Goal: Task Accomplishment & Management: Manage account settings

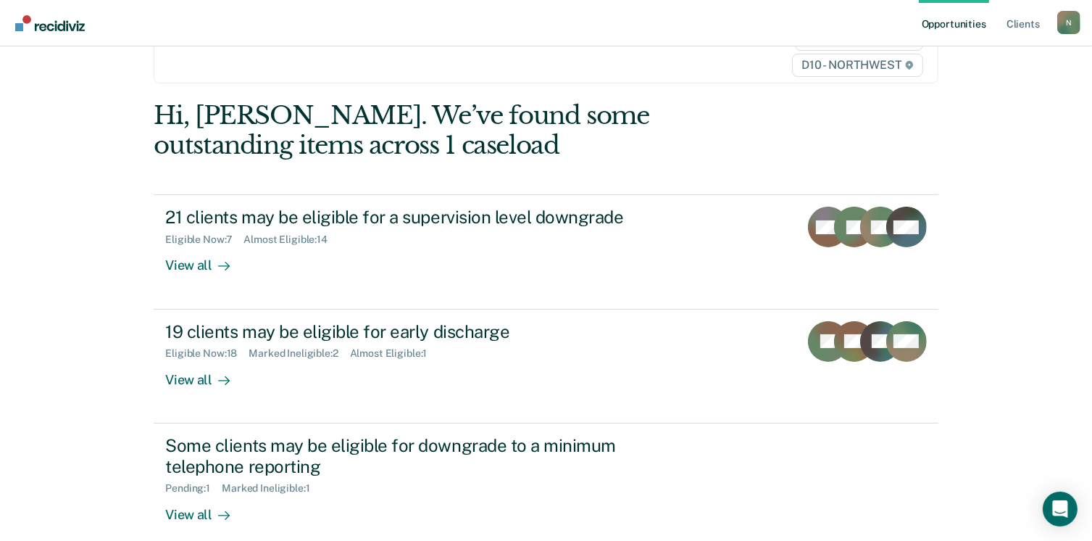
scroll to position [89, 0]
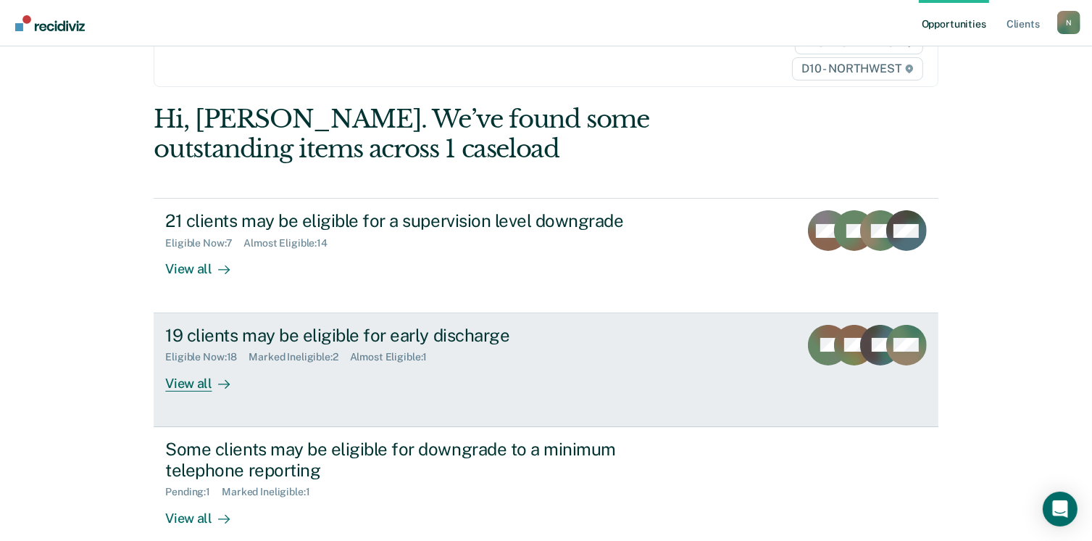
click at [422, 322] on link "19 clients may be eligible for early discharge Eligible Now : 18 Marked Ineligi…" at bounding box center [546, 370] width 784 height 114
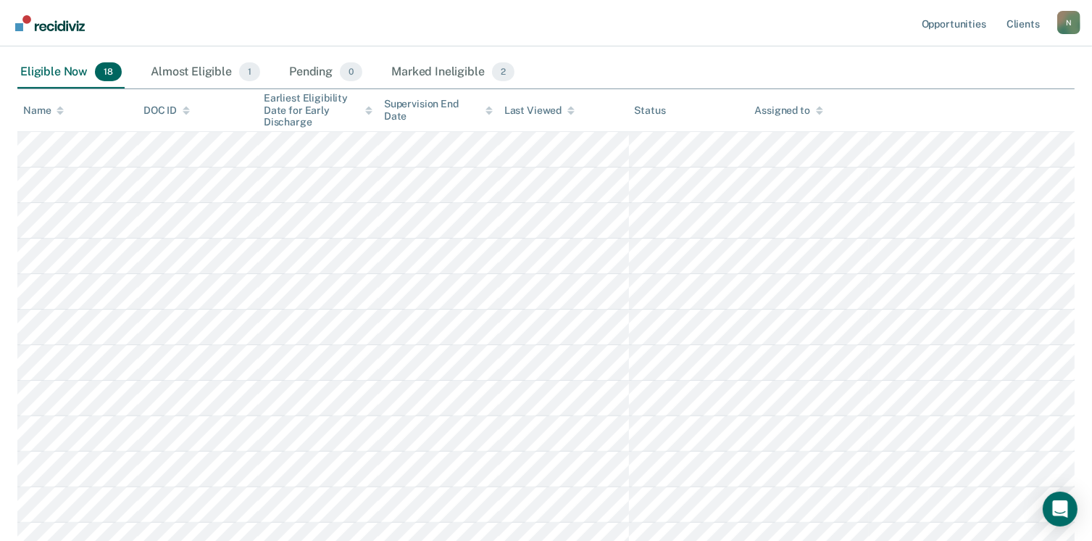
scroll to position [307, 0]
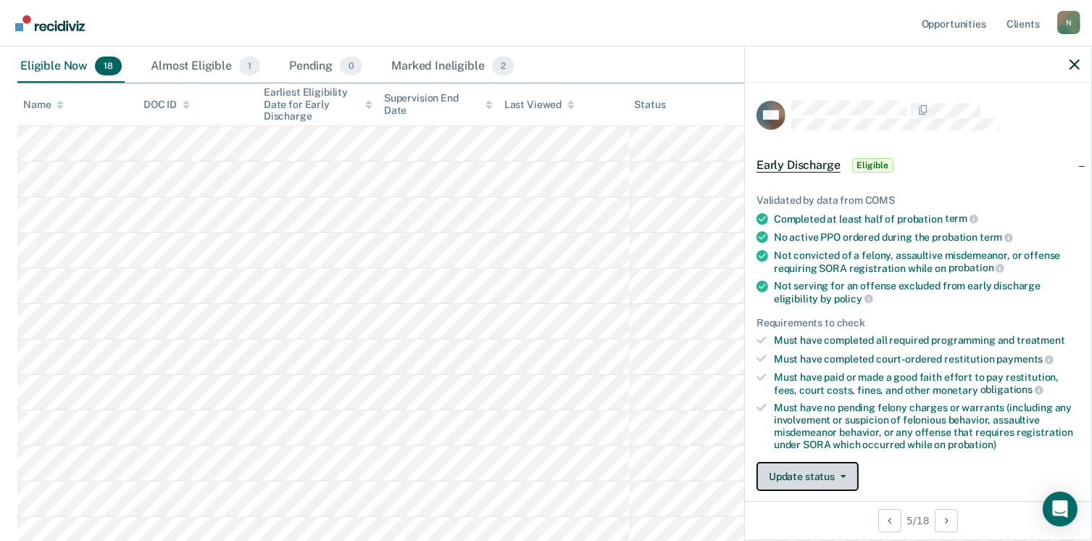
click at [803, 469] on button "Update status" at bounding box center [807, 476] width 102 height 29
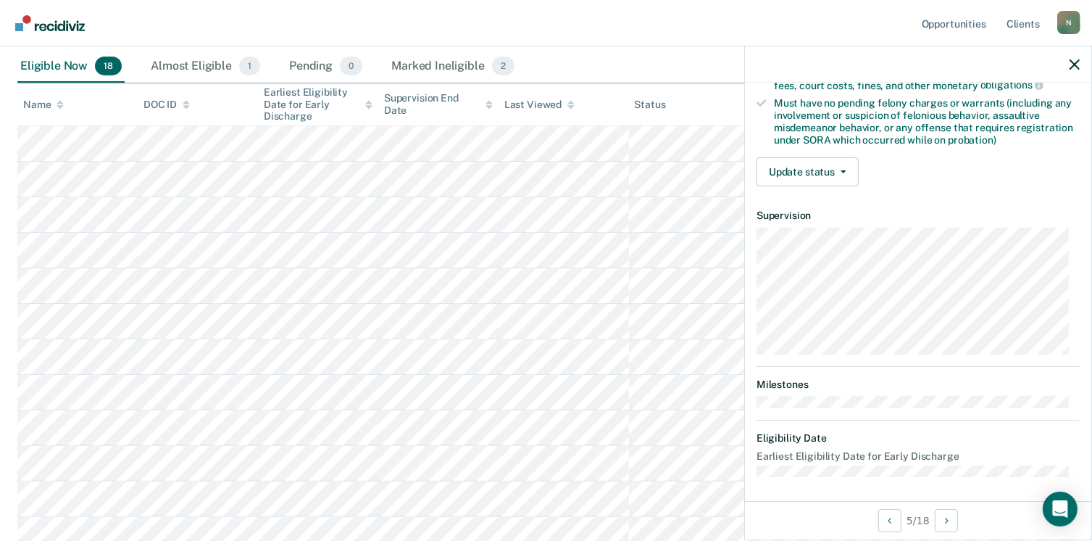
scroll to position [0, 0]
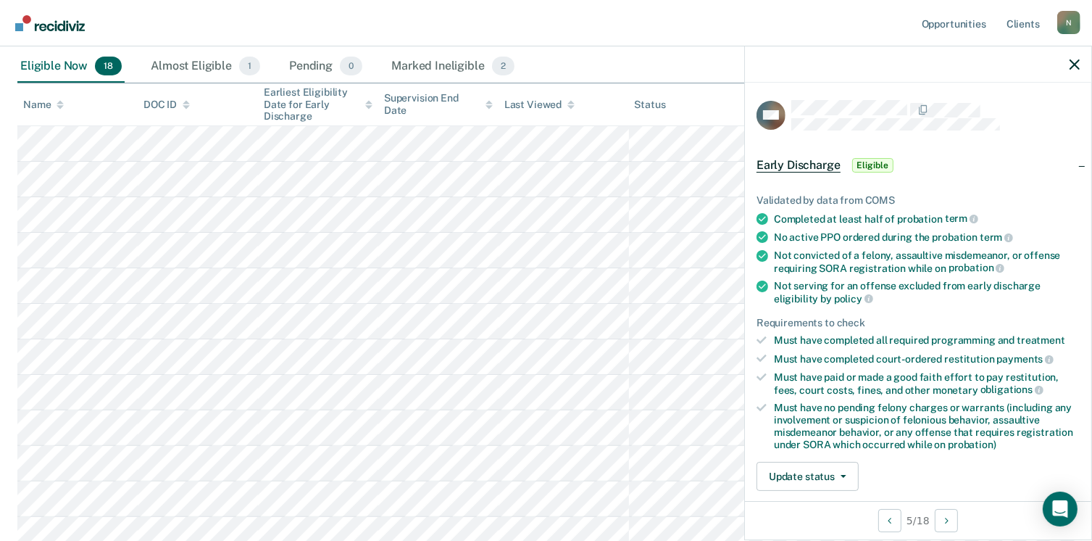
click at [878, 164] on span "Eligible" at bounding box center [872, 165] width 41 height 14
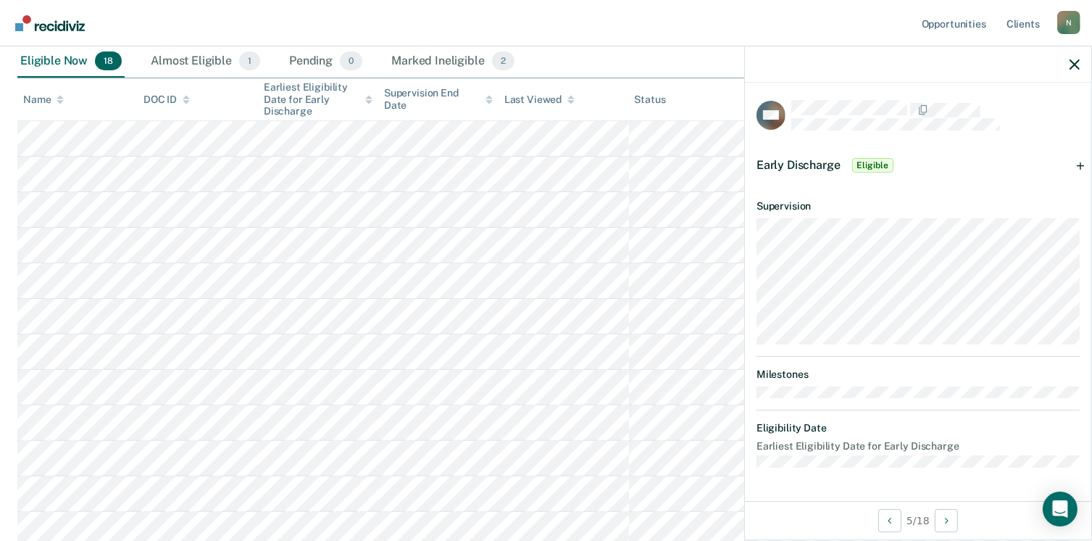
scroll to position [310, 0]
click at [1084, 164] on div "Early Discharge Eligible" at bounding box center [918, 165] width 346 height 46
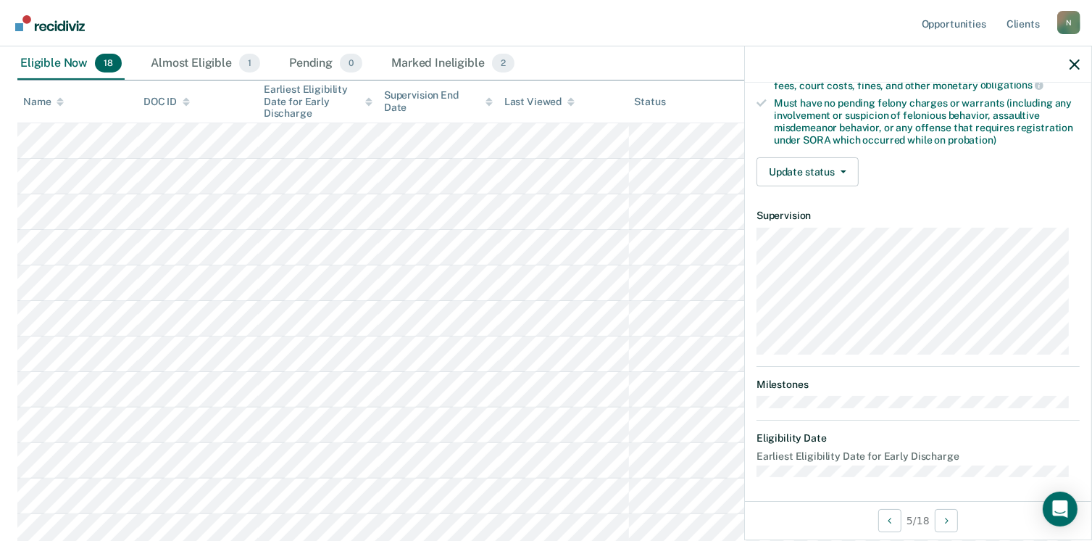
scroll to position [249, 0]
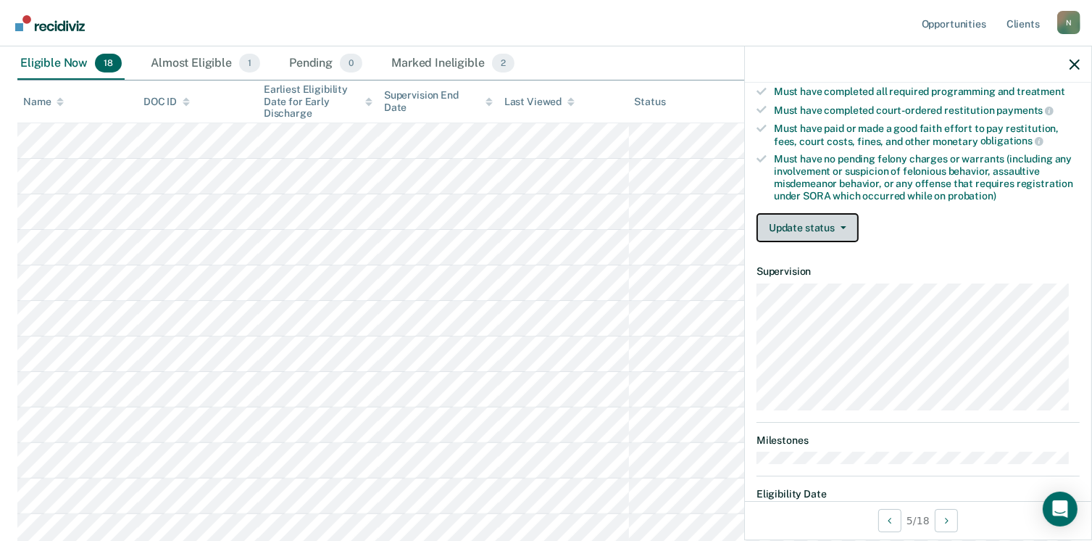
click at [832, 214] on button "Update status" at bounding box center [807, 227] width 102 height 29
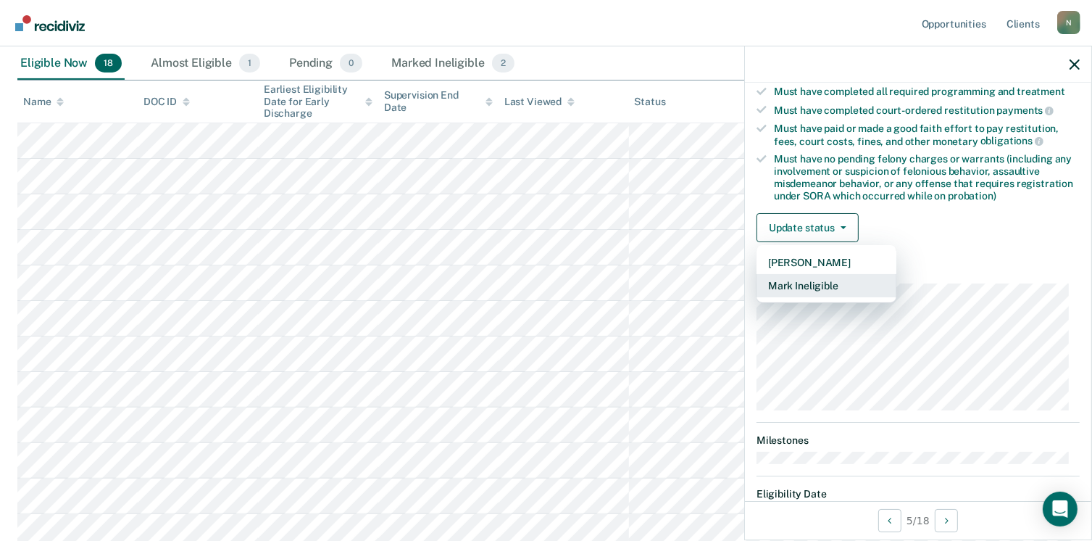
click at [812, 282] on button "Mark Ineligible" at bounding box center [826, 285] width 140 height 23
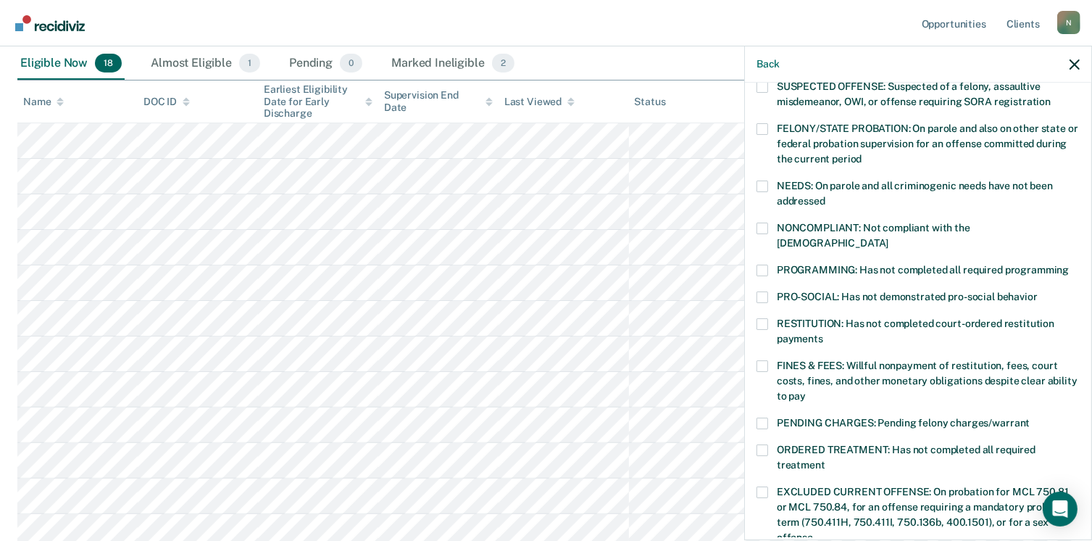
scroll to position [162, 0]
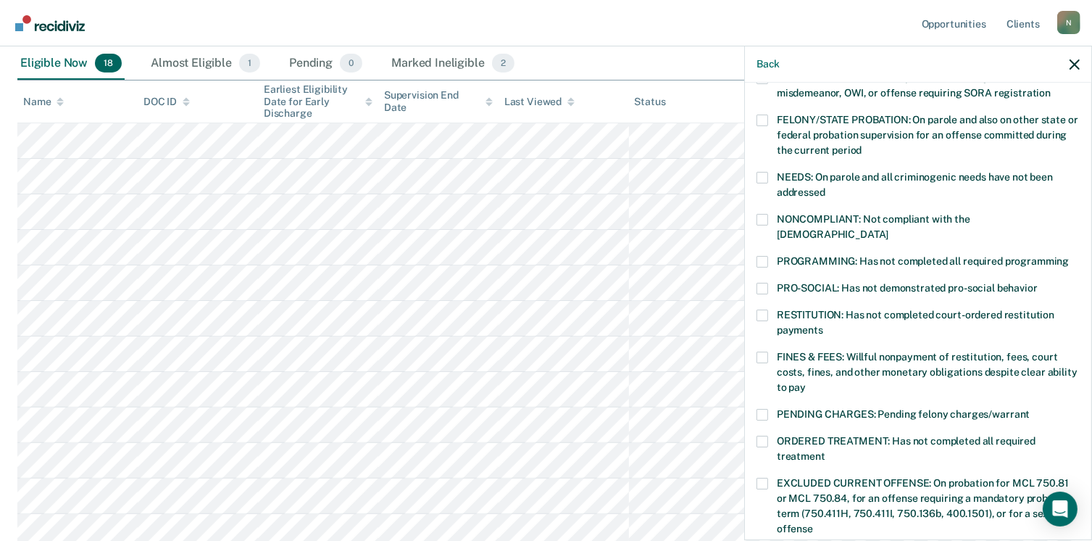
click at [759, 309] on span at bounding box center [762, 315] width 12 height 12
click at [823, 325] on input "RESTITUTION: Has not completed court-ordered restitution payments" at bounding box center [823, 325] width 0 height 0
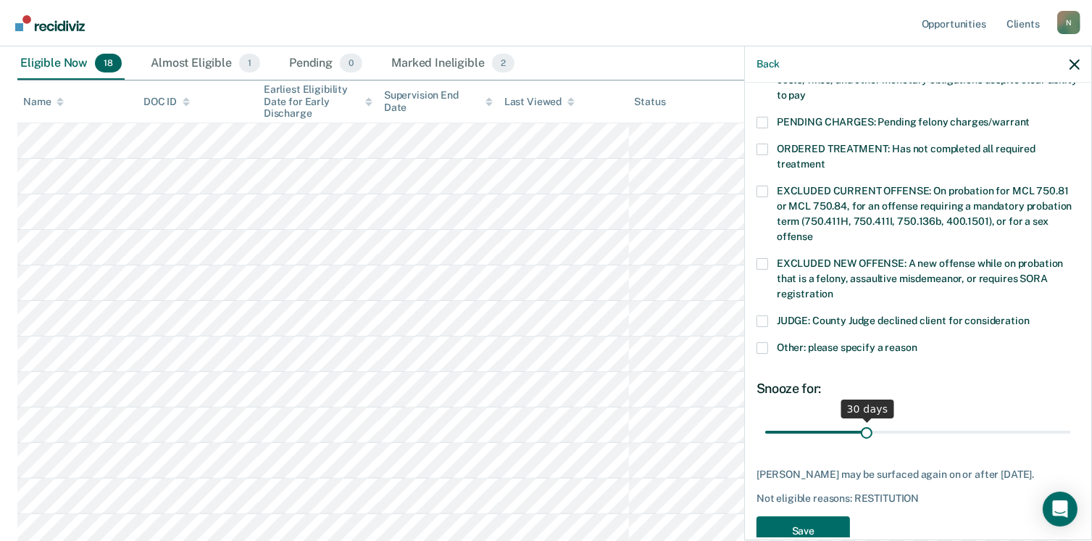
scroll to position [458, 0]
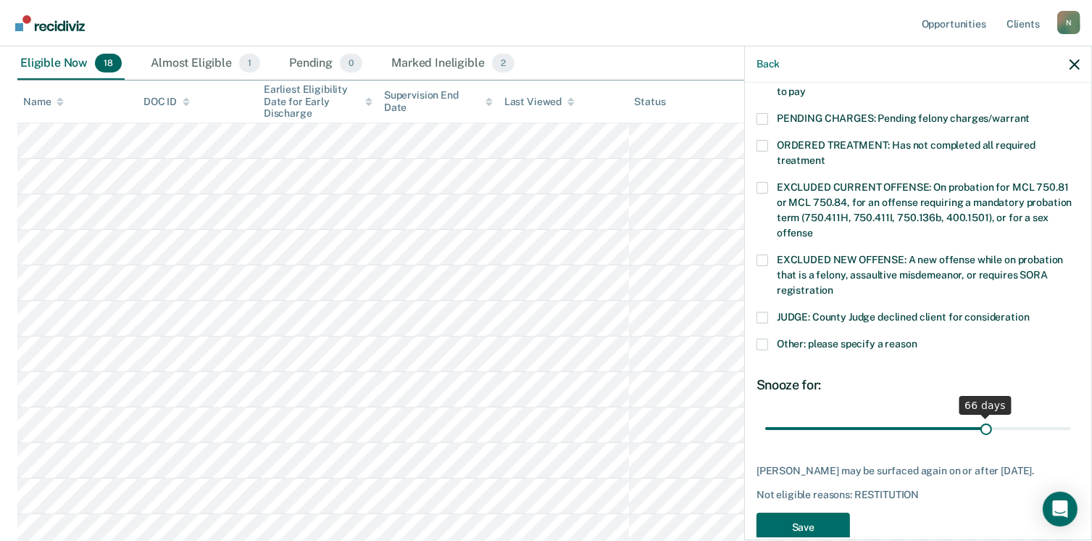
drag, startPoint x: 863, startPoint y: 409, endPoint x: 977, endPoint y: 418, distance: 114.1
click at [977, 418] on input "range" at bounding box center [918, 428] width 306 height 25
drag, startPoint x: 980, startPoint y: 412, endPoint x: 958, endPoint y: 411, distance: 21.8
type input "60"
click at [959, 416] on input "range" at bounding box center [918, 428] width 306 height 25
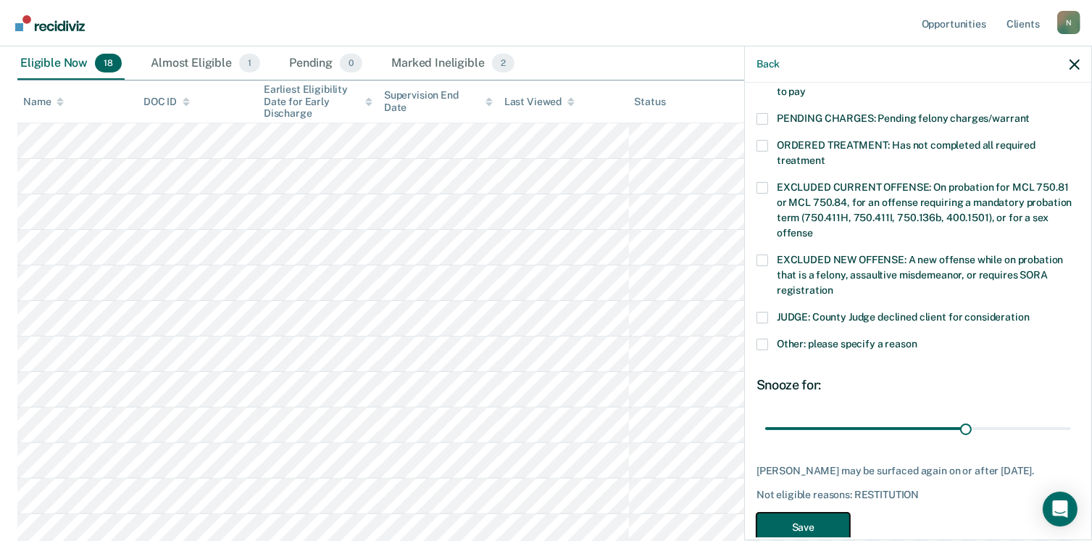
click at [827, 512] on button "Save" at bounding box center [802, 527] width 93 height 30
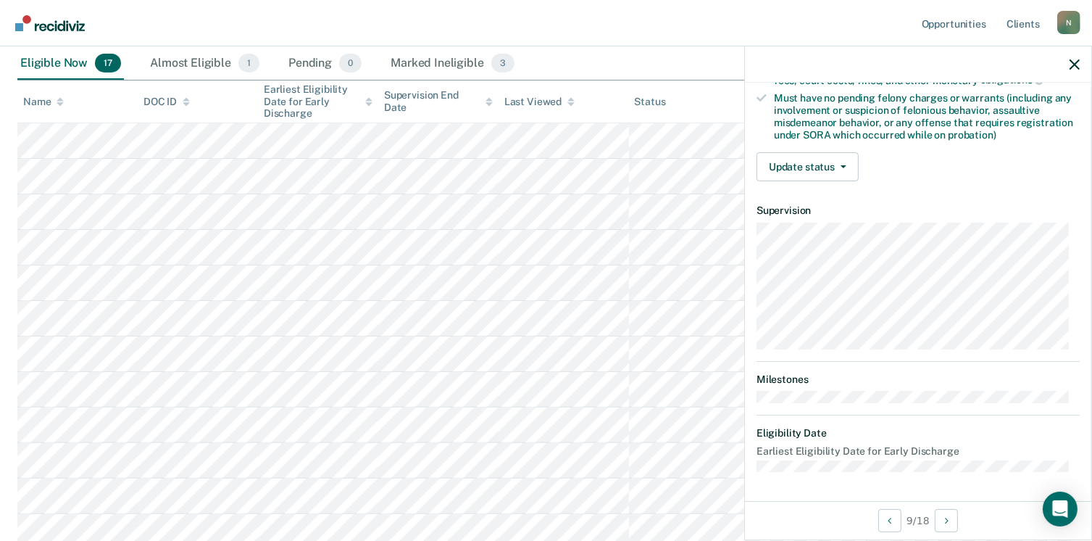
scroll to position [304, 0]
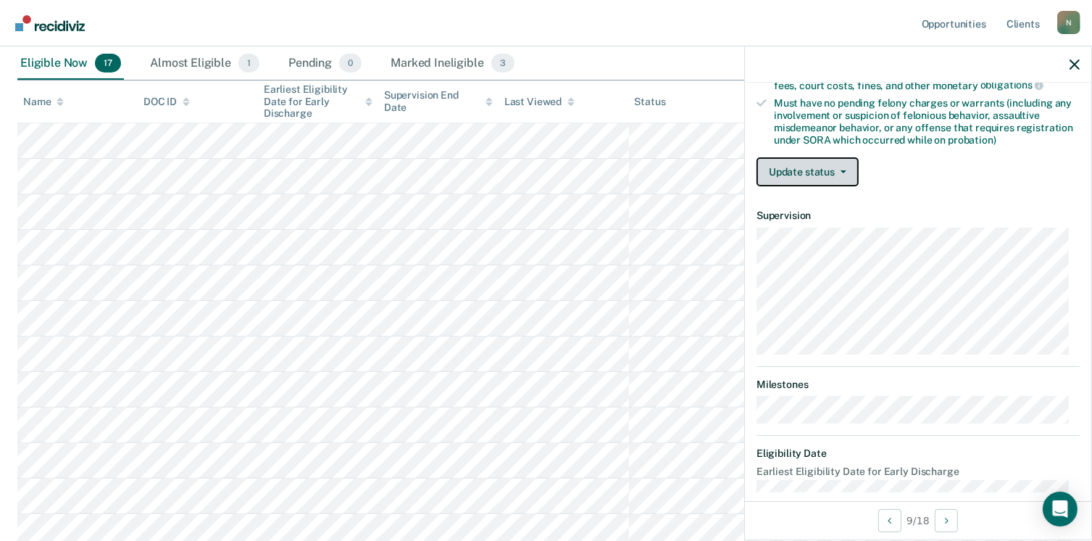
click at [826, 162] on button "Update status" at bounding box center [807, 171] width 102 height 29
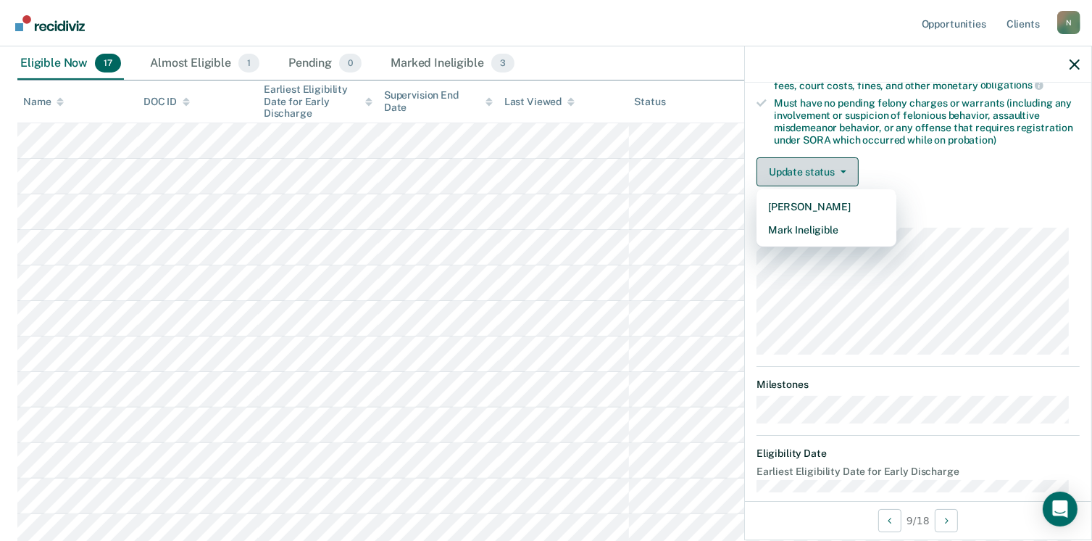
click at [829, 162] on button "Update status" at bounding box center [807, 171] width 102 height 29
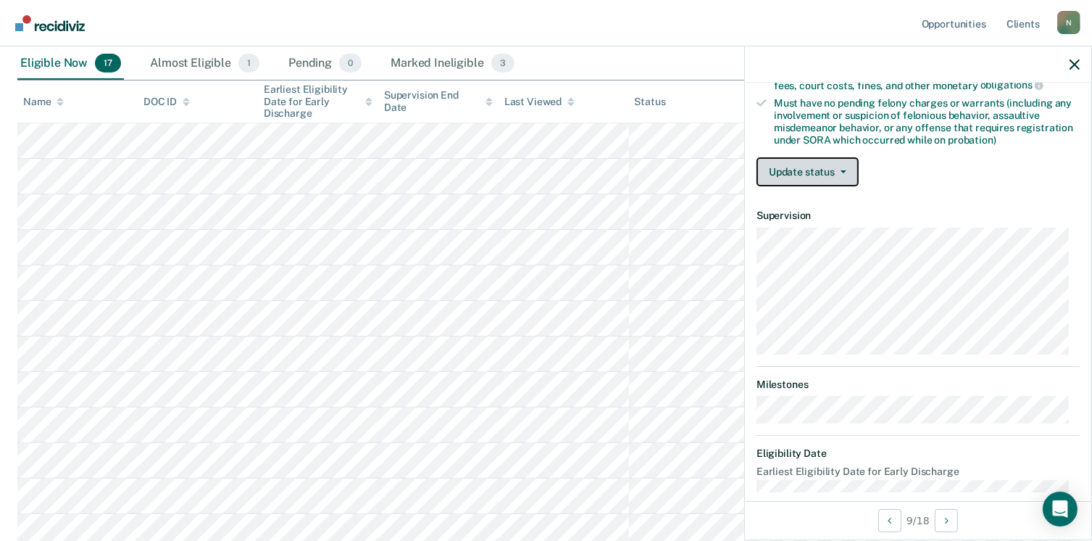
click at [828, 162] on button "Update status" at bounding box center [807, 171] width 102 height 29
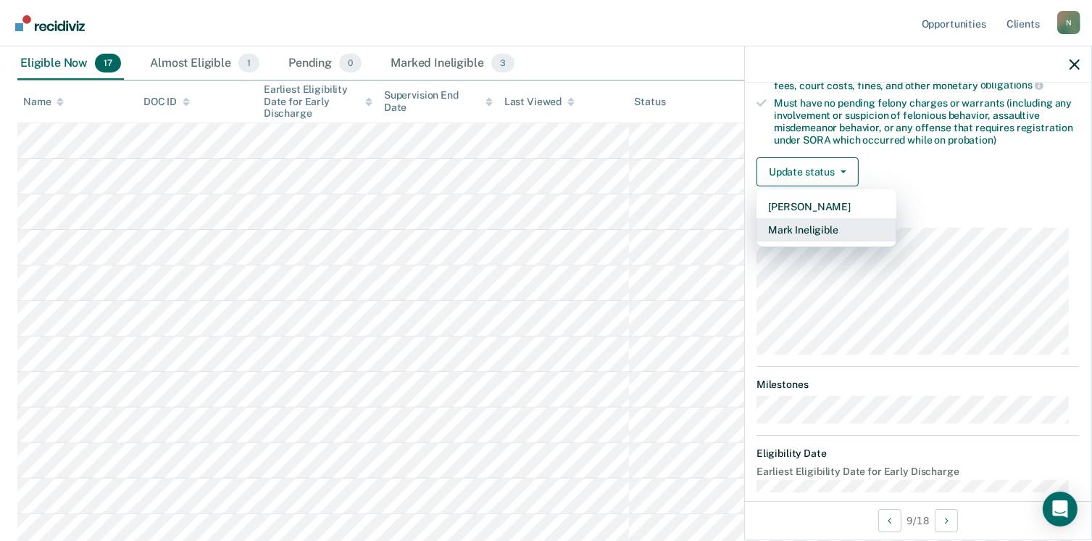
click at [811, 222] on button "Mark Ineligible" at bounding box center [826, 229] width 140 height 23
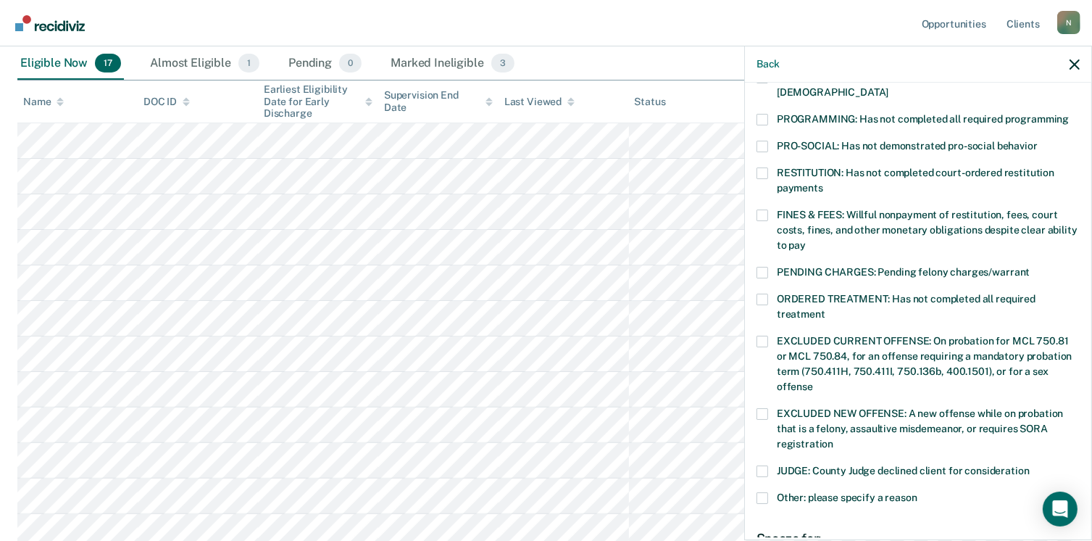
click at [764, 114] on span at bounding box center [762, 120] width 12 height 12
click at [1069, 114] on input "PROGRAMMING: Has not completed all required programming" at bounding box center [1069, 114] width 0 height 0
click at [762, 293] on span at bounding box center [762, 299] width 12 height 12
click at [825, 309] on input "ORDERED TREATMENT: Has not completed all required treatment" at bounding box center [825, 309] width 0 height 0
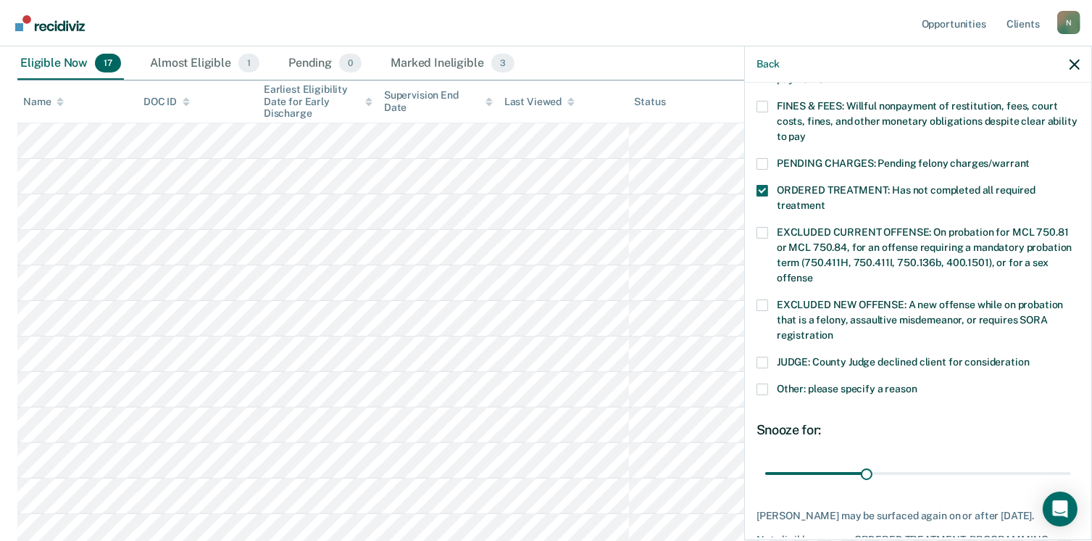
scroll to position [417, 0]
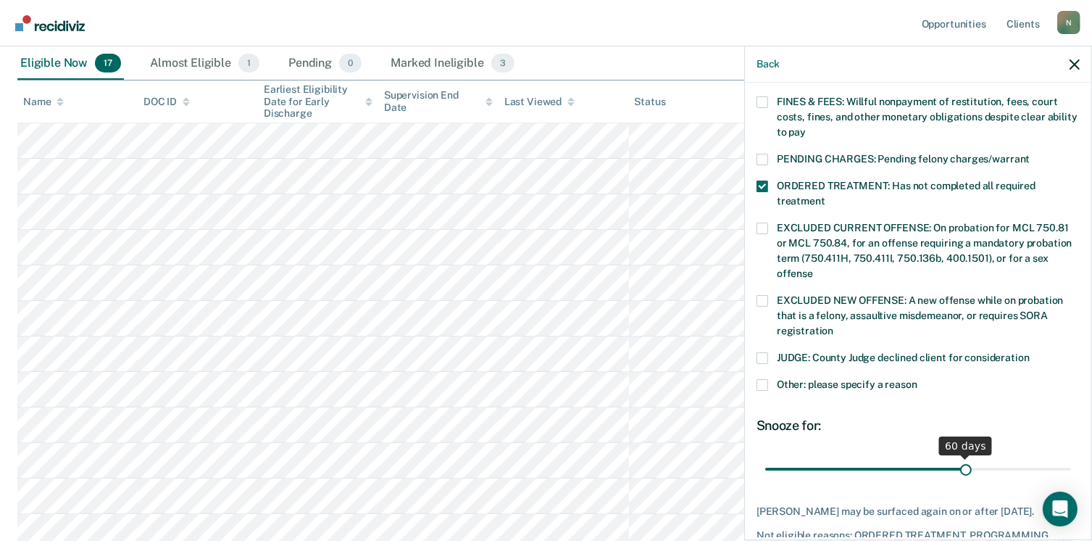
drag, startPoint x: 862, startPoint y: 451, endPoint x: 958, endPoint y: 453, distance: 96.4
type input "60"
click at [958, 456] on input "range" at bounding box center [918, 468] width 306 height 25
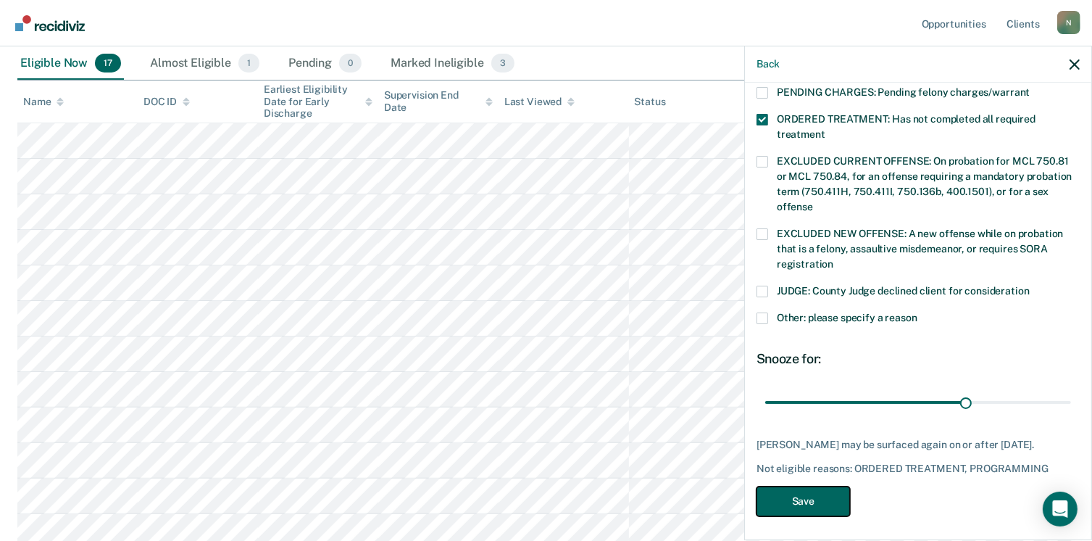
click at [810, 494] on button "Save" at bounding box center [802, 501] width 93 height 30
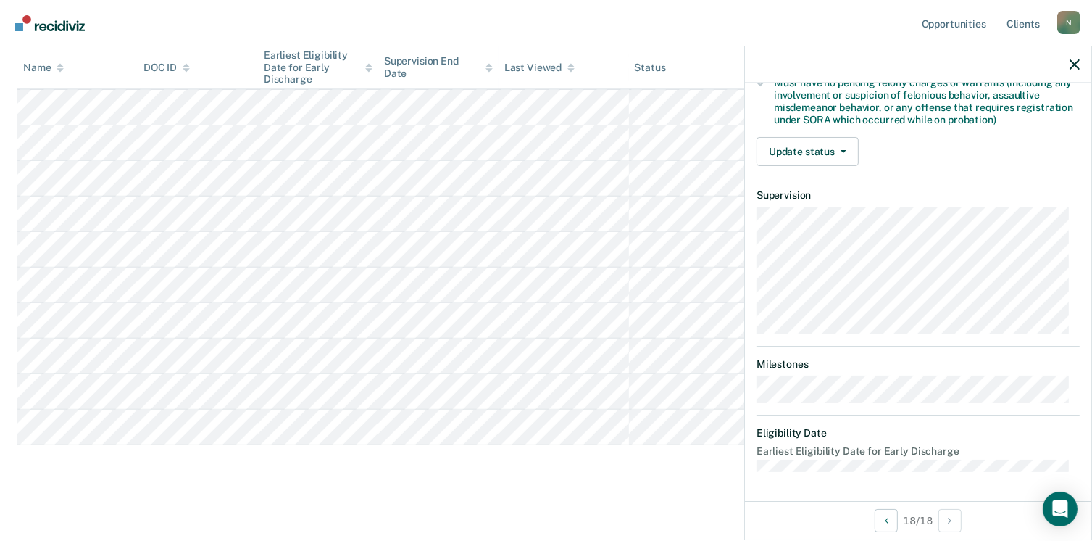
scroll to position [319, 0]
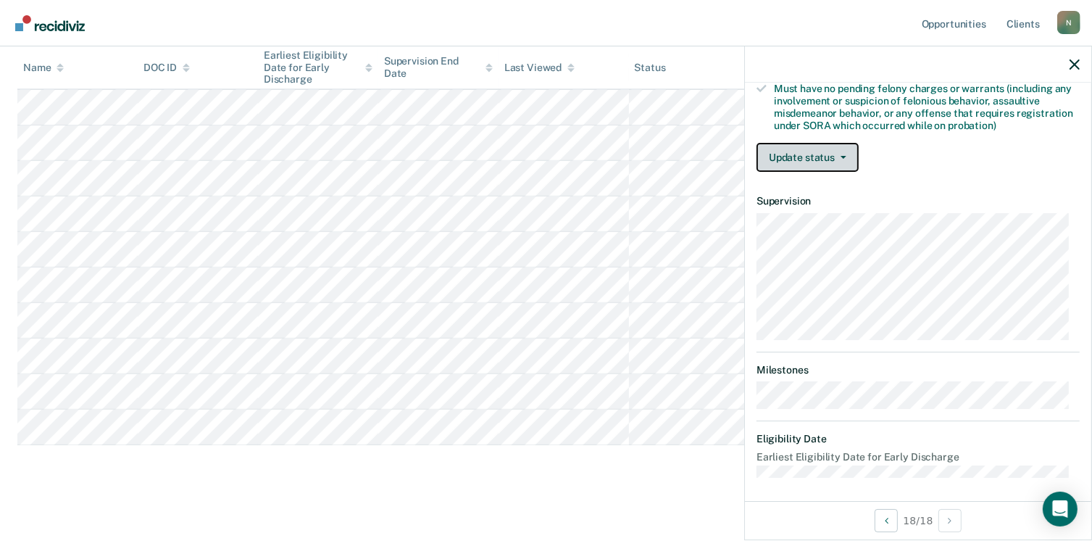
click at [812, 151] on button "Update status" at bounding box center [807, 157] width 102 height 29
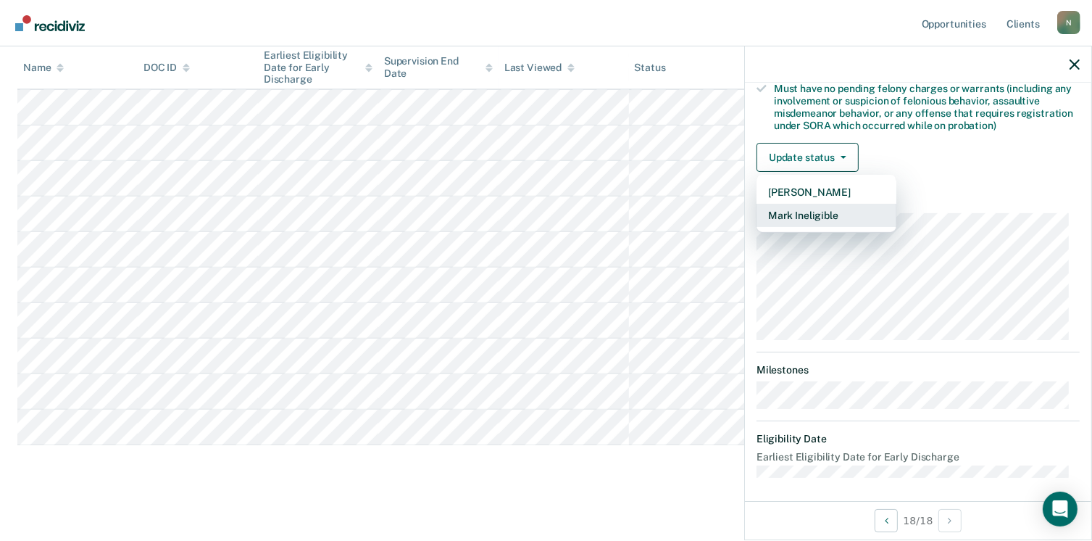
click at [812, 213] on button "Mark Ineligible" at bounding box center [826, 215] width 140 height 23
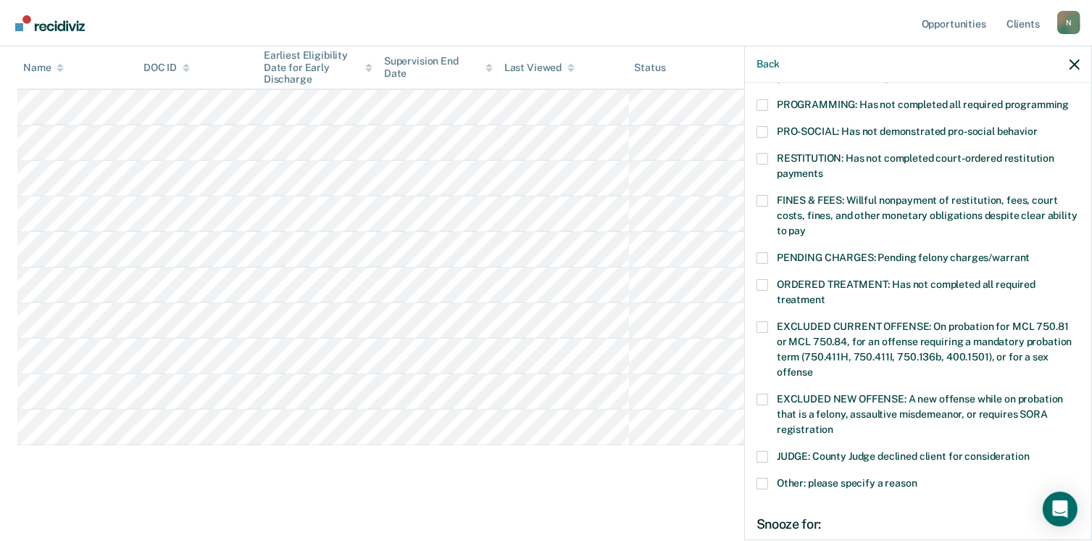
click at [759, 195] on span at bounding box center [762, 201] width 12 height 12
click at [806, 225] on input "FINES & FEES: Willful nonpayment of restitution, fees, court costs, fines, and …" at bounding box center [806, 225] width 0 height 0
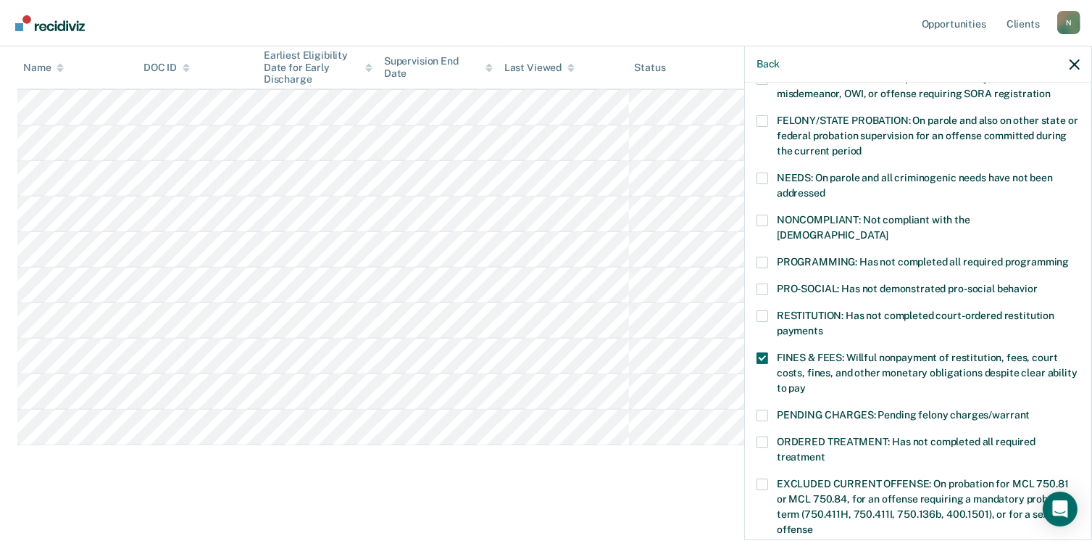
scroll to position [154, 0]
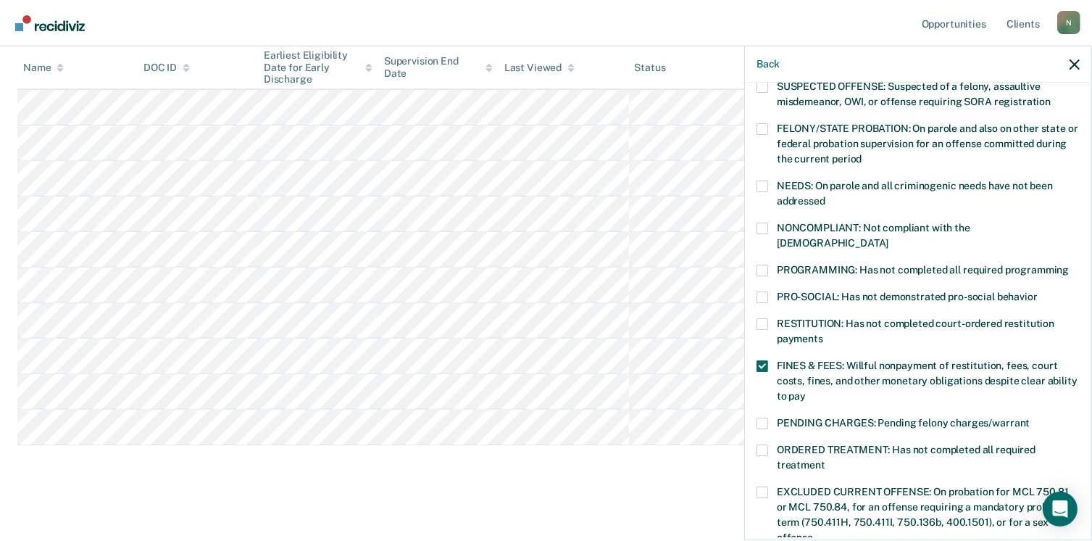
click at [765, 264] on span at bounding box center [762, 270] width 12 height 12
click at [1069, 264] on input "PROGRAMMING: Has not completed all required programming" at bounding box center [1069, 264] width 0 height 0
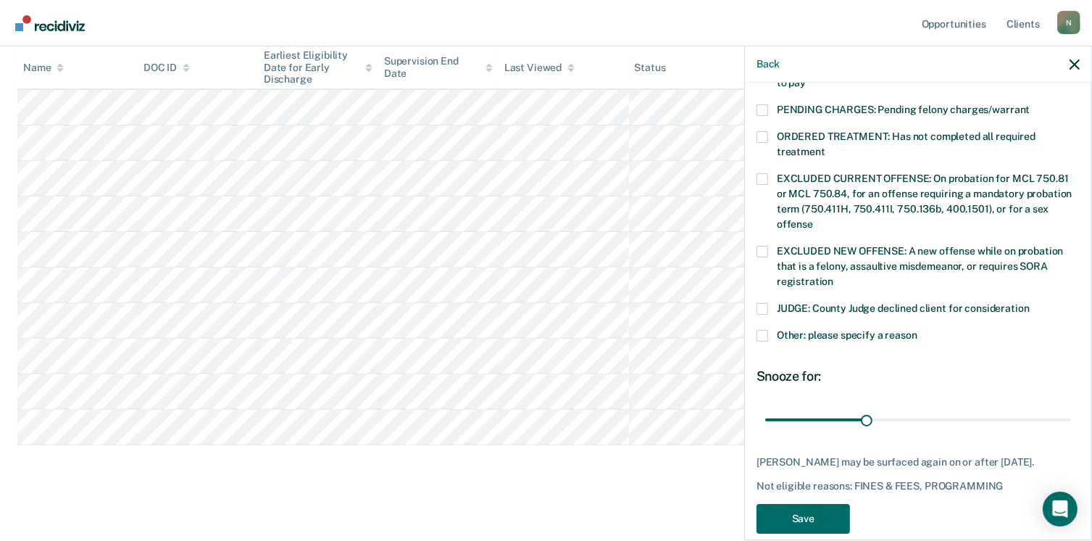
scroll to position [478, 0]
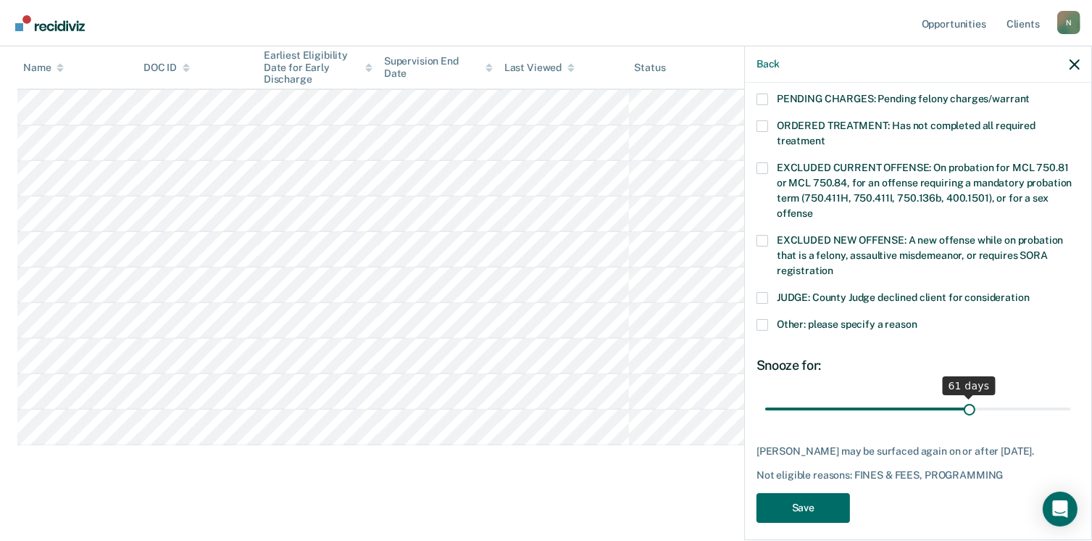
drag, startPoint x: 864, startPoint y: 392, endPoint x: 961, endPoint y: 395, distance: 97.1
type input "61"
click at [961, 396] on input "range" at bounding box center [918, 408] width 306 height 25
click at [796, 517] on button "Save" at bounding box center [802, 508] width 93 height 30
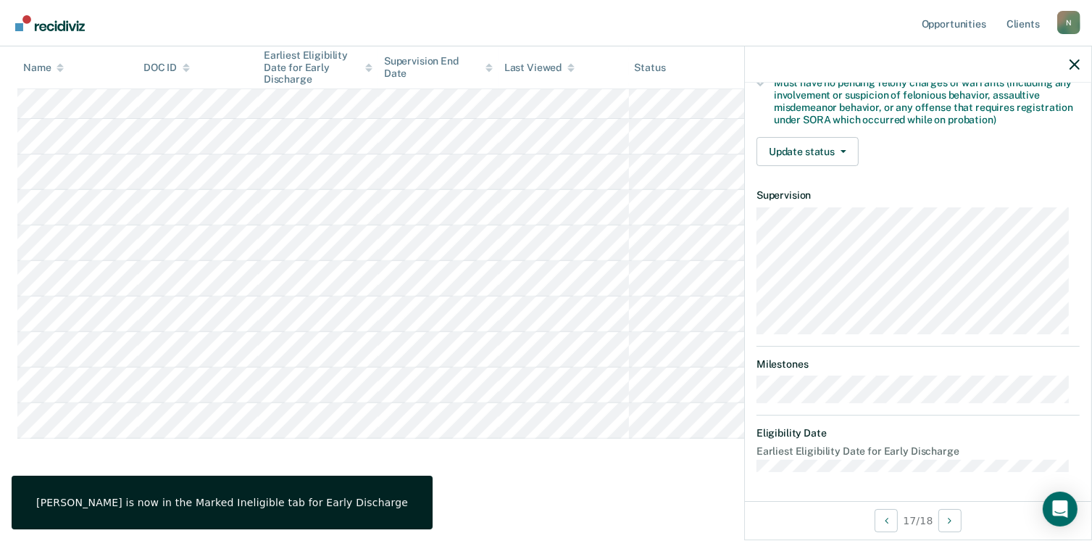
scroll to position [304, 0]
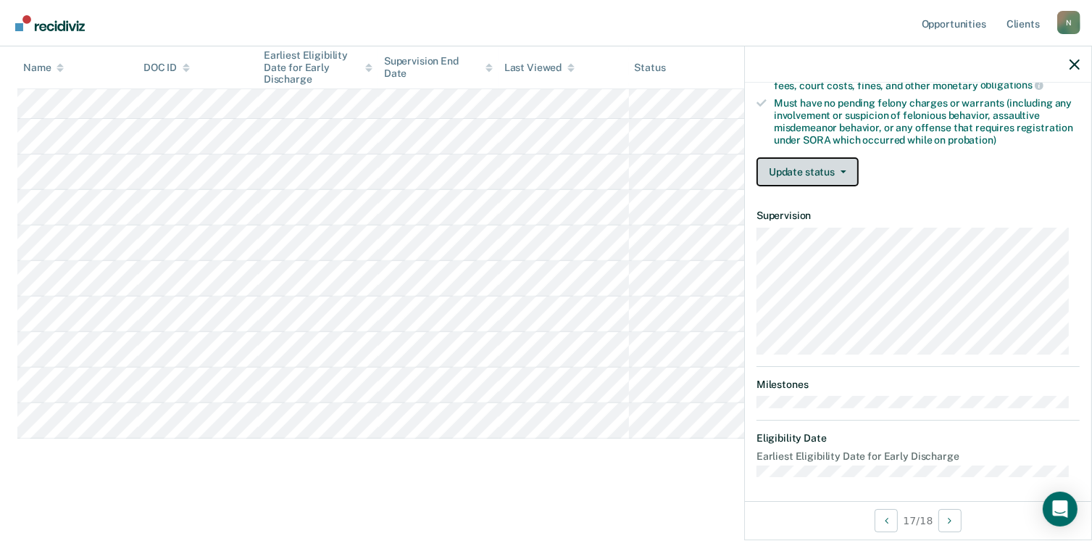
click at [812, 171] on button "Update status" at bounding box center [807, 171] width 102 height 29
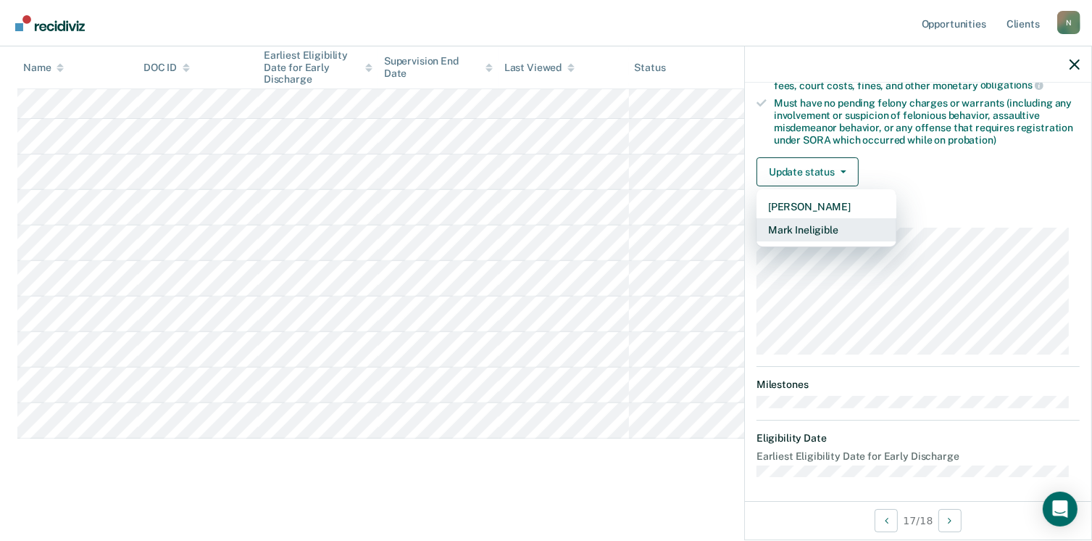
click at [794, 220] on button "Mark Ineligible" at bounding box center [826, 229] width 140 height 23
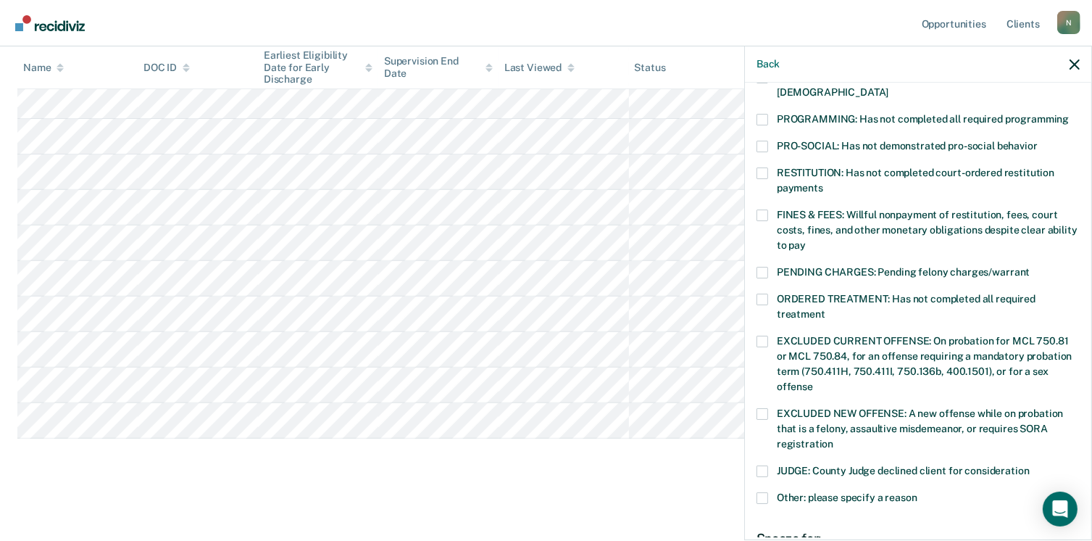
click at [761, 114] on span at bounding box center [762, 120] width 12 height 12
click at [1069, 114] on input "PROGRAMMING: Has not completed all required programming" at bounding box center [1069, 114] width 0 height 0
click at [757, 209] on span at bounding box center [762, 215] width 12 height 12
click at [806, 240] on input "FINES & FEES: Willful nonpayment of restitution, fees, court costs, fines, and …" at bounding box center [806, 240] width 0 height 0
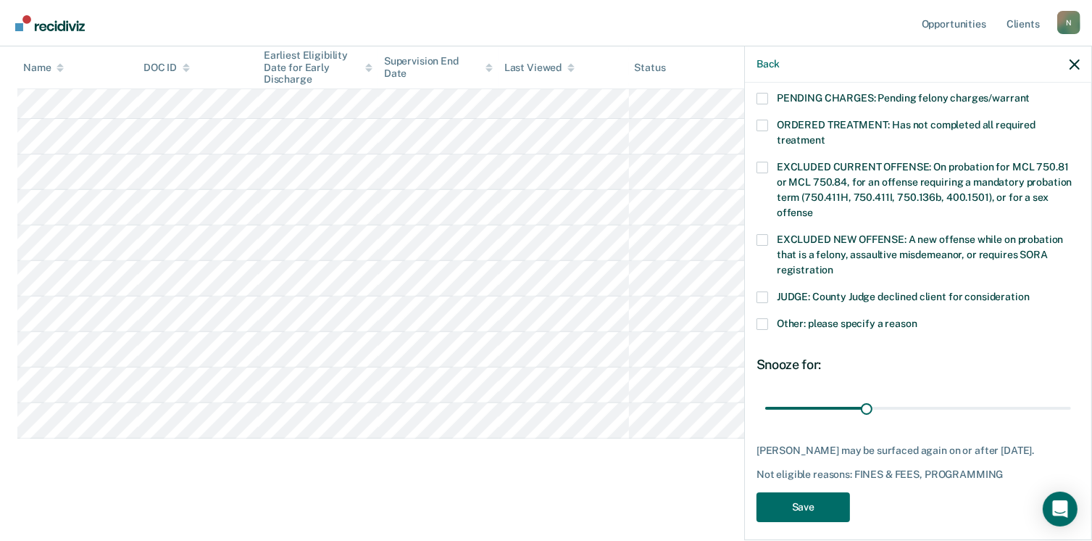
scroll to position [484, 0]
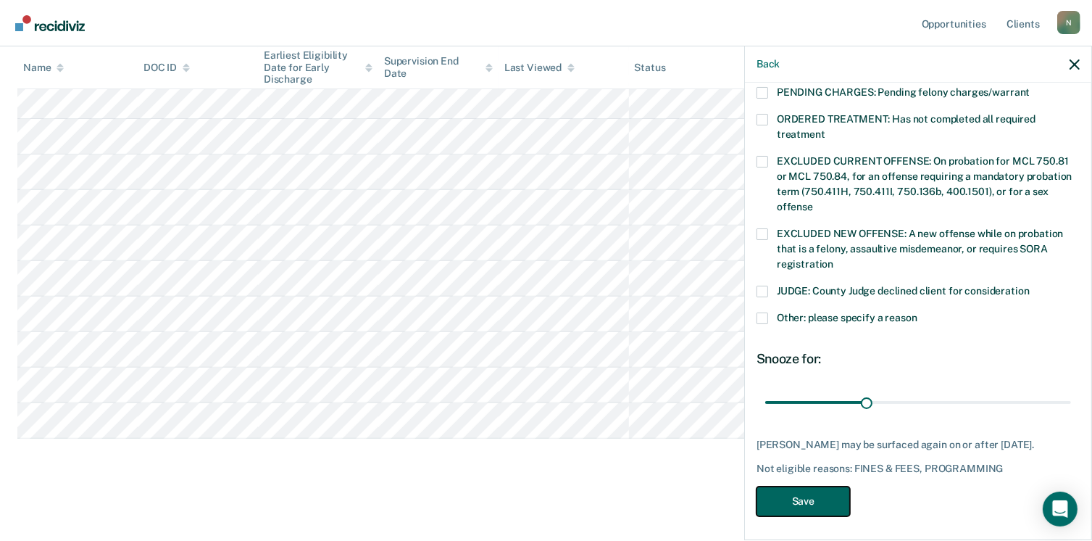
click at [799, 487] on button "Save" at bounding box center [802, 501] width 93 height 30
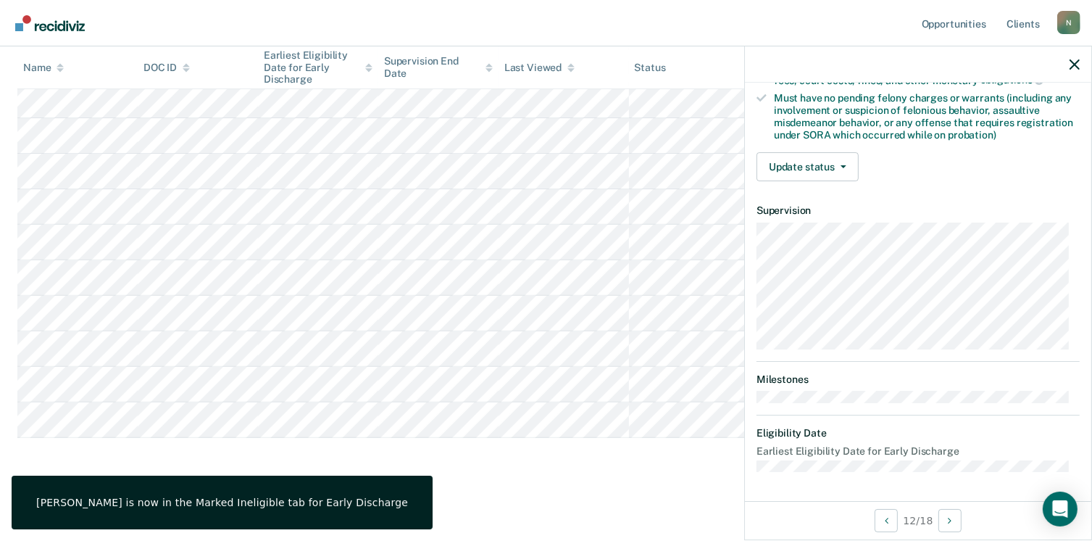
scroll to position [304, 0]
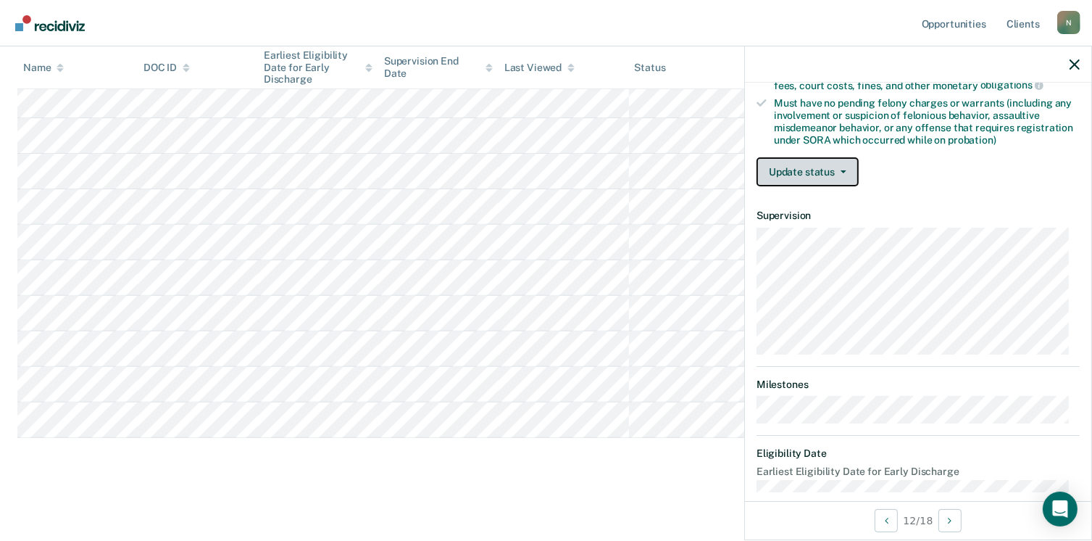
click at [838, 163] on button "Update status" at bounding box center [807, 171] width 102 height 29
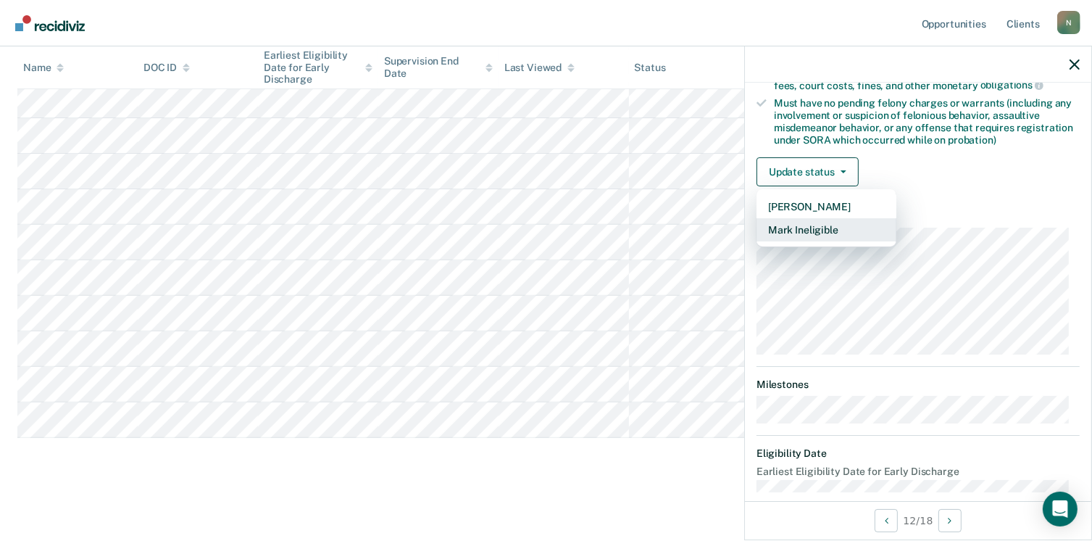
click at [818, 224] on button "Mark Ineligible" at bounding box center [826, 229] width 140 height 23
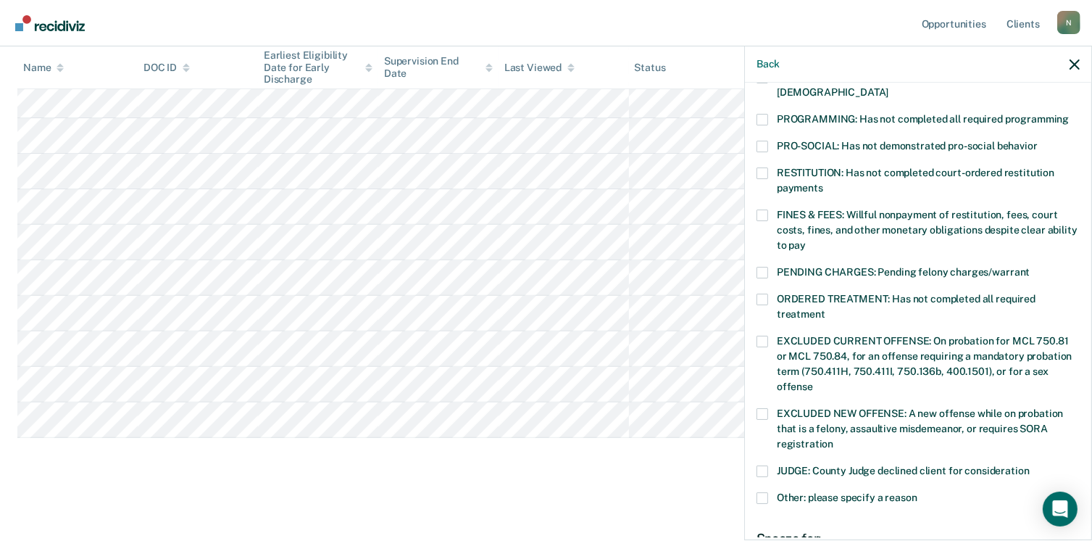
click at [762, 114] on span at bounding box center [762, 120] width 12 height 12
click at [1069, 114] on input "PROGRAMMING: Has not completed all required programming" at bounding box center [1069, 114] width 0 height 0
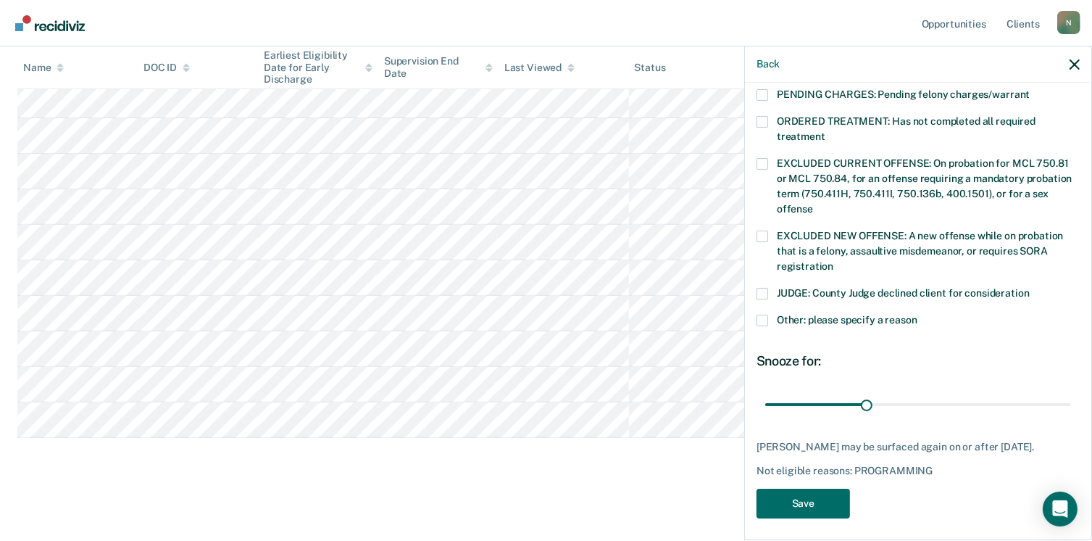
scroll to position [484, 0]
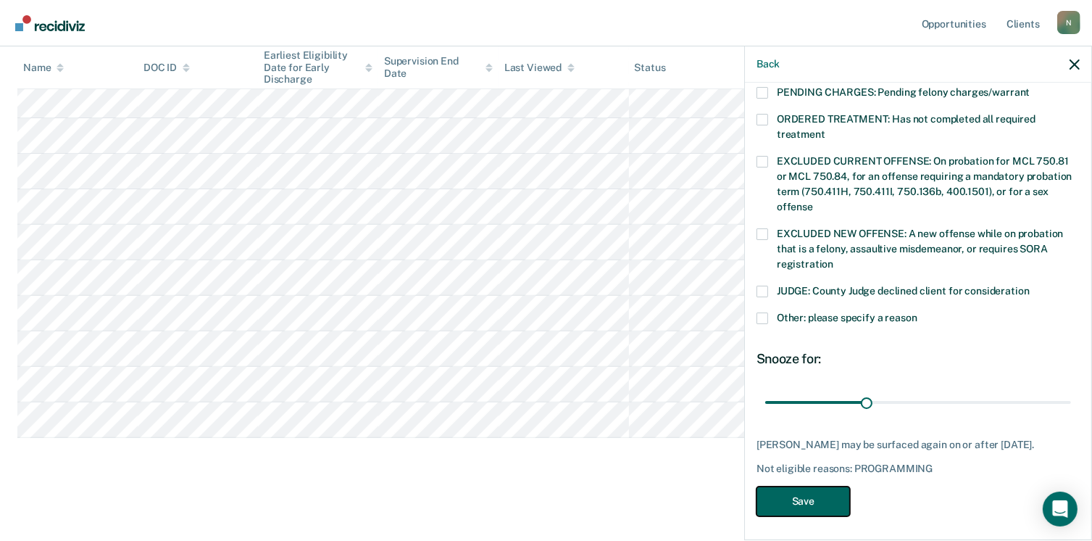
click at [818, 501] on button "Save" at bounding box center [802, 501] width 93 height 30
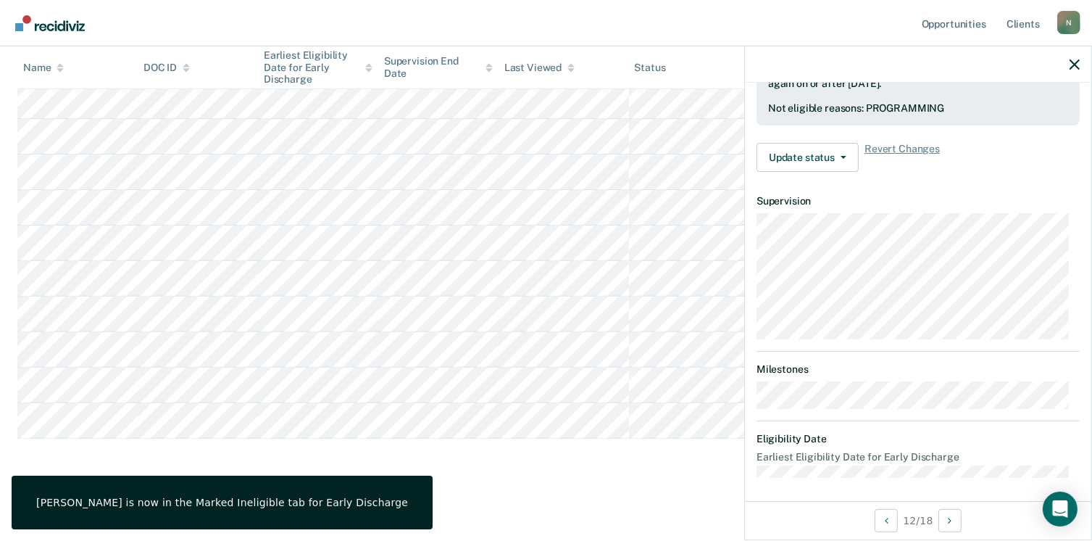
scroll to position [319, 0]
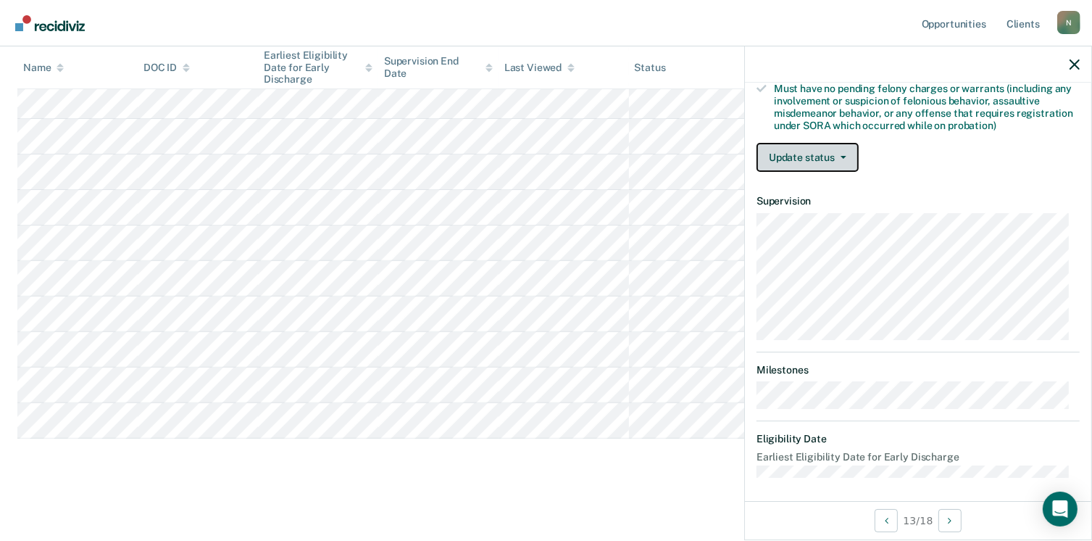
click at [836, 154] on button "Update status" at bounding box center [807, 157] width 102 height 29
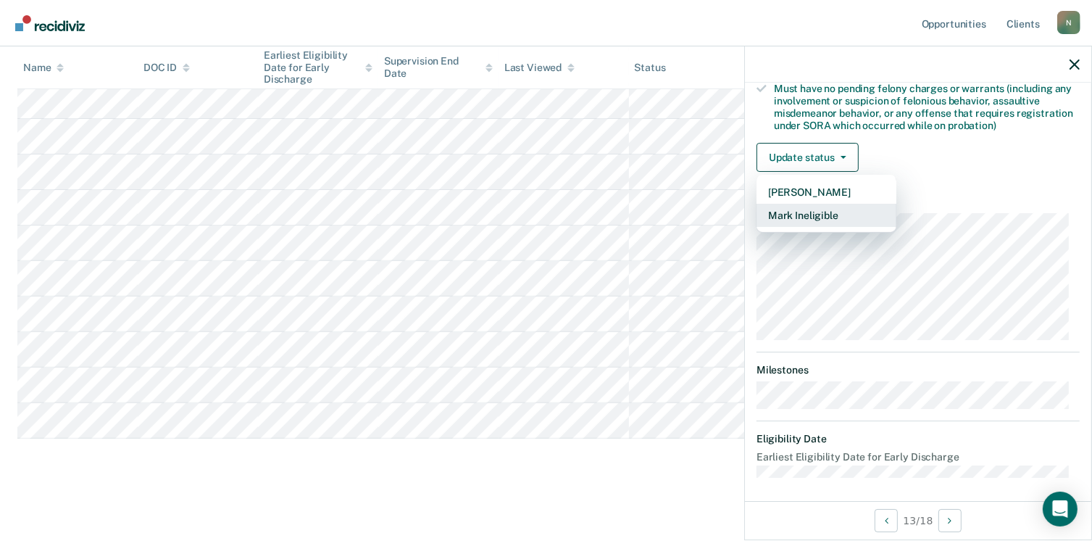
click at [822, 209] on button "Mark Ineligible" at bounding box center [826, 215] width 140 height 23
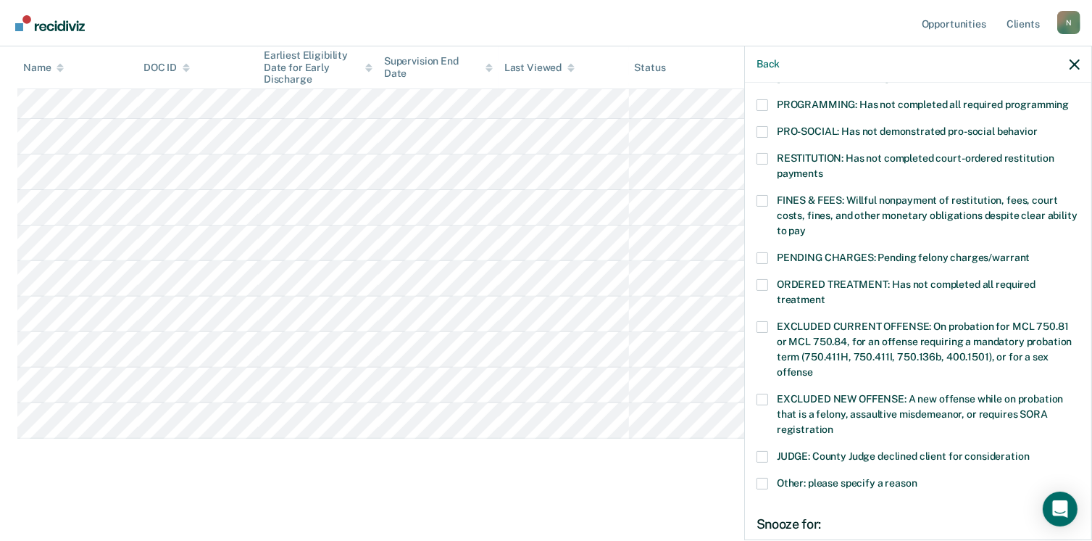
click at [772, 99] on label "PROGRAMMING: Has not completed all required programming" at bounding box center [917, 106] width 323 height 15
click at [1069, 99] on input "PROGRAMMING: Has not completed all required programming" at bounding box center [1069, 99] width 0 height 0
click at [756, 279] on label "ORDERED TREATMENT: Has not completed all required treatment" at bounding box center [917, 294] width 323 height 30
click at [825, 294] on input "ORDERED TREATMENT: Has not completed all required treatment" at bounding box center [825, 294] width 0 height 0
click at [762, 195] on label "FINES & FEES: Willful nonpayment of restitution, fees, court costs, fines, and …" at bounding box center [917, 218] width 323 height 46
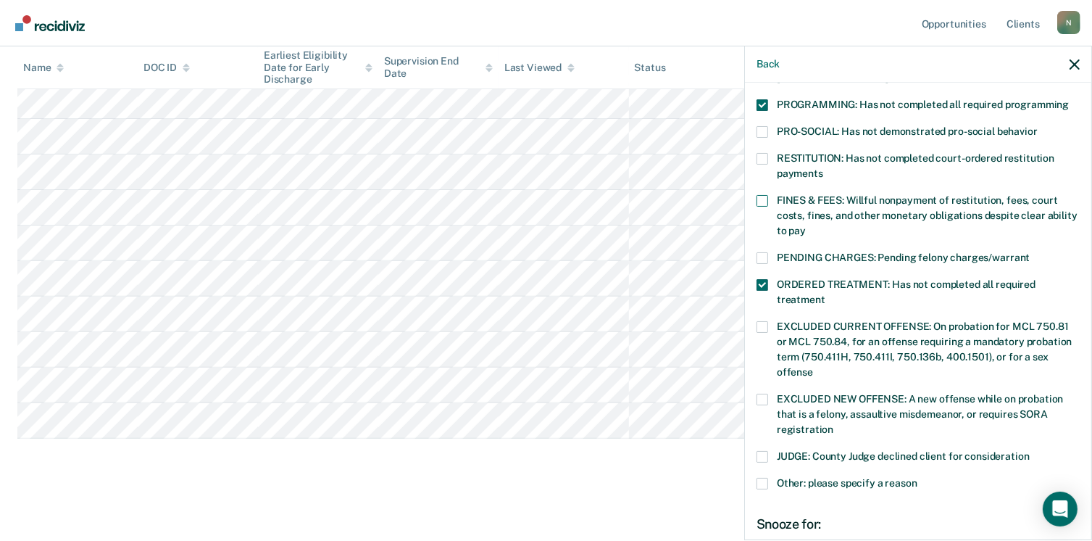
click at [806, 225] on input "FINES & FEES: Willful nonpayment of restitution, fees, court costs, fines, and …" at bounding box center [806, 225] width 0 height 0
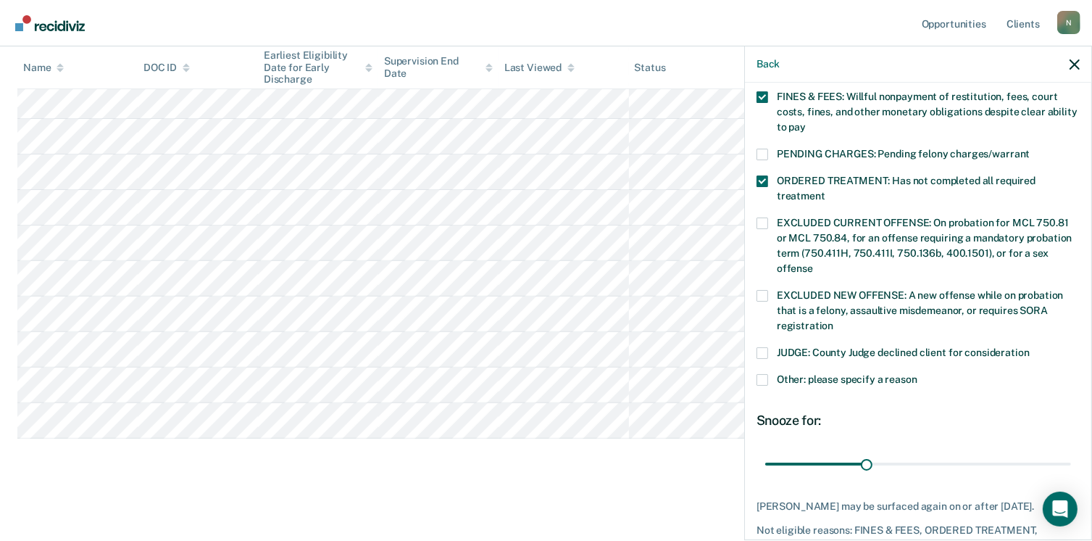
scroll to position [425, 0]
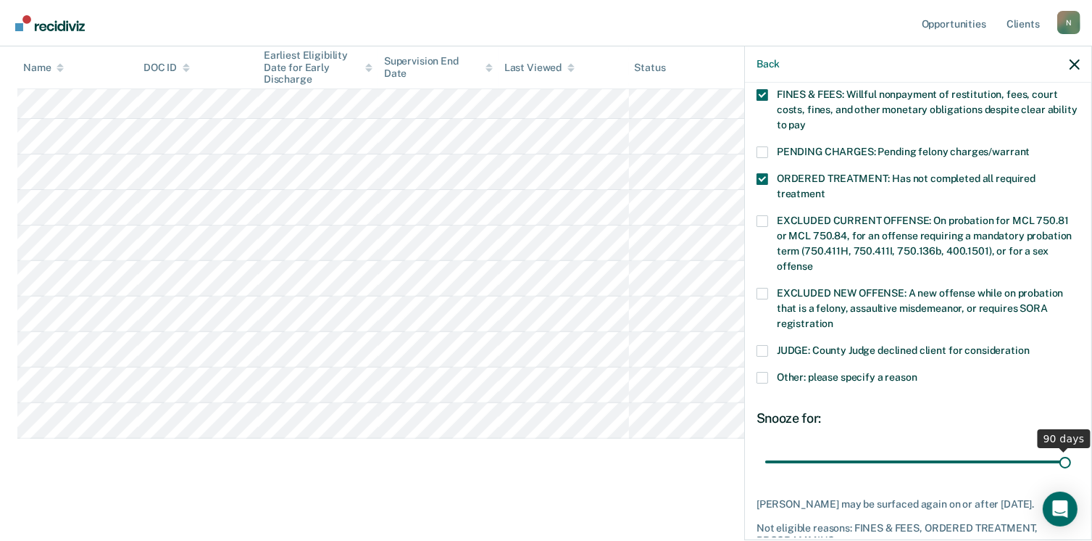
drag, startPoint x: 862, startPoint y: 448, endPoint x: 1072, endPoint y: 496, distance: 216.4
type input "90"
click at [1071, 475] on input "range" at bounding box center [918, 461] width 306 height 25
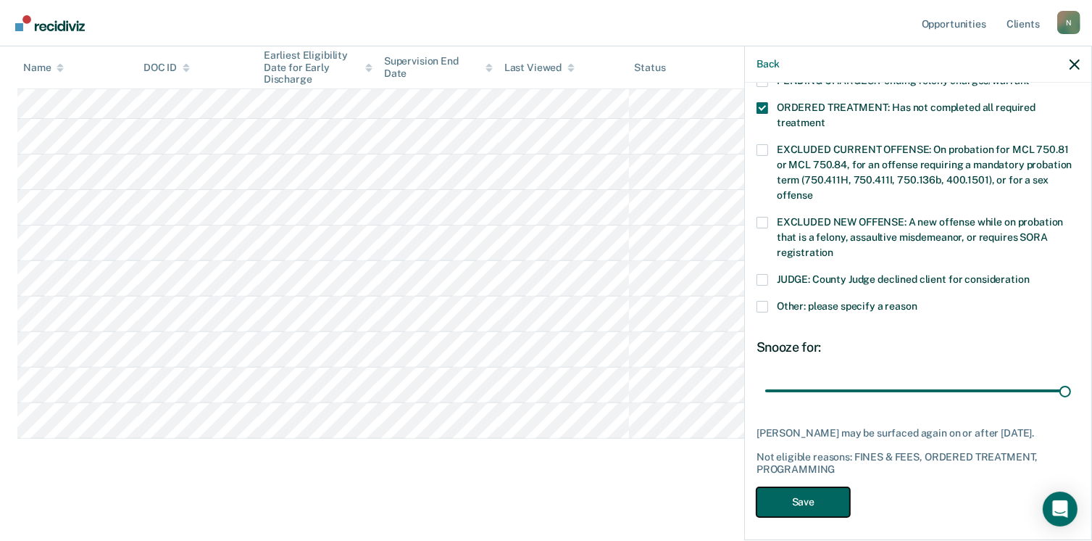
click at [823, 496] on button "Save" at bounding box center [802, 502] width 93 height 30
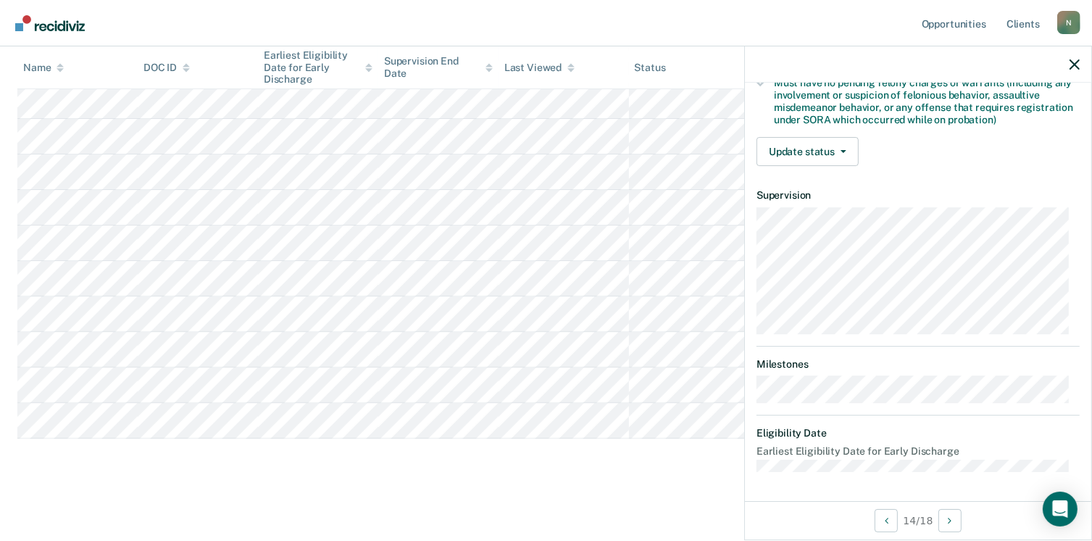
scroll to position [319, 0]
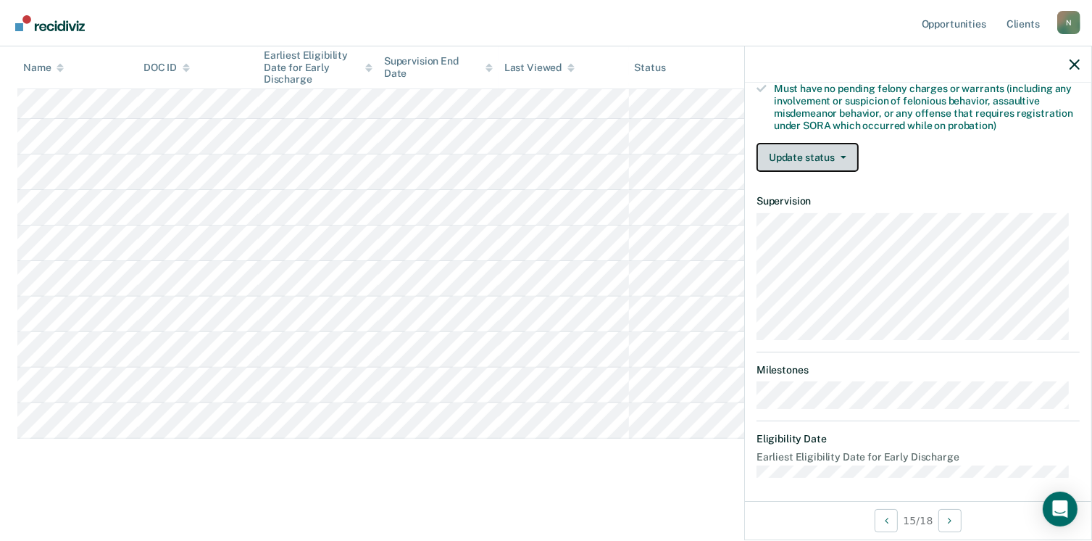
click at [843, 157] on button "Update status" at bounding box center [807, 157] width 102 height 29
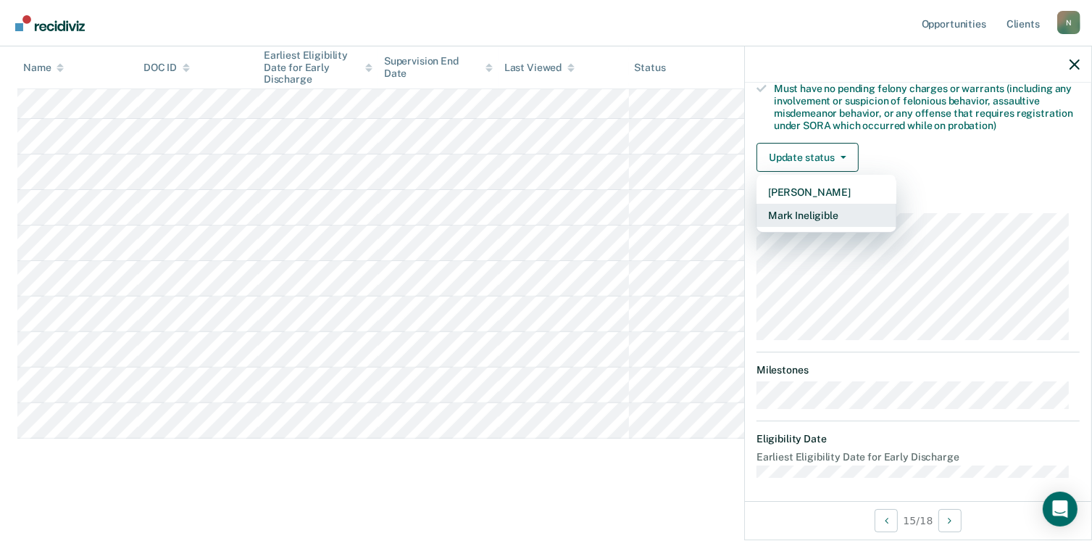
click at [817, 213] on button "Mark Ineligible" at bounding box center [826, 215] width 140 height 23
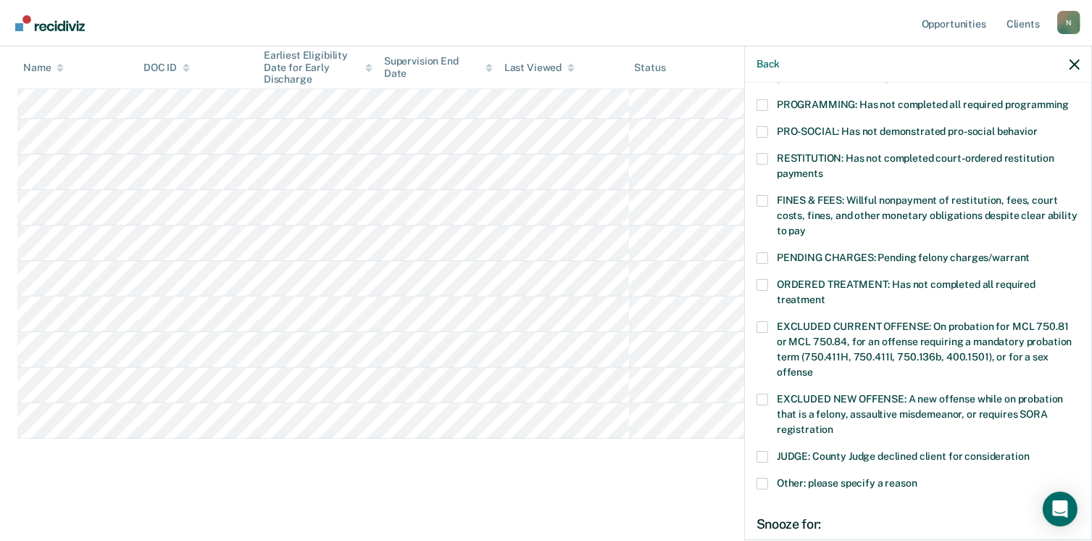
click at [766, 153] on span at bounding box center [762, 159] width 12 height 12
click at [823, 168] on input "RESTITUTION: Has not completed court-ordered restitution payments" at bounding box center [823, 168] width 0 height 0
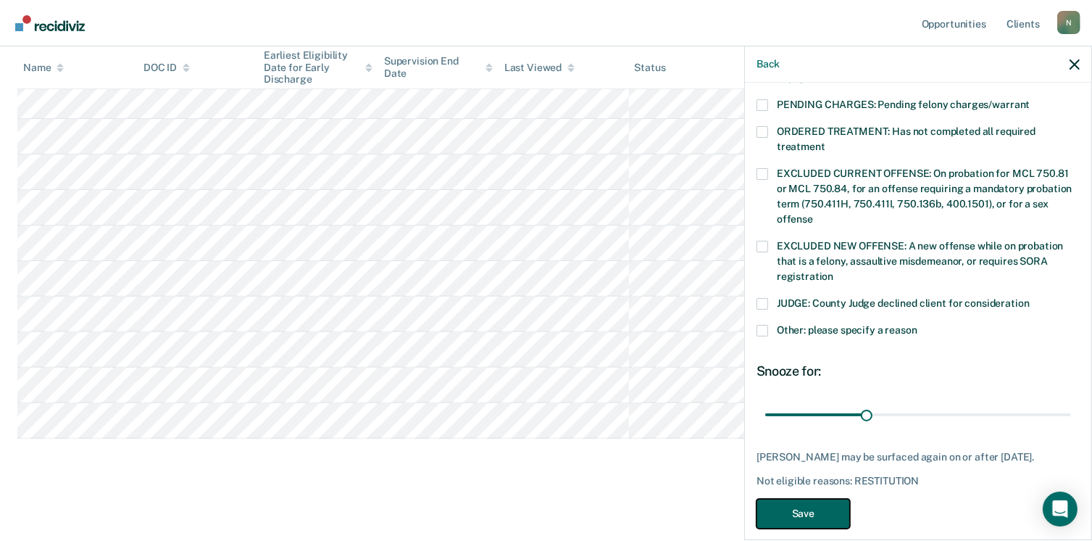
click at [812, 499] on button "Save" at bounding box center [802, 514] width 93 height 30
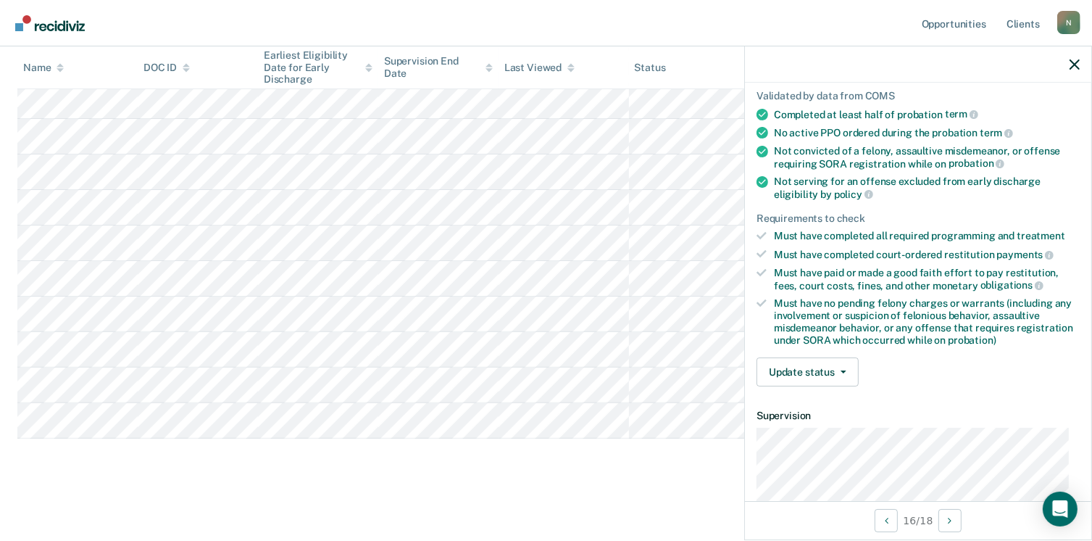
scroll to position [107, 0]
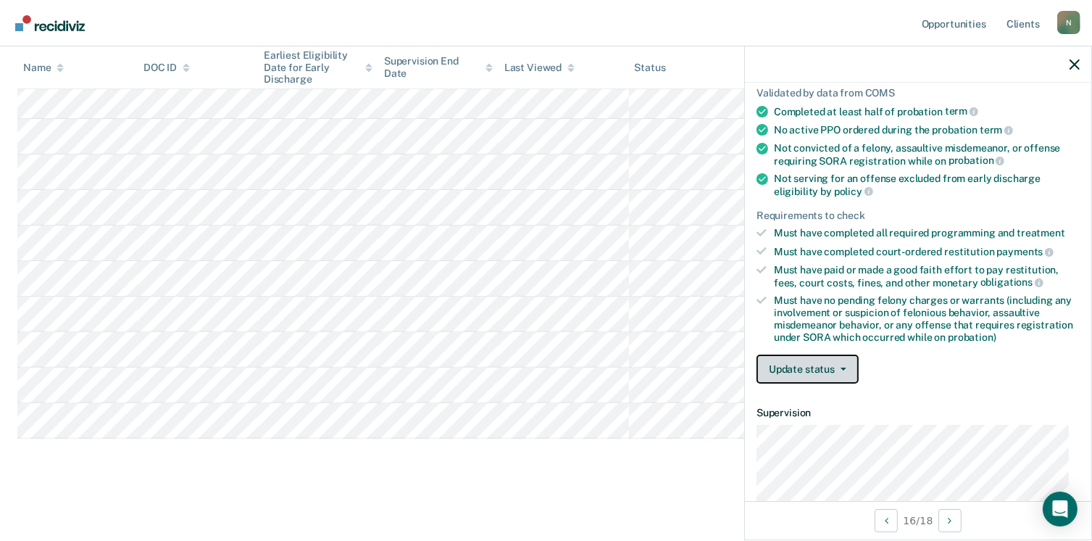
click at [843, 371] on button "Update status" at bounding box center [807, 368] width 102 height 29
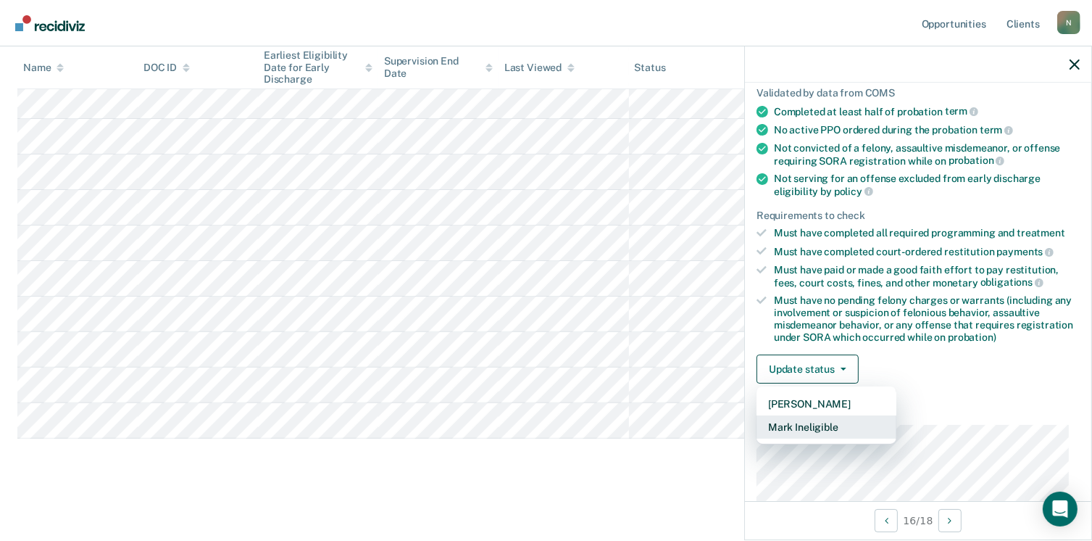
click at [817, 419] on button "Mark Ineligible" at bounding box center [826, 426] width 140 height 23
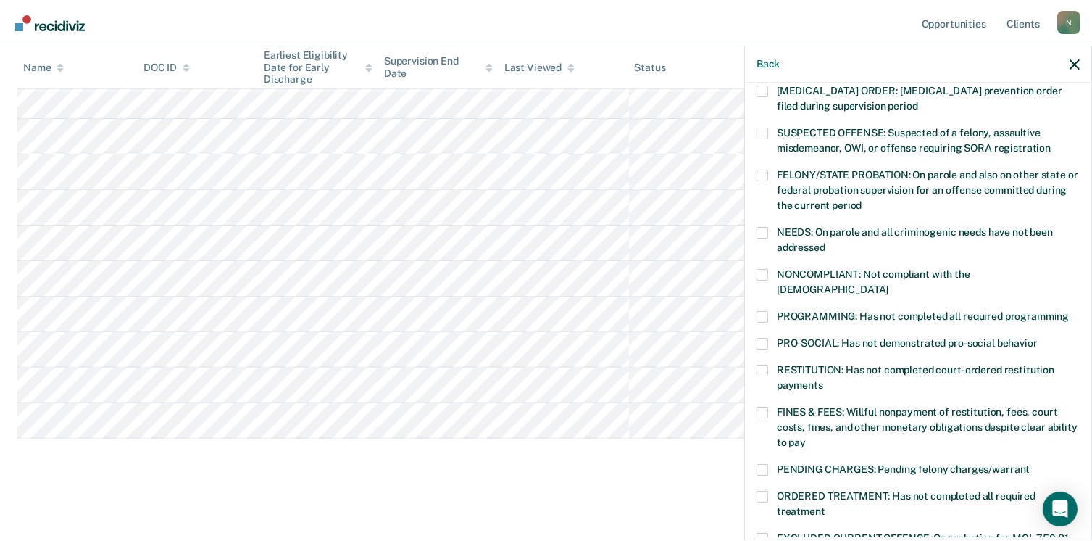
click at [762, 406] on span at bounding box center [762, 412] width 12 height 12
click at [806, 437] on input "FINES & FEES: Willful nonpayment of restitution, fees, court costs, fines, and …" at bounding box center [806, 437] width 0 height 0
click at [765, 311] on span at bounding box center [762, 317] width 12 height 12
click at [1069, 311] on input "PROGRAMMING: Has not completed all required programming" at bounding box center [1069, 311] width 0 height 0
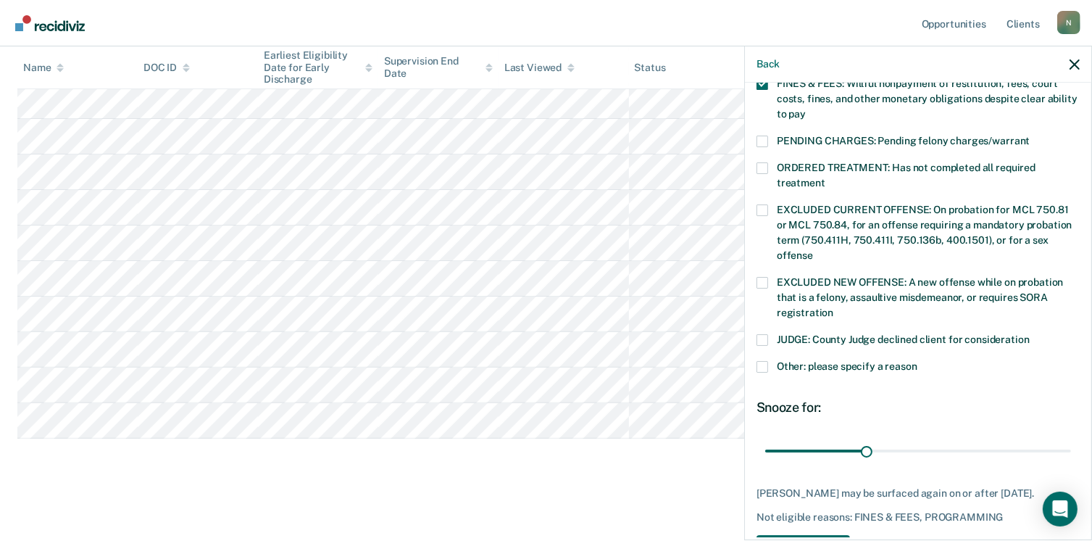
scroll to position [443, 0]
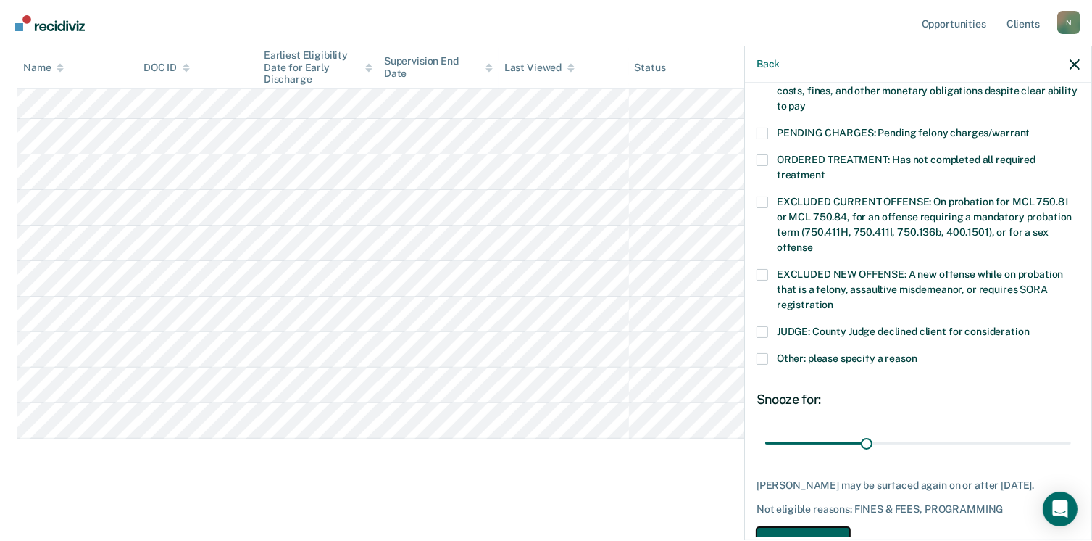
click at [799, 527] on button "Save" at bounding box center [802, 542] width 93 height 30
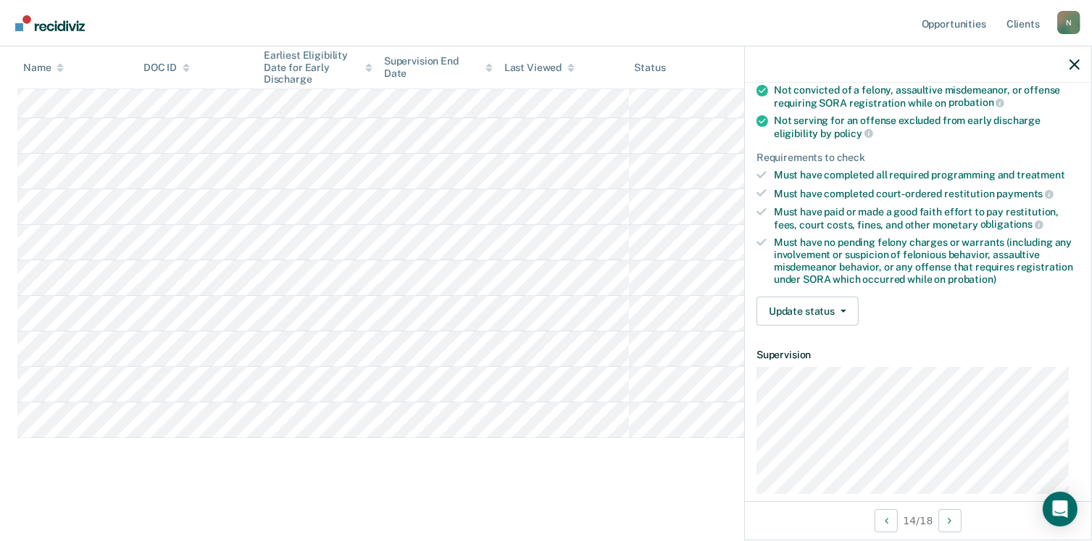
scroll to position [191, 0]
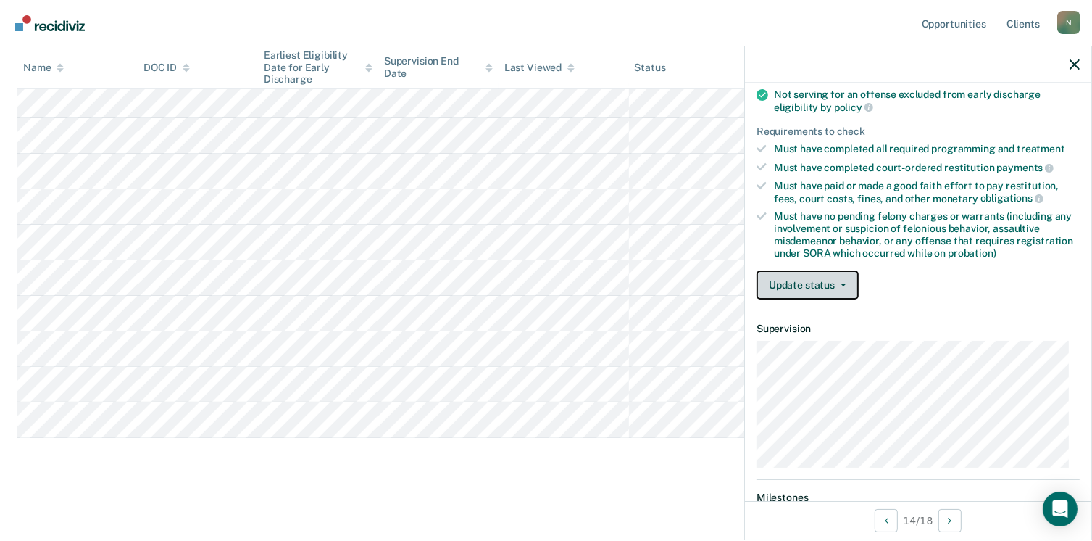
click at [833, 285] on button "Update status" at bounding box center [807, 284] width 102 height 29
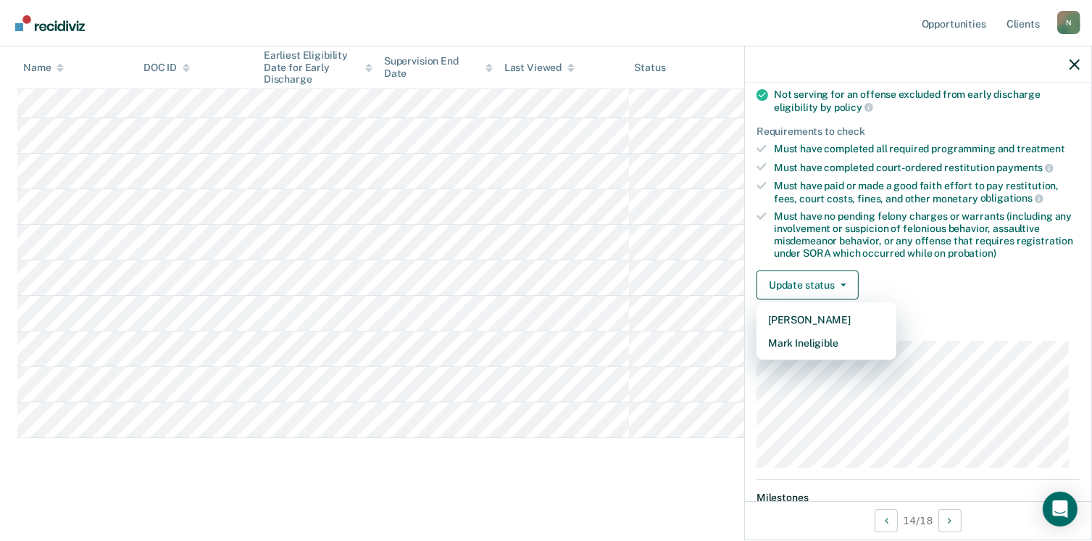
click at [889, 186] on div "Must have paid or made a good faith effort to pay restitution, fees, court cost…" at bounding box center [927, 192] width 306 height 25
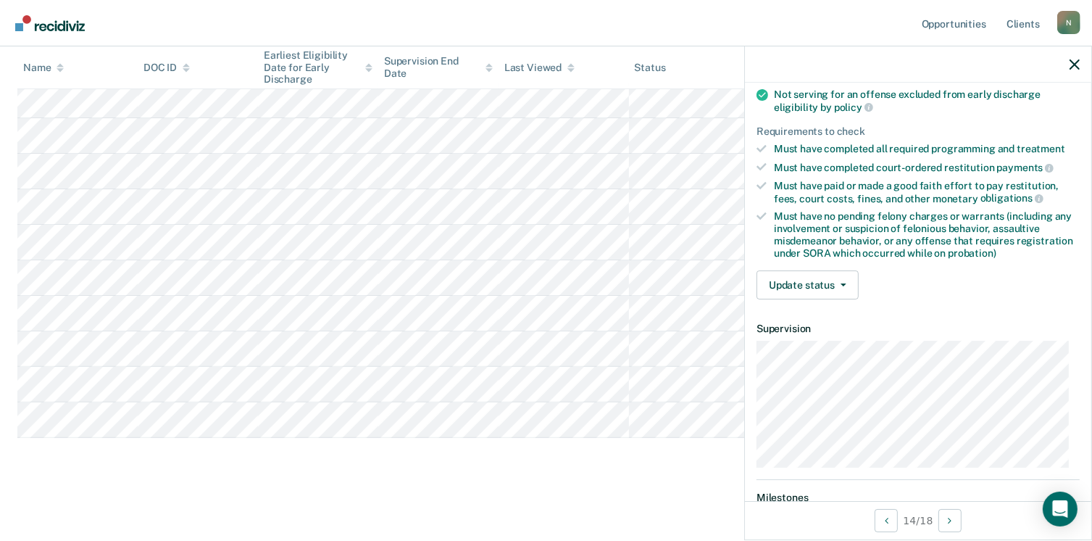
scroll to position [0, 0]
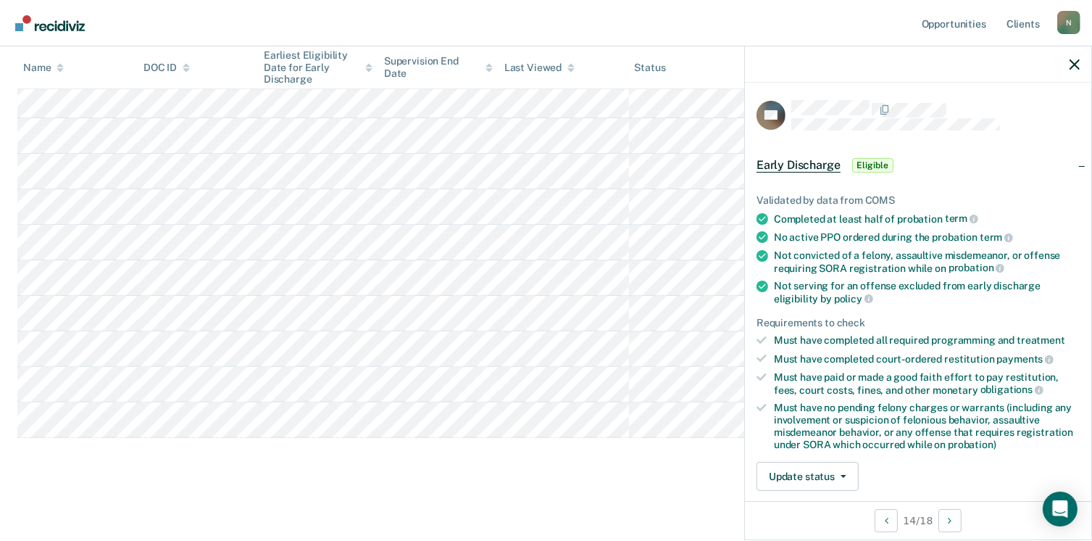
click at [812, 164] on span "Early Discharge" at bounding box center [798, 165] width 84 height 14
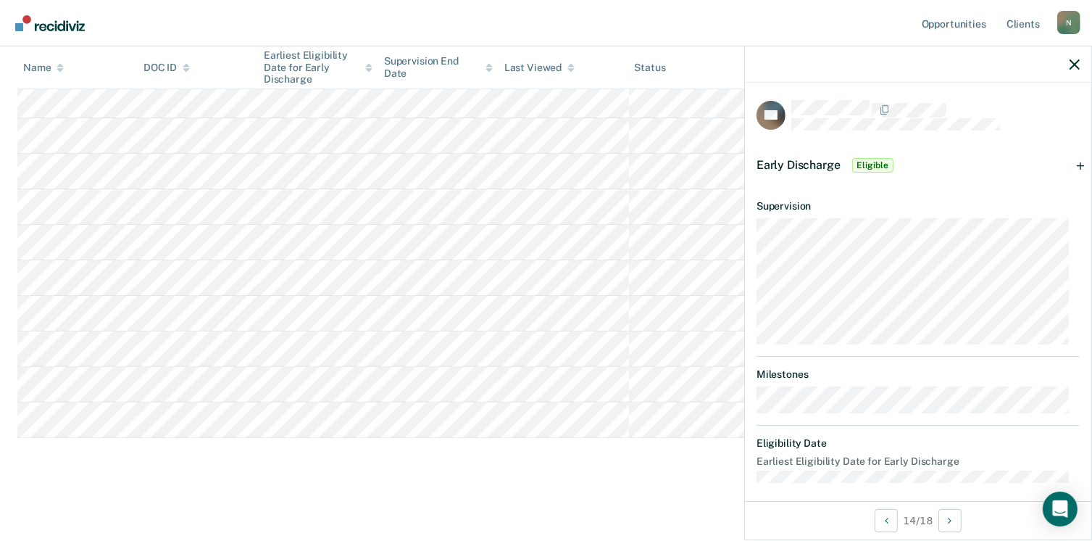
click at [861, 158] on span "Eligible" at bounding box center [872, 165] width 41 height 14
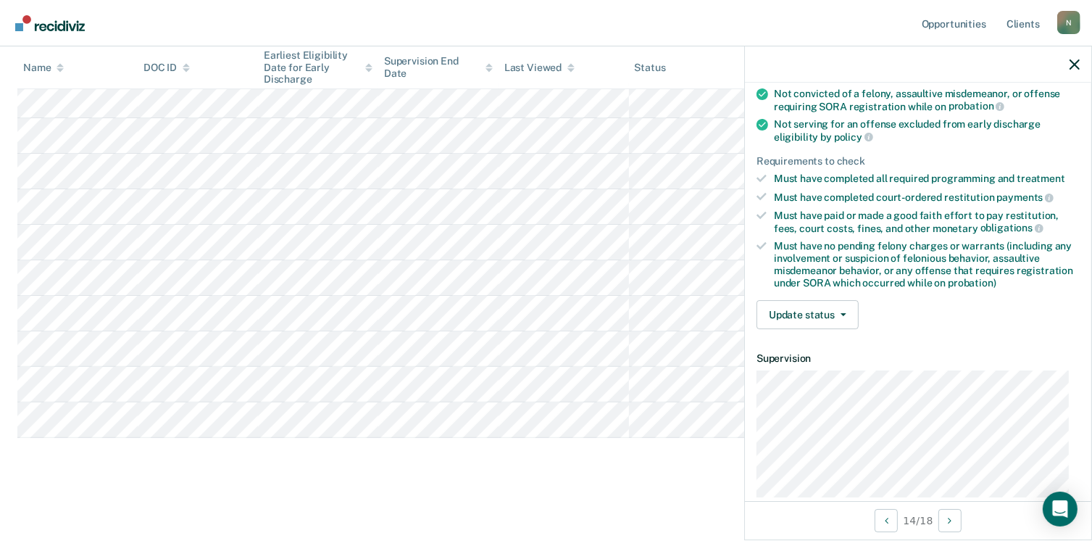
scroll to position [160, 0]
click at [838, 301] on button "Update status" at bounding box center [807, 315] width 102 height 29
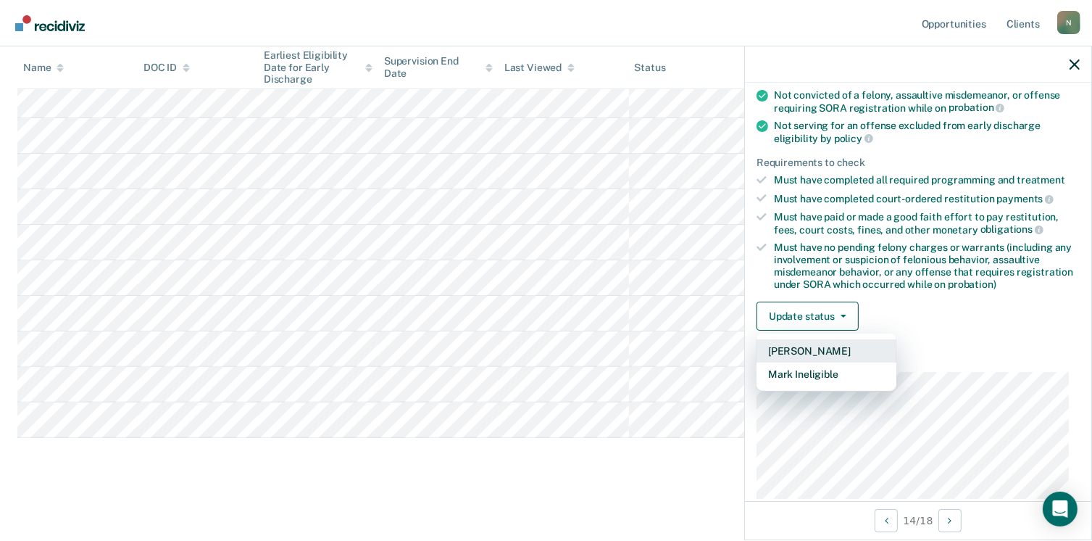
click at [816, 341] on button "[PERSON_NAME]" at bounding box center [826, 350] width 140 height 23
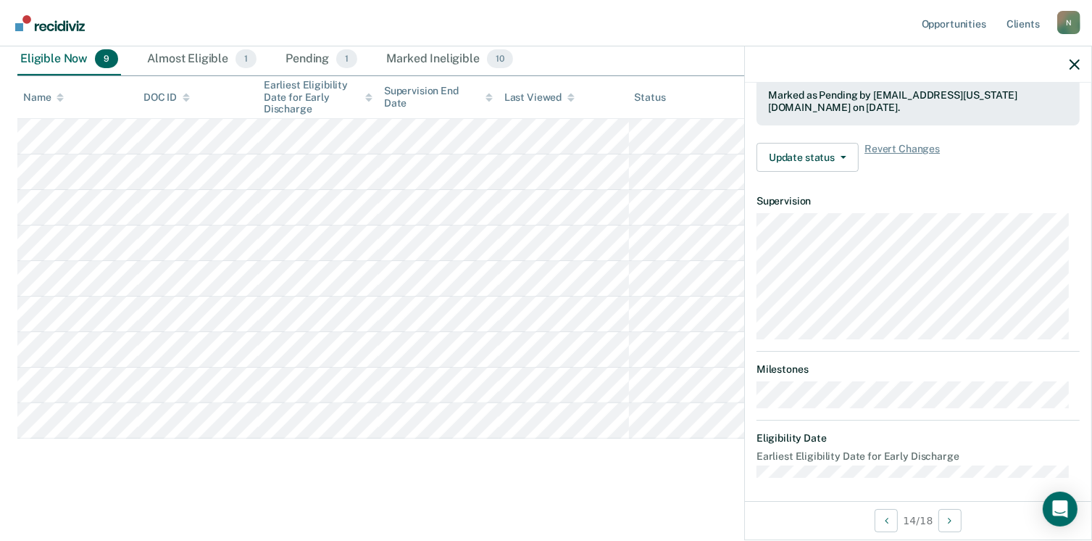
scroll to position [0, 0]
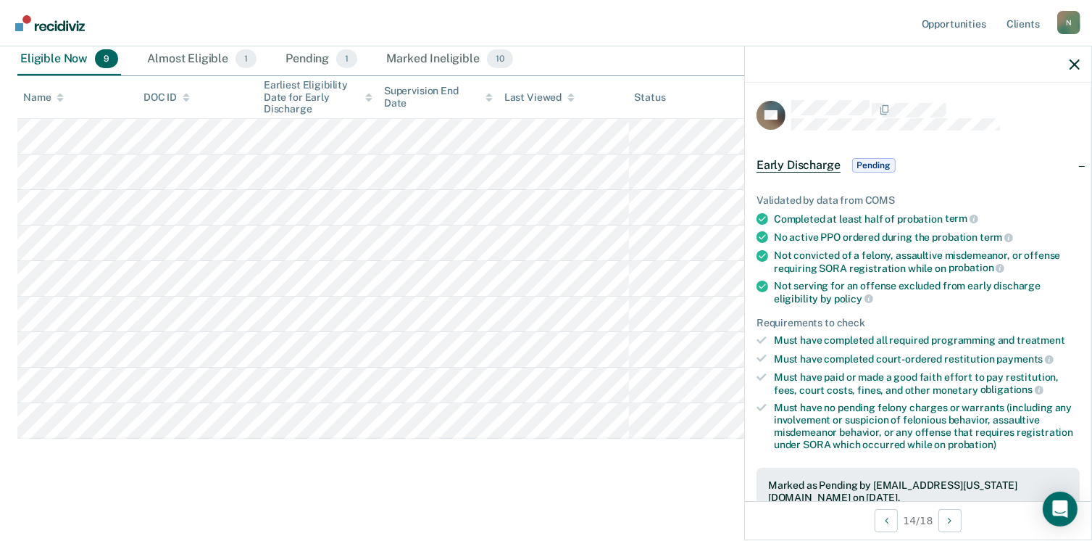
click at [86, 68] on div "Eligible Now 9" at bounding box center [69, 59] width 104 height 32
click at [104, 59] on span "9" at bounding box center [106, 58] width 23 height 19
click at [74, 30] on img "Main navigation" at bounding box center [51, 23] width 70 height 16
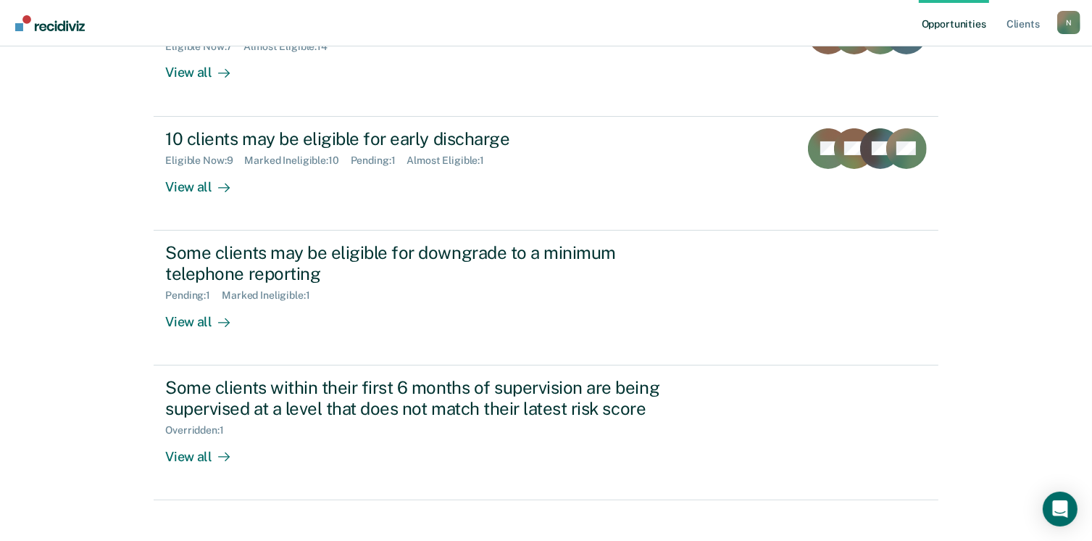
scroll to position [332, 0]
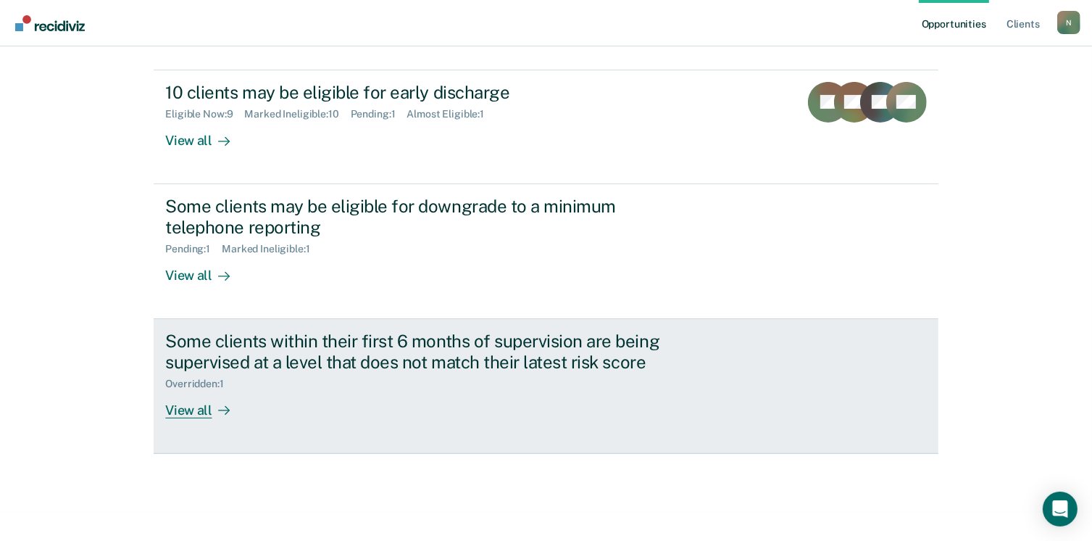
click at [562, 370] on div "Some clients within their first 6 months of supervision are being supervised at…" at bounding box center [419, 351] width 509 height 42
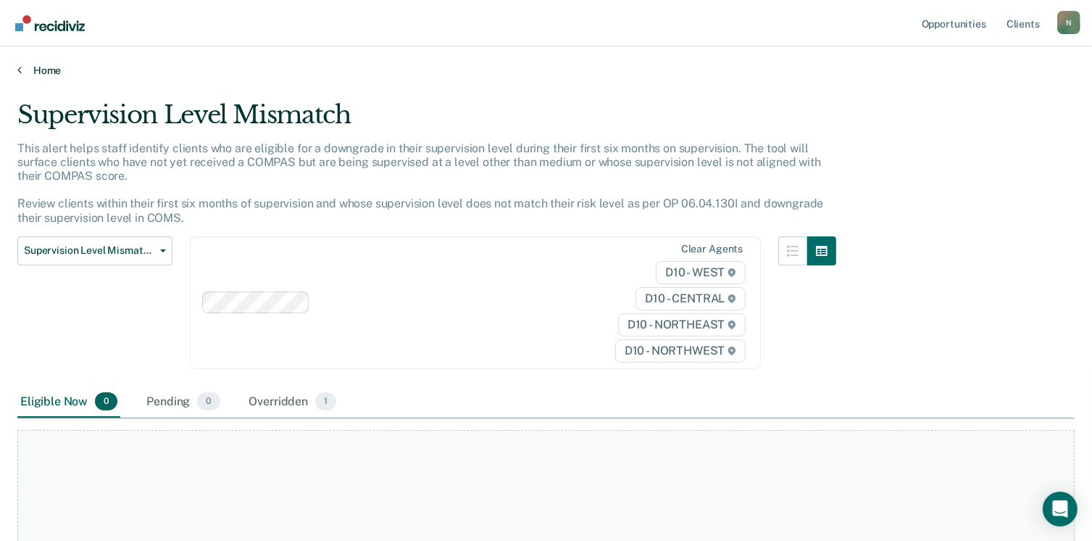
click at [53, 74] on link "Home" at bounding box center [545, 70] width 1057 height 13
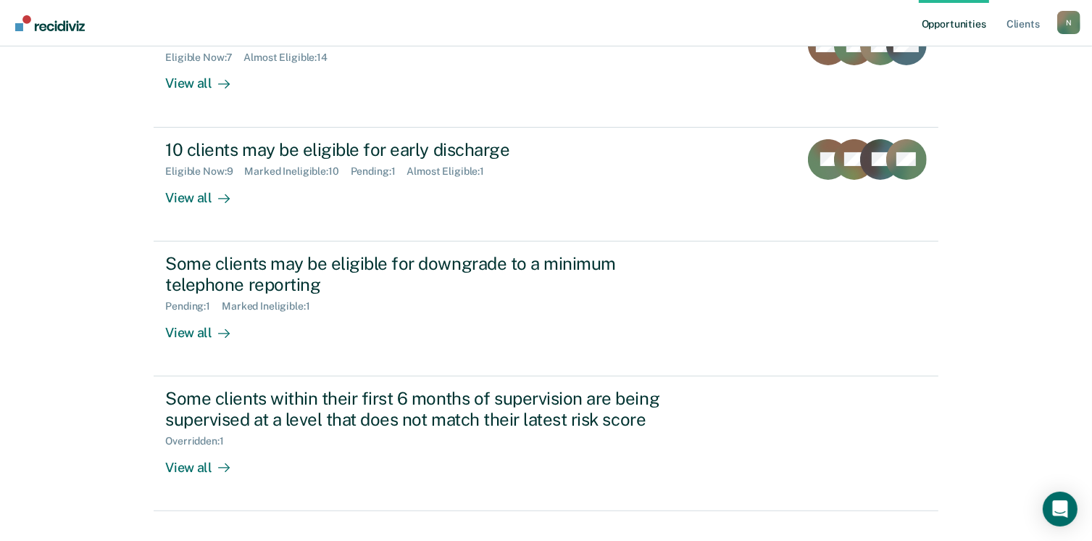
scroll to position [304, 0]
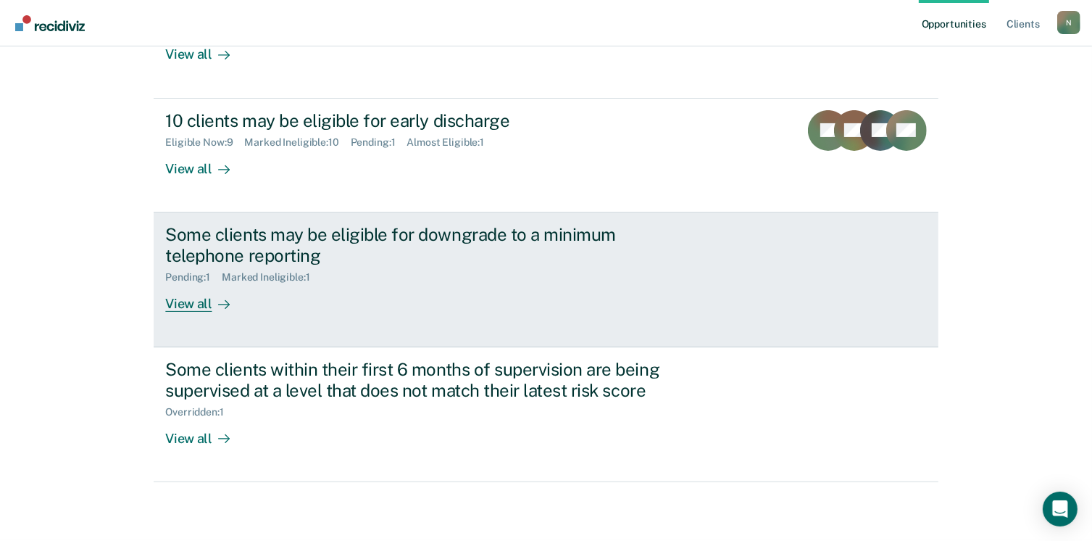
click at [361, 243] on div "Some clients may be eligible for downgrade to a minimum telephone reporting" at bounding box center [419, 245] width 509 height 42
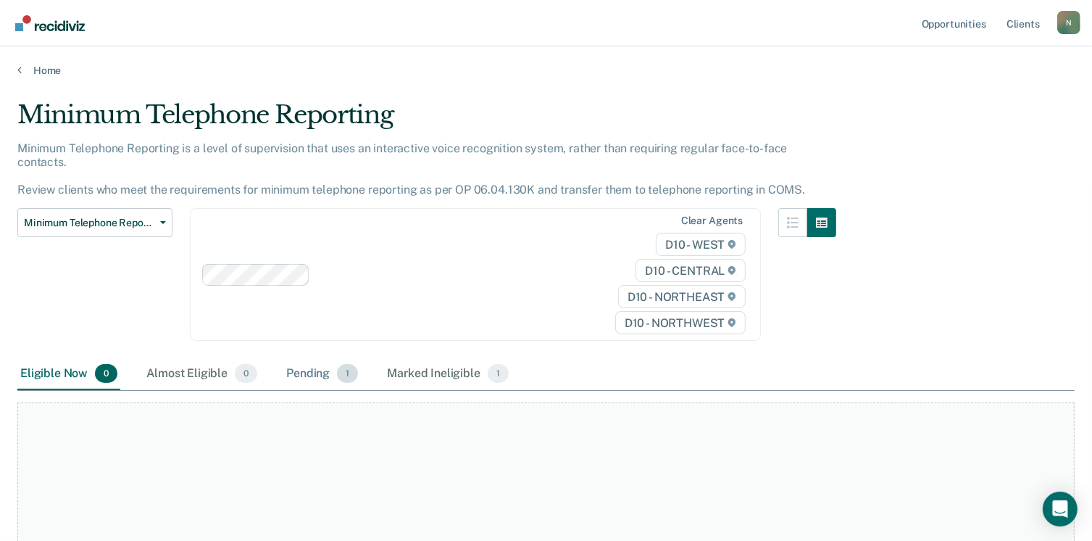
click at [314, 361] on div "Pending 1" at bounding box center [322, 374] width 78 height 32
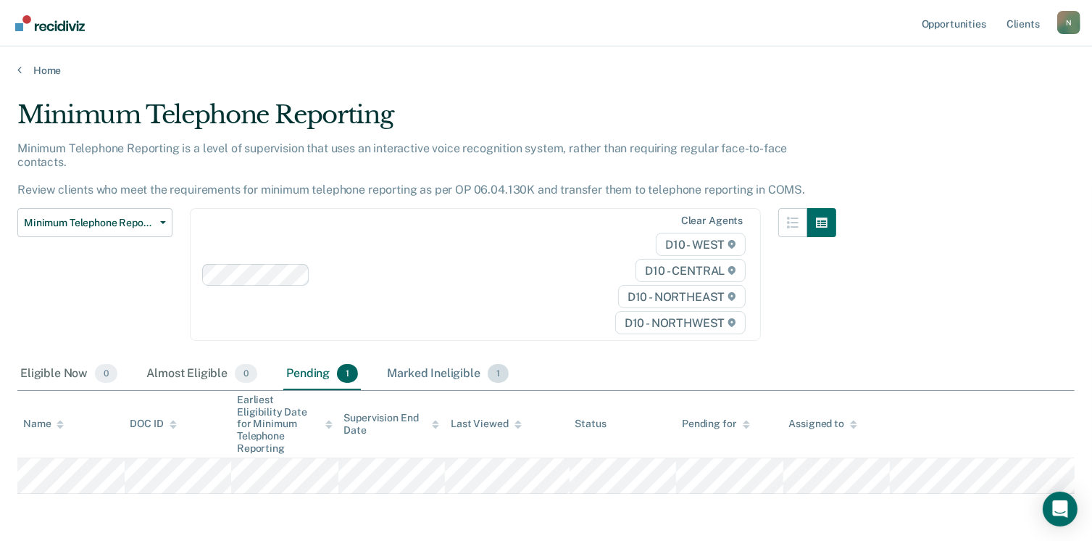
click at [427, 362] on div "Marked Ineligible 1" at bounding box center [448, 374] width 128 height 32
click at [46, 71] on link "Home" at bounding box center [545, 70] width 1057 height 13
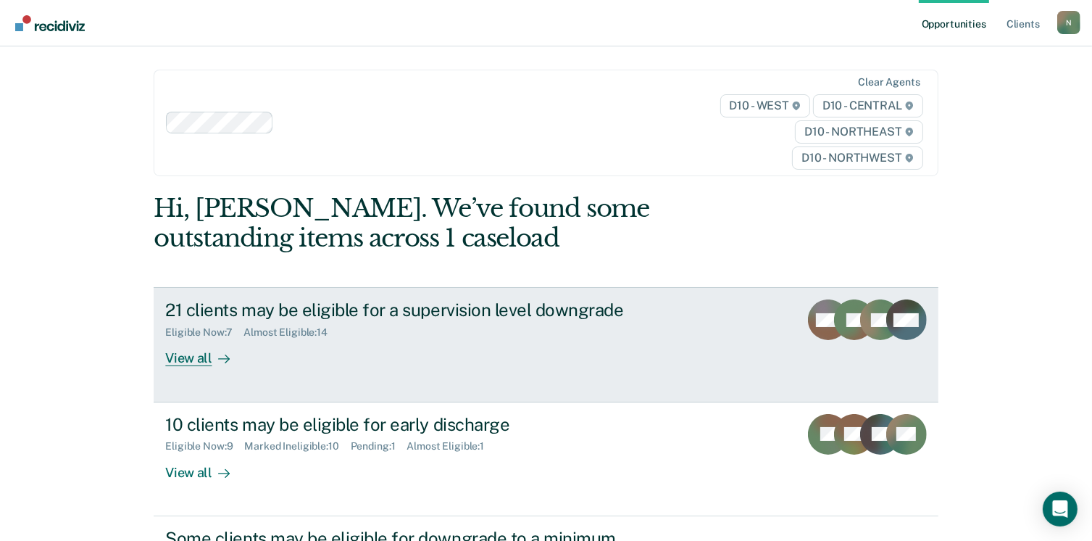
click at [441, 300] on div "21 clients may be eligible for a supervision level downgrade" at bounding box center [419, 309] width 509 height 21
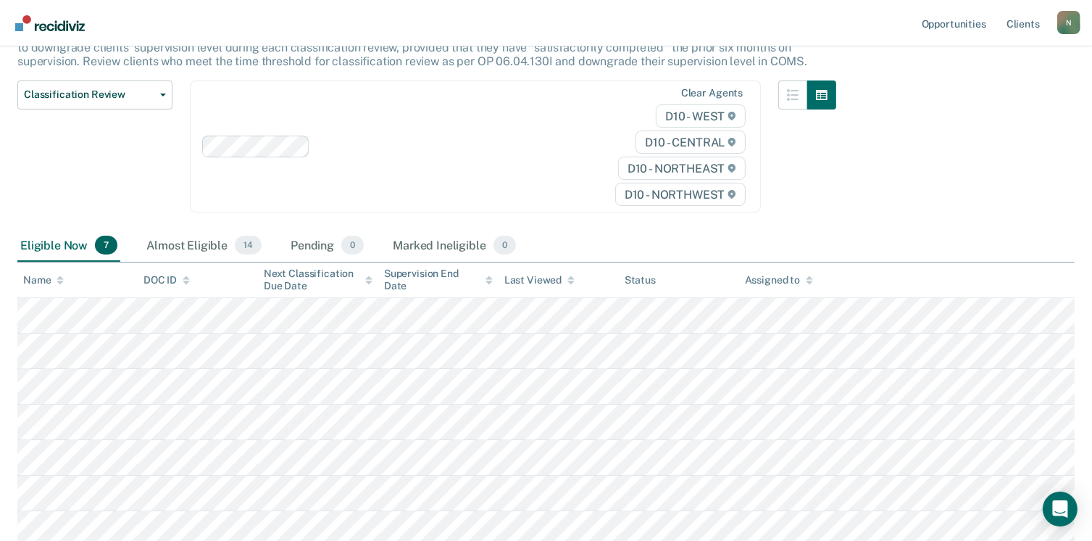
scroll to position [144, 0]
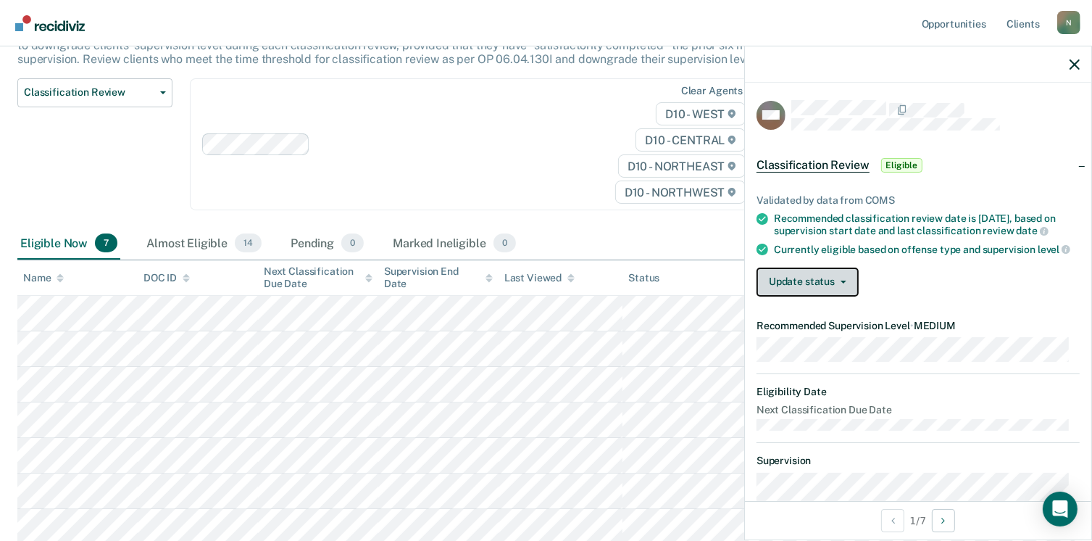
click at [827, 296] on button "Update status" at bounding box center [807, 281] width 102 height 29
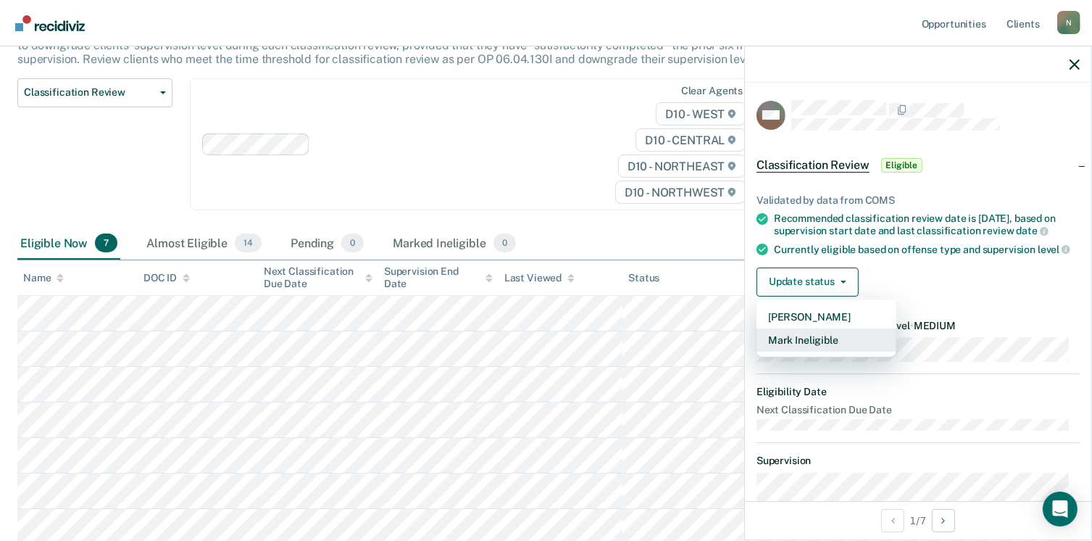
click at [814, 351] on button "Mark Ineligible" at bounding box center [826, 339] width 140 height 23
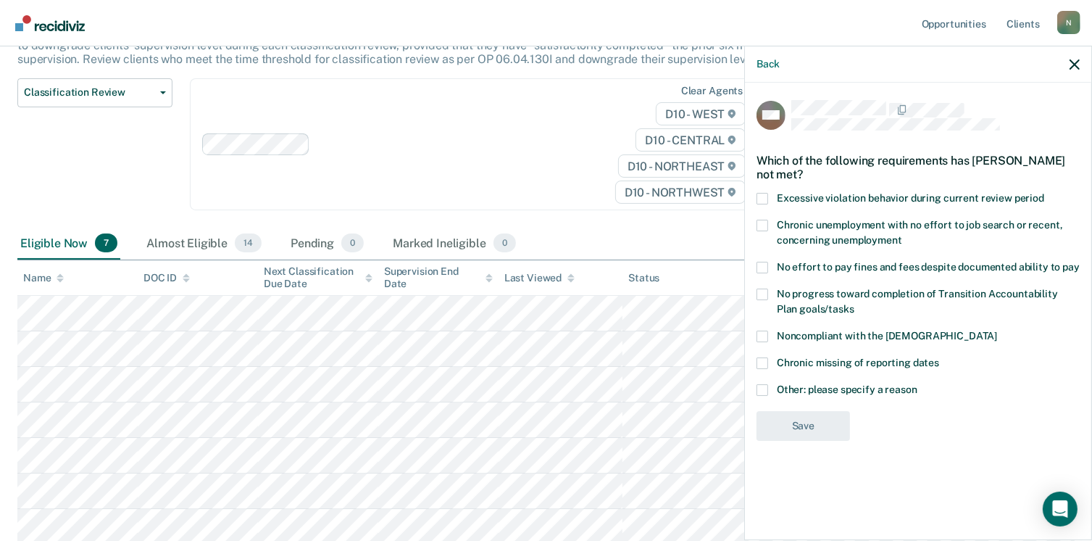
click at [765, 388] on span at bounding box center [762, 390] width 12 height 12
click at [917, 384] on input "Other: please specify a reason" at bounding box center [917, 384] width 0 height 0
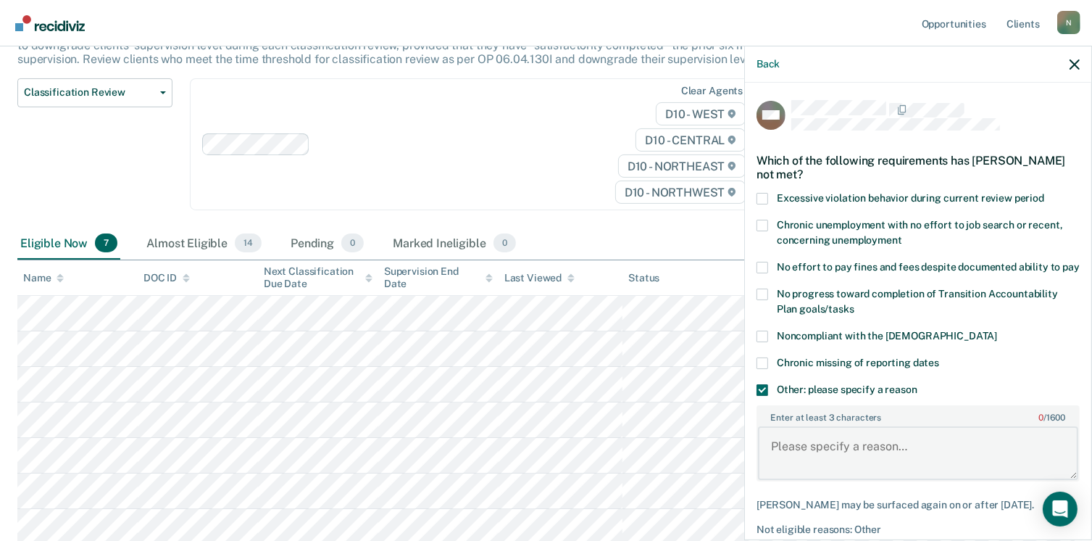
click at [800, 452] on textarea "Enter at least 3 characters 0 / 1600" at bounding box center [918, 453] width 320 height 54
type textarea "T"
click at [760, 396] on span at bounding box center [762, 390] width 12 height 12
click at [917, 384] on input "Other: please specify a reason" at bounding box center [917, 384] width 0 height 0
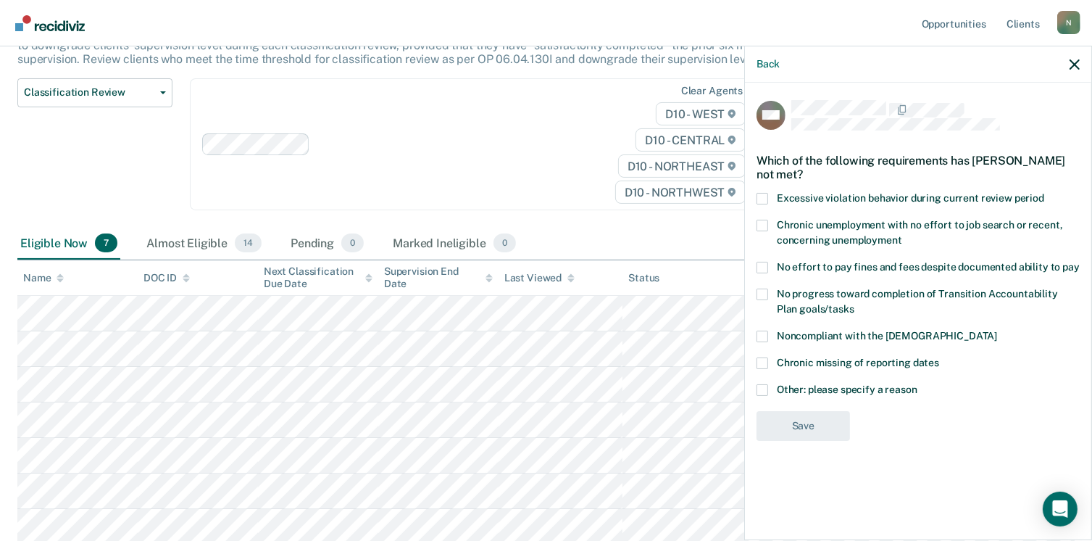
click at [768, 201] on label "Excessive violation behavior during current review period" at bounding box center [917, 200] width 323 height 15
click at [1044, 193] on input "Excessive violation behavior during current review period" at bounding box center [1044, 193] width 0 height 0
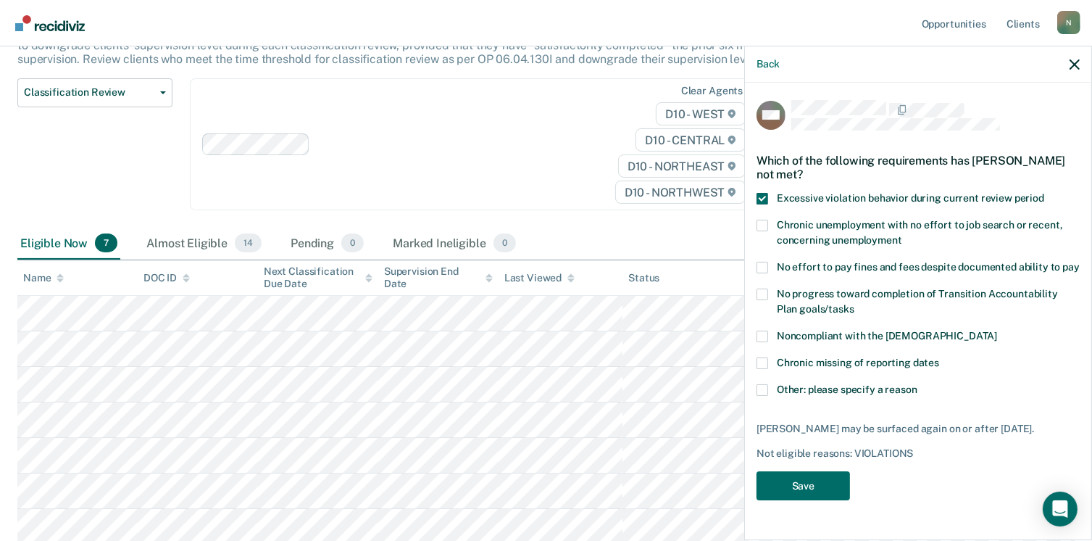
click at [762, 266] on span at bounding box center [762, 268] width 12 height 12
click at [1080, 262] on input "No effort to pay fines and fees despite documented ability to pay" at bounding box center [1080, 262] width 0 height 0
click at [762, 294] on span at bounding box center [762, 294] width 12 height 12
click at [854, 304] on input "No progress toward completion of Transition Accountability Plan goals/tasks" at bounding box center [854, 304] width 0 height 0
click at [765, 337] on span at bounding box center [762, 336] width 12 height 12
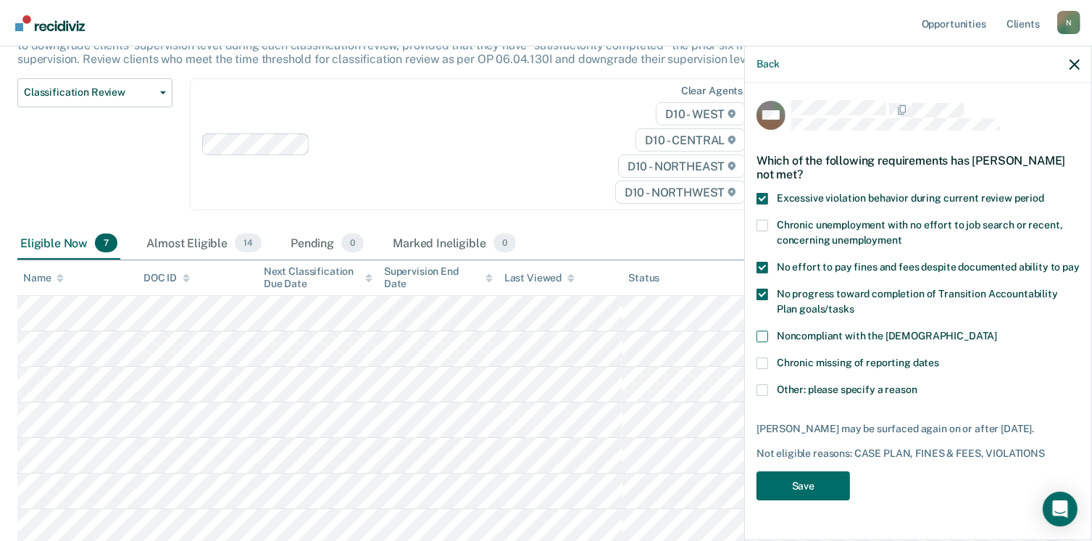
click at [997, 330] on input "Noncompliant with the [DEMOGRAPHIC_DATA]" at bounding box center [997, 330] width 0 height 0
click at [792, 496] on button "Save" at bounding box center [802, 498] width 93 height 30
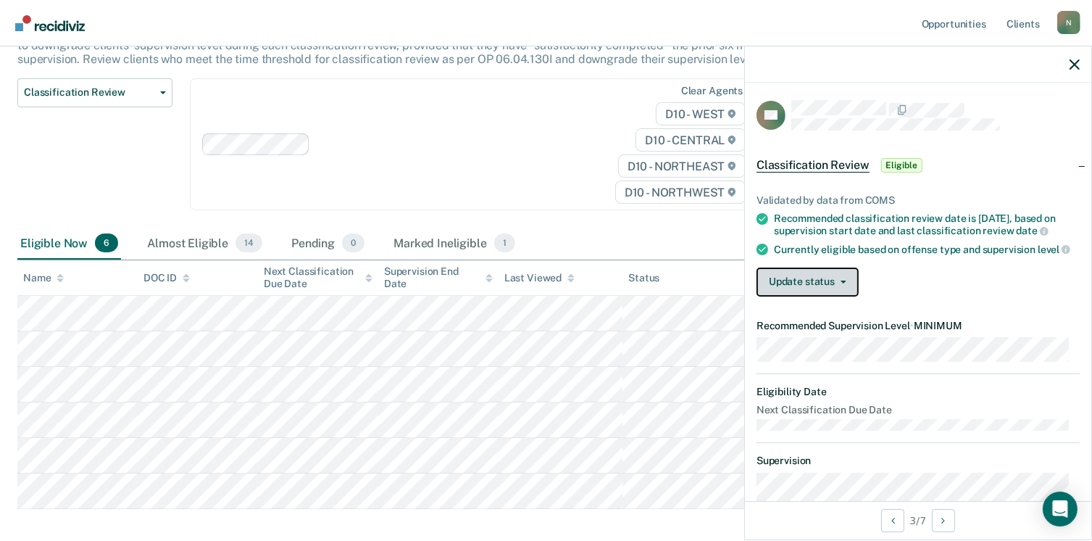
click at [841, 293] on button "Update status" at bounding box center [807, 281] width 102 height 29
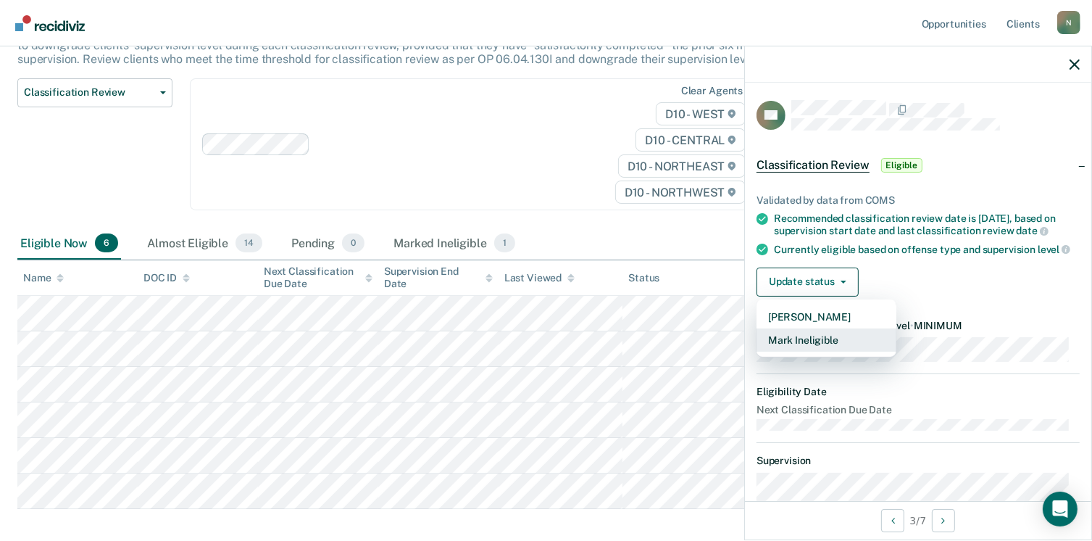
click at [811, 347] on button "Mark Ineligible" at bounding box center [826, 339] width 140 height 23
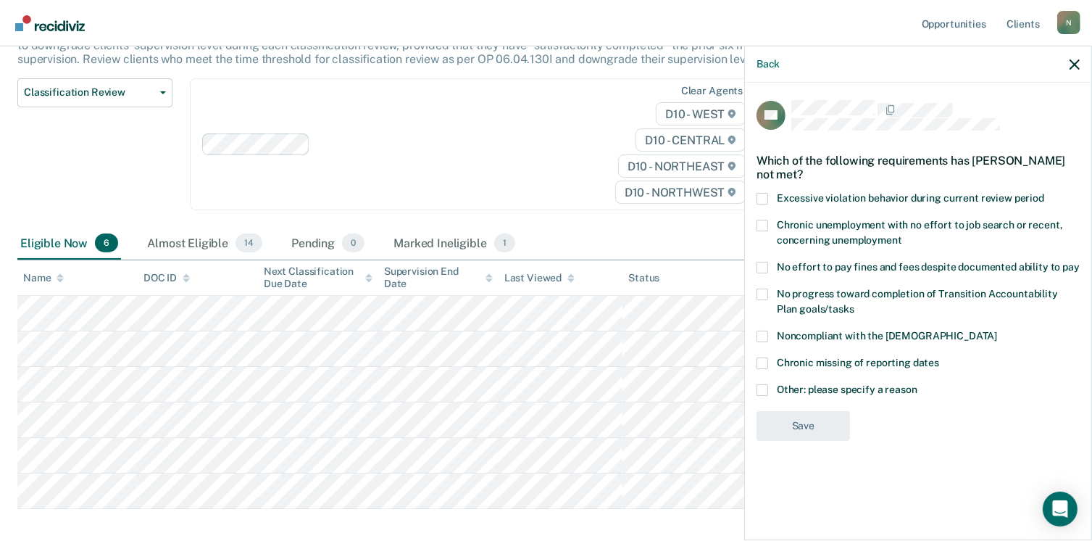
click at [759, 341] on label "Noncompliant with the [DEMOGRAPHIC_DATA]" at bounding box center [917, 337] width 323 height 15
click at [997, 330] on input "Noncompliant with the [DEMOGRAPHIC_DATA]" at bounding box center [997, 330] width 0 height 0
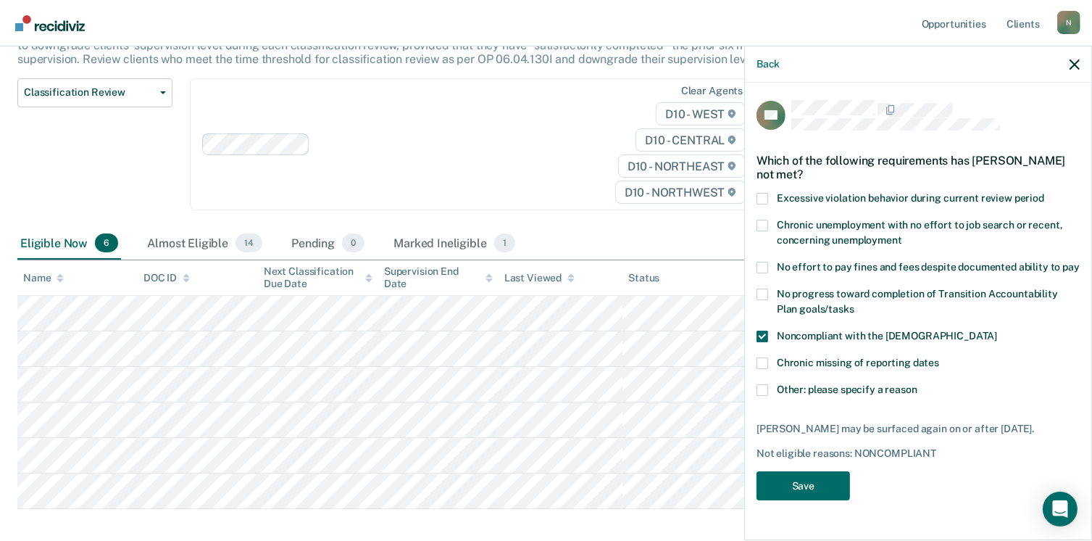
click at [760, 391] on span at bounding box center [762, 390] width 12 height 12
click at [917, 384] on input "Other: please specify a reason" at bounding box center [917, 384] width 0 height 0
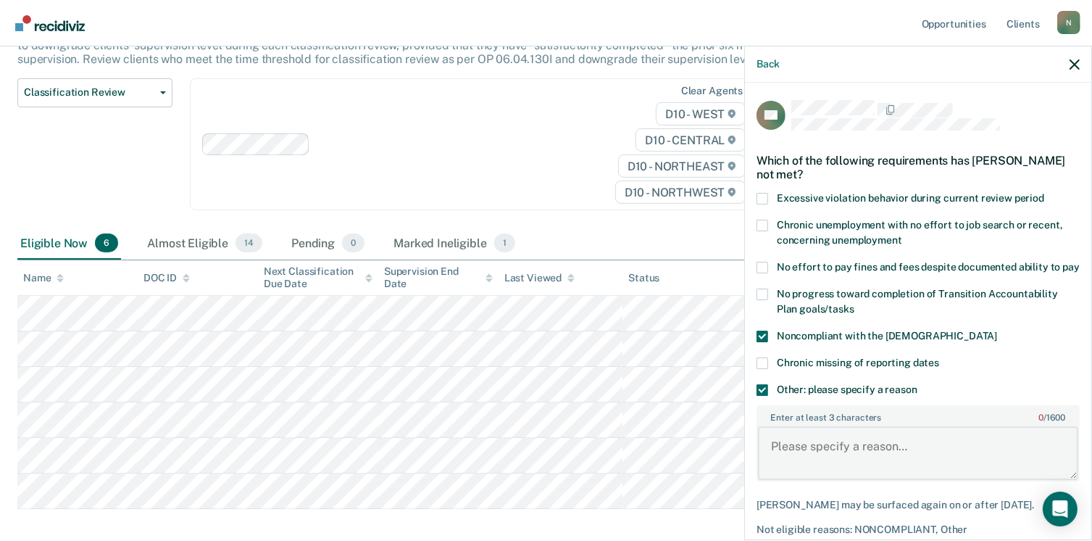
click at [790, 457] on textarea "Enter at least 3 characters 0 / 1600" at bounding box center [918, 453] width 320 height 54
type textarea "A"
type textarea "On [DATE], a warrant was submitted to the court for the probationer's new crimi…"
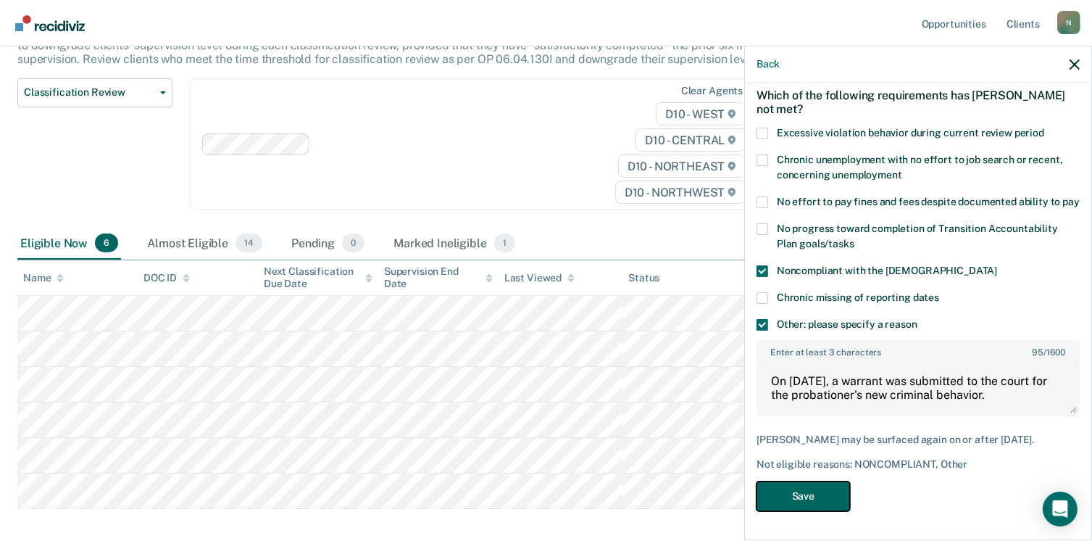
click at [783, 493] on button "Save" at bounding box center [802, 496] width 93 height 30
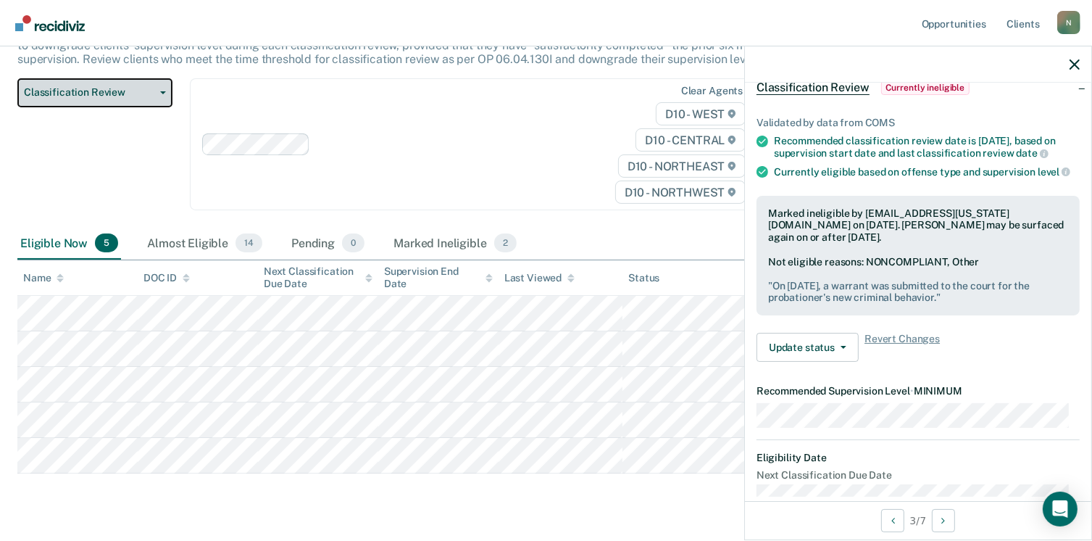
click at [164, 93] on button "Classification Review" at bounding box center [94, 92] width 155 height 29
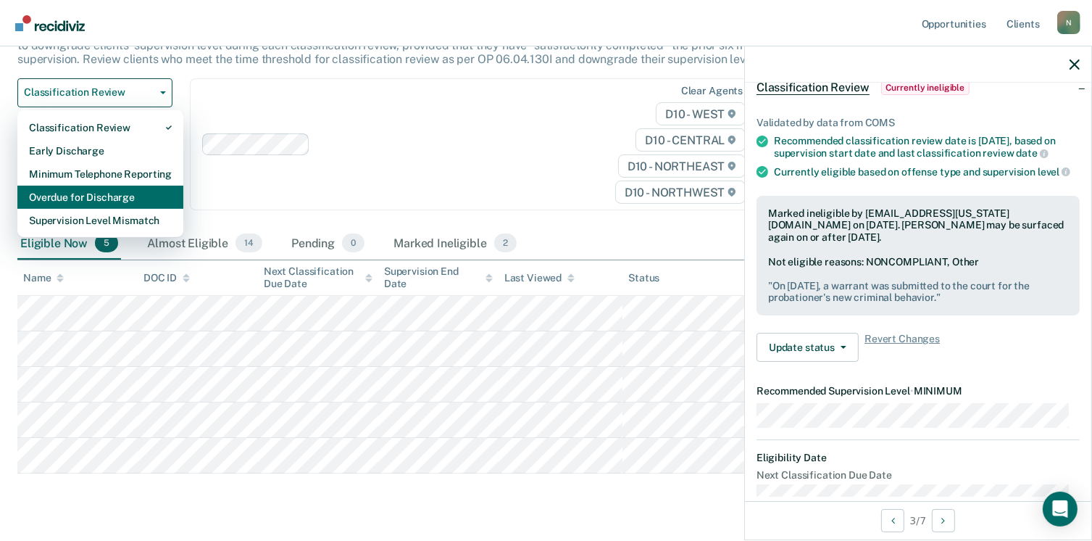
click at [127, 186] on div "Overdue for Discharge" at bounding box center [100, 196] width 143 height 23
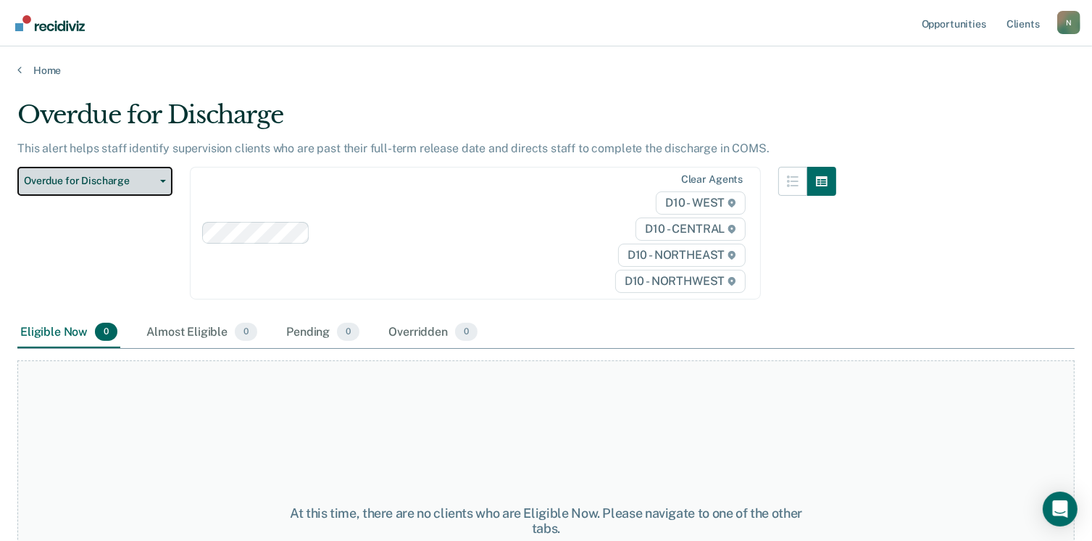
click at [154, 181] on span "Overdue for Discharge" at bounding box center [89, 181] width 130 height 12
click at [50, 71] on link "Home" at bounding box center [545, 70] width 1057 height 13
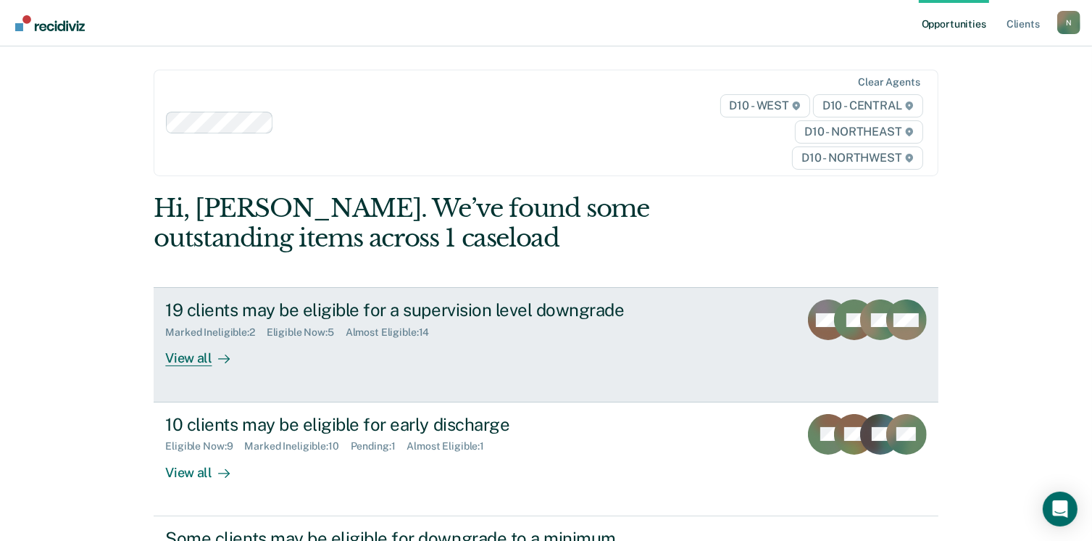
click at [499, 311] on div "19 clients may be eligible for a supervision level downgrade" at bounding box center [419, 309] width 509 height 21
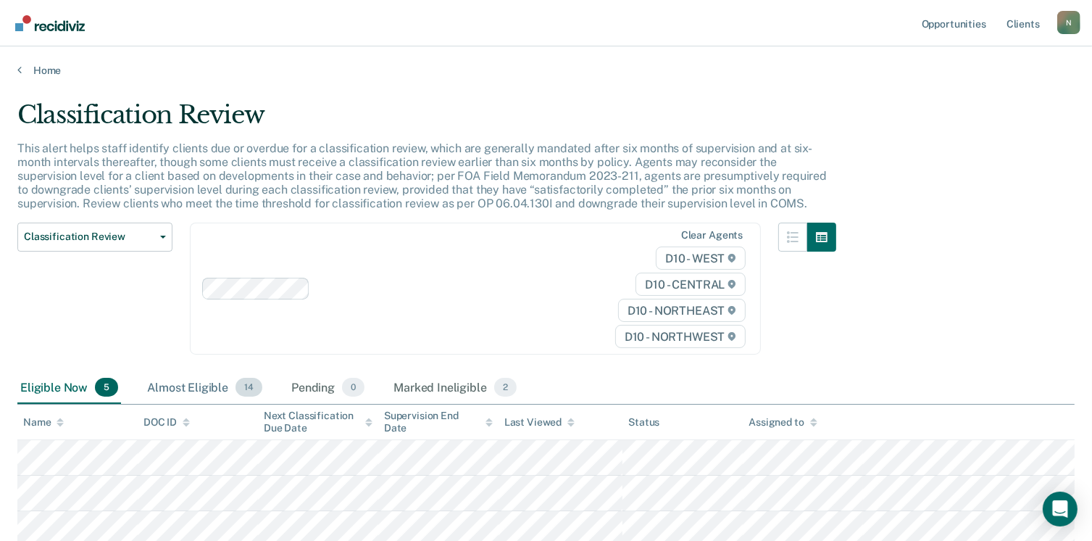
click at [191, 378] on div "Almost Eligible 14" at bounding box center [204, 388] width 121 height 32
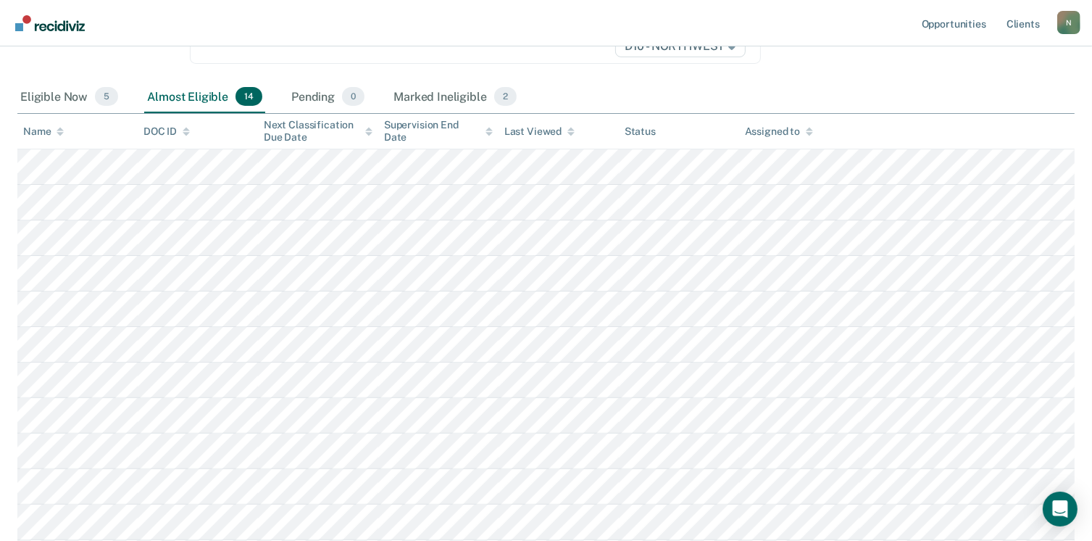
scroll to position [293, 0]
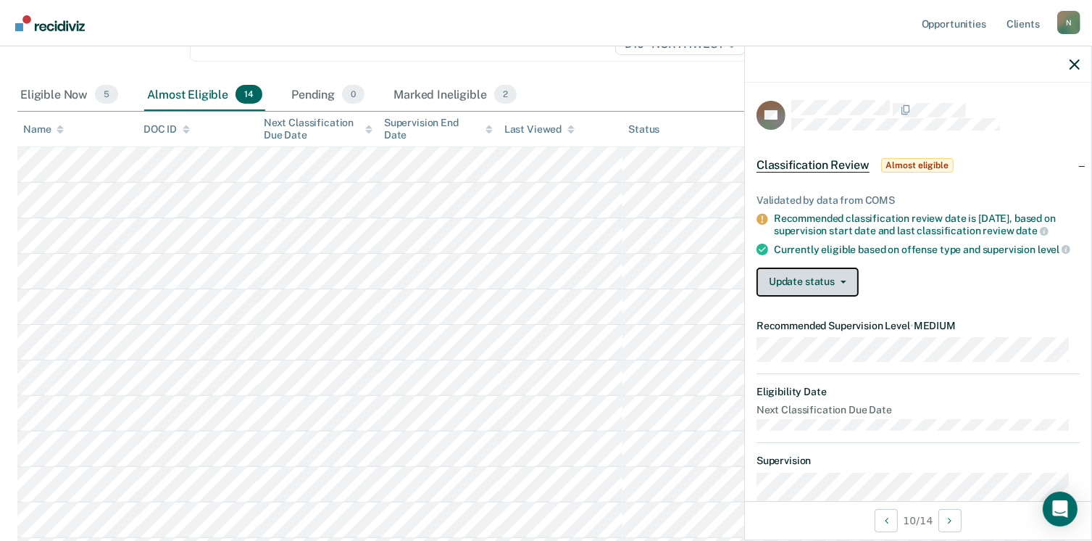
click at [827, 281] on button "Update status" at bounding box center [807, 281] width 102 height 29
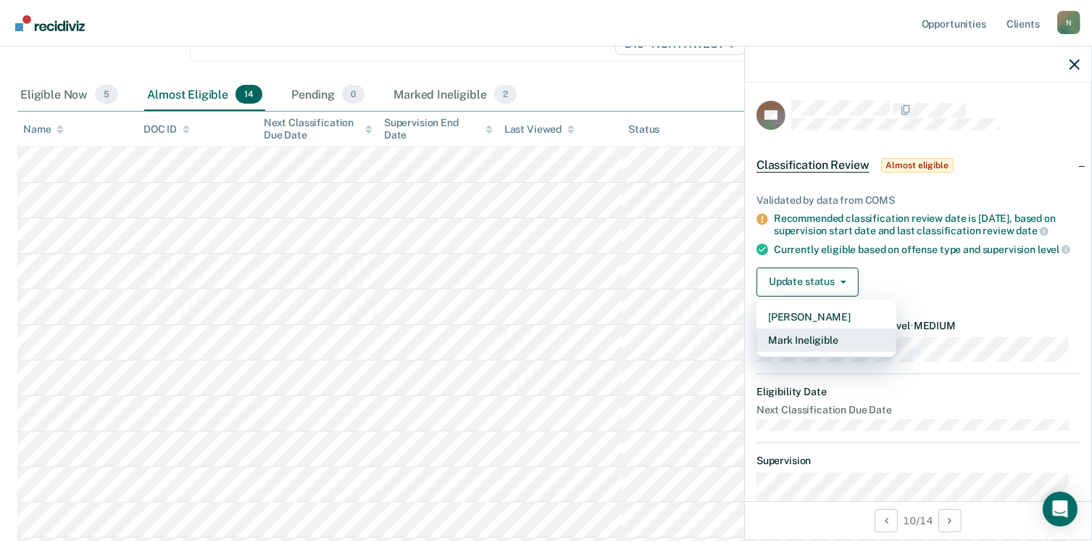
click at [799, 347] on button "Mark Ineligible" at bounding box center [826, 339] width 140 height 23
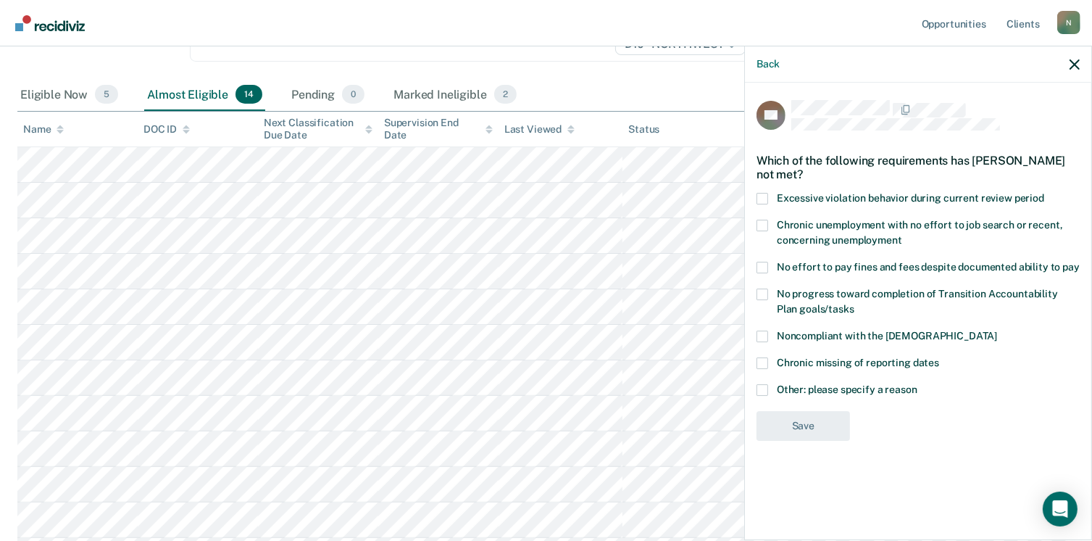
click at [759, 291] on span at bounding box center [762, 294] width 12 height 12
click at [854, 304] on input "No progress toward completion of Transition Accountability Plan goals/tasks" at bounding box center [854, 304] width 0 height 0
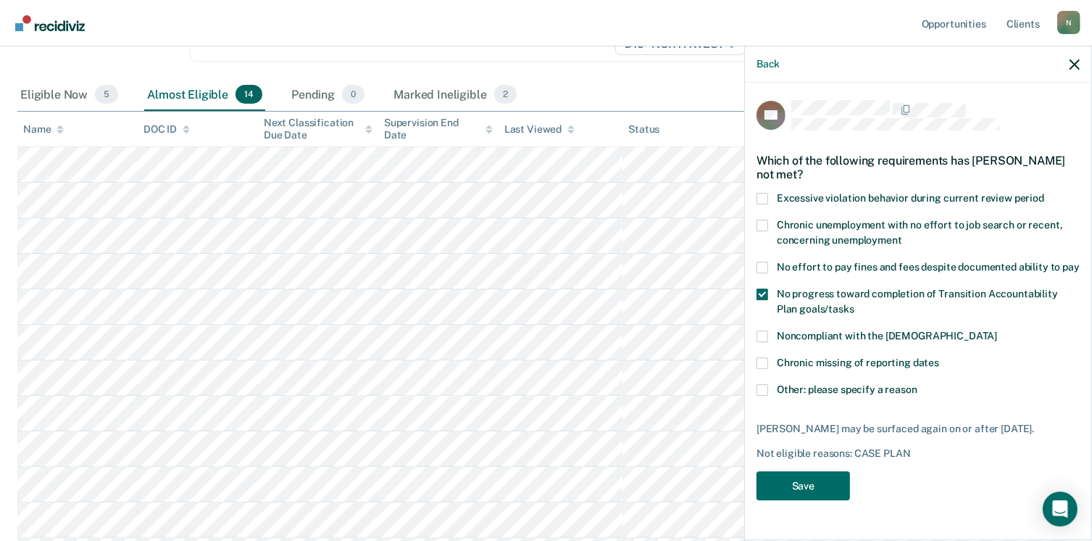
click at [762, 269] on span at bounding box center [762, 268] width 12 height 12
click at [1080, 262] on input "No effort to pay fines and fees despite documented ability to pay" at bounding box center [1080, 262] width 0 height 0
click at [763, 388] on span at bounding box center [762, 390] width 12 height 12
click at [917, 384] on input "Other: please specify a reason" at bounding box center [917, 384] width 0 height 0
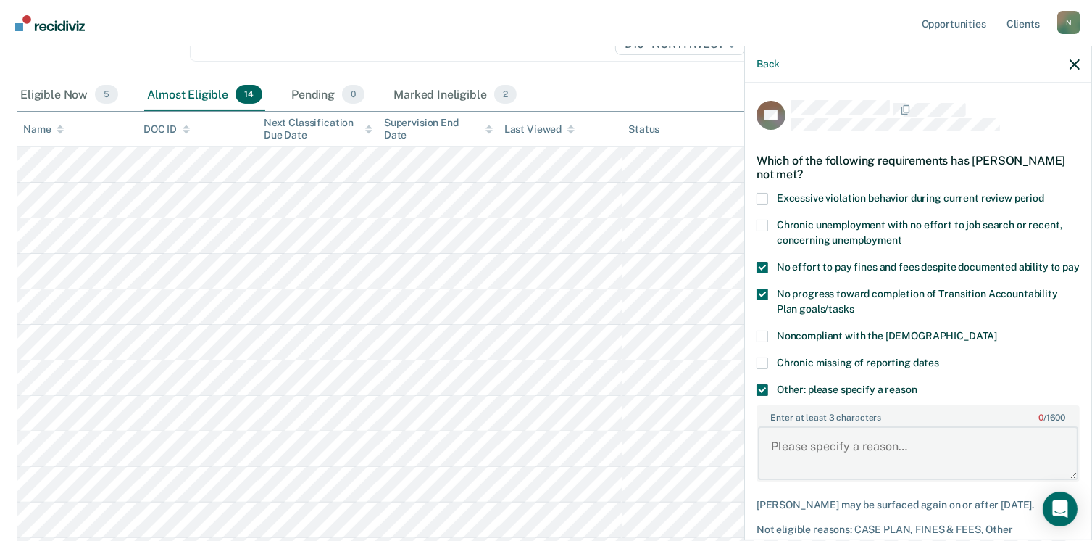
click at [773, 451] on textarea "Enter at least 3 characters 0 / 1600" at bounding box center [918, 453] width 320 height 54
type textarea "positive drug screens"
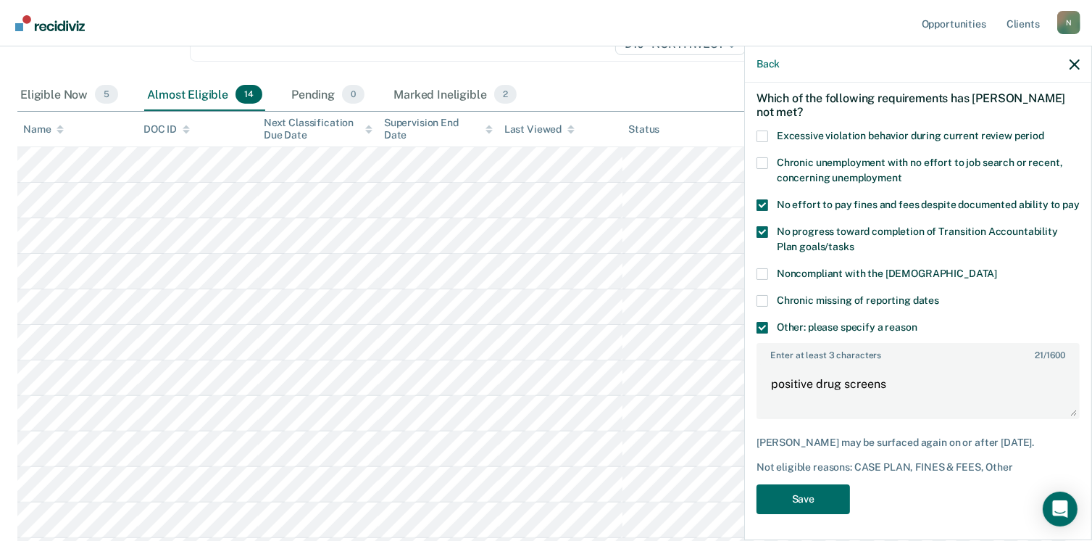
scroll to position [90, 0]
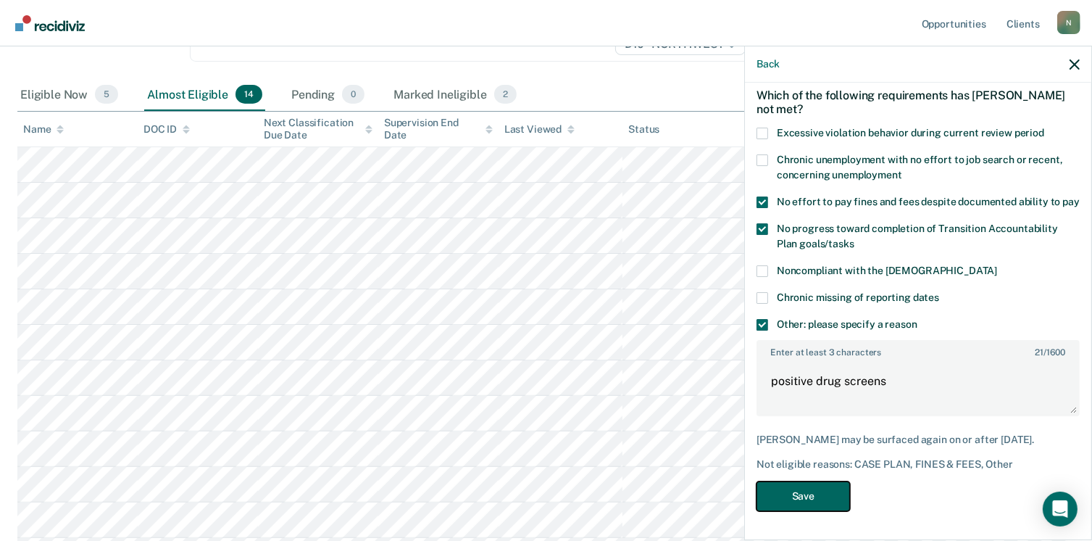
click at [794, 493] on button "Save" at bounding box center [802, 496] width 93 height 30
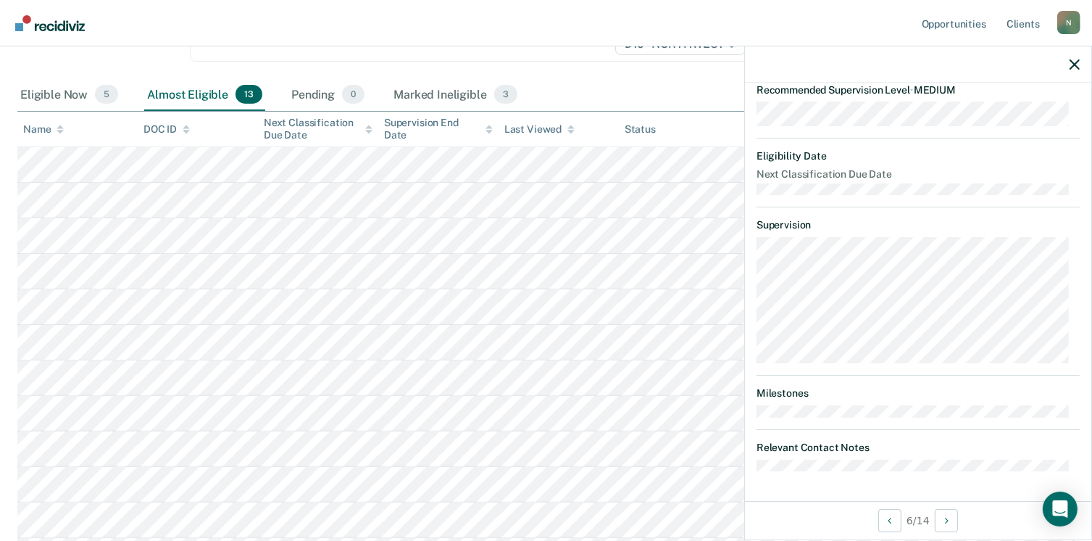
scroll to position [122, 0]
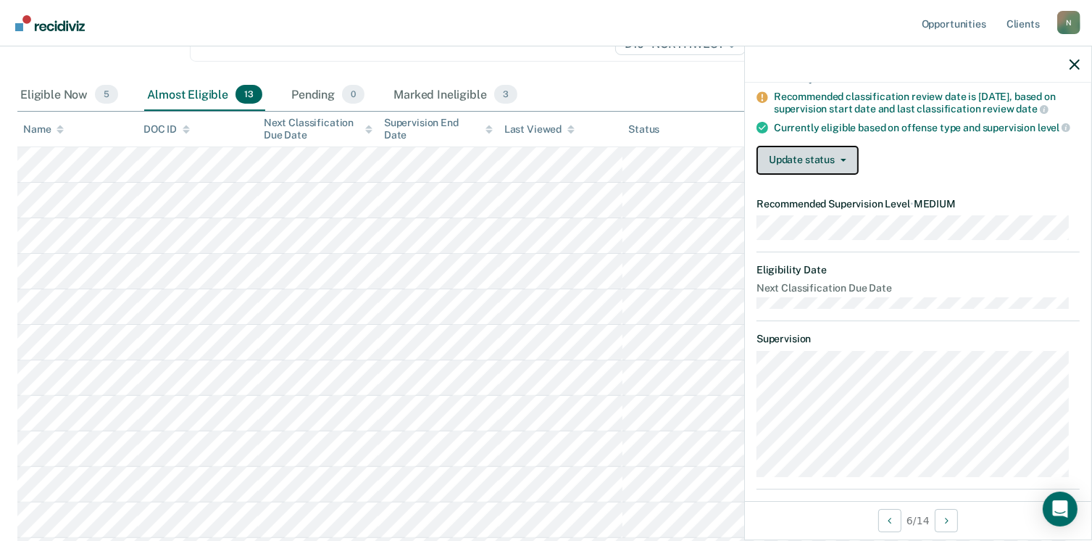
click at [820, 175] on button "Update status" at bounding box center [807, 160] width 102 height 29
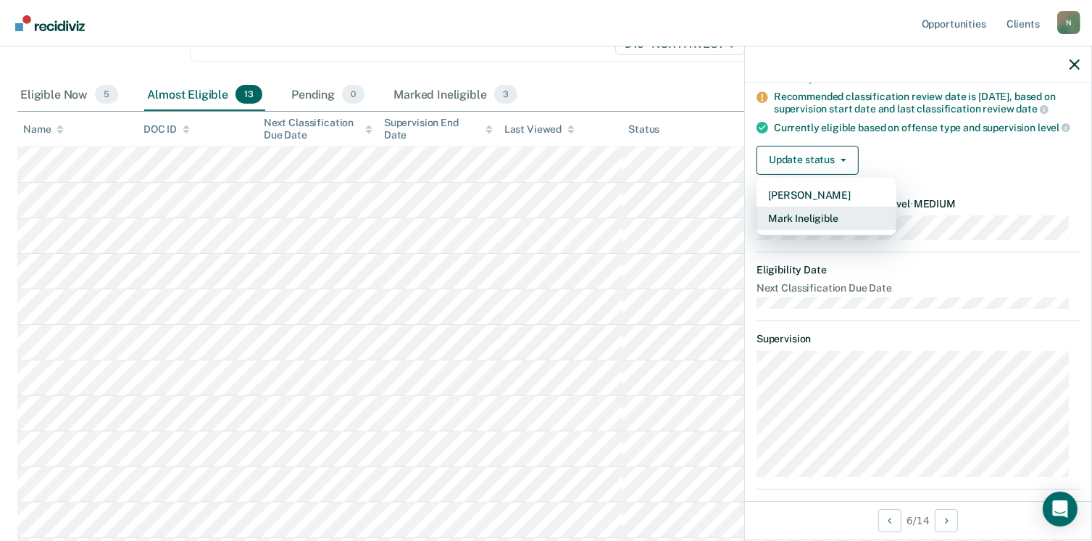
click at [797, 230] on button "Mark Ineligible" at bounding box center [826, 218] width 140 height 23
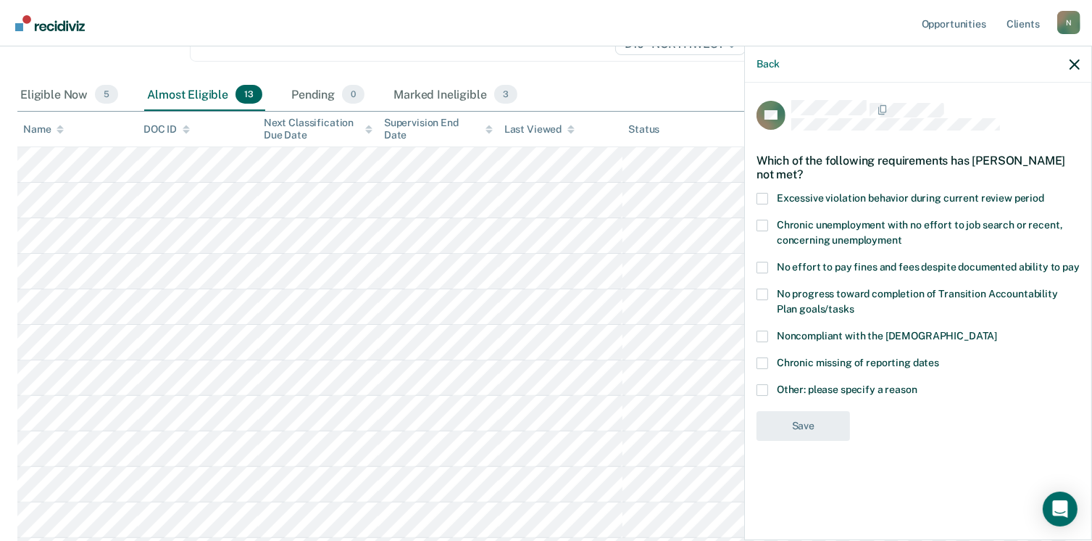
click at [762, 357] on span at bounding box center [762, 363] width 12 height 12
click at [939, 357] on input "Chronic missing of reporting dates" at bounding box center [939, 357] width 0 height 0
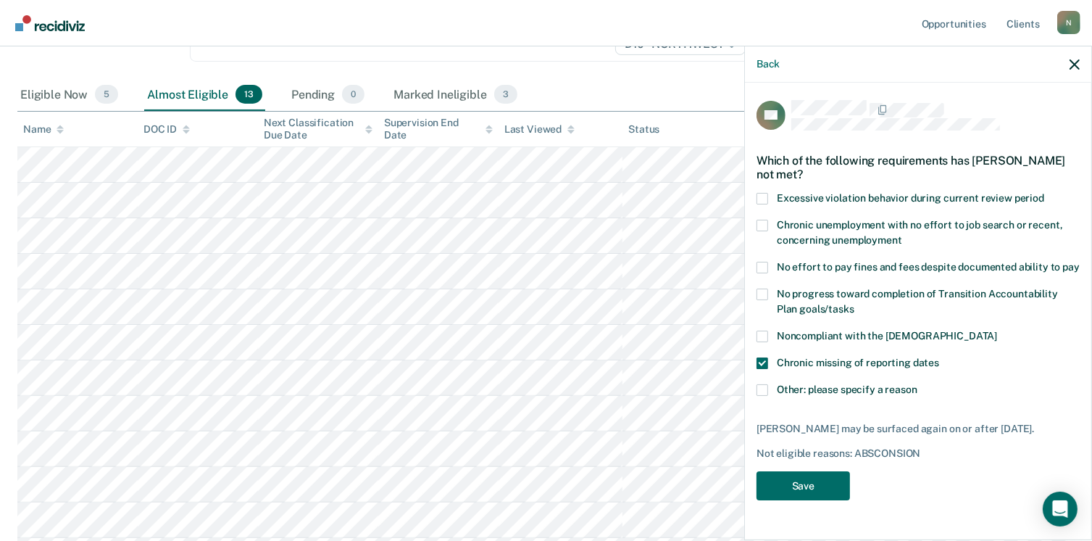
click at [765, 268] on span at bounding box center [762, 268] width 12 height 12
click at [1080, 262] on input "No effort to pay fines and fees despite documented ability to pay" at bounding box center [1080, 262] width 0 height 0
click at [765, 293] on span at bounding box center [762, 294] width 12 height 12
click at [854, 304] on input "No progress toward completion of Transition Accountability Plan goals/tasks" at bounding box center [854, 304] width 0 height 0
click at [791, 483] on button "Save" at bounding box center [802, 486] width 93 height 30
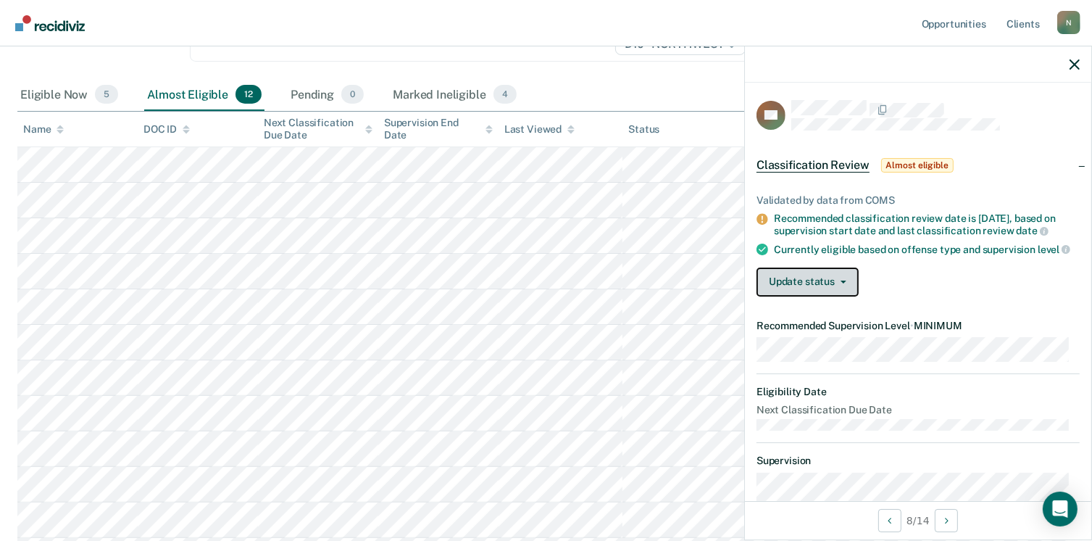
click at [806, 296] on button "Update status" at bounding box center [807, 281] width 102 height 29
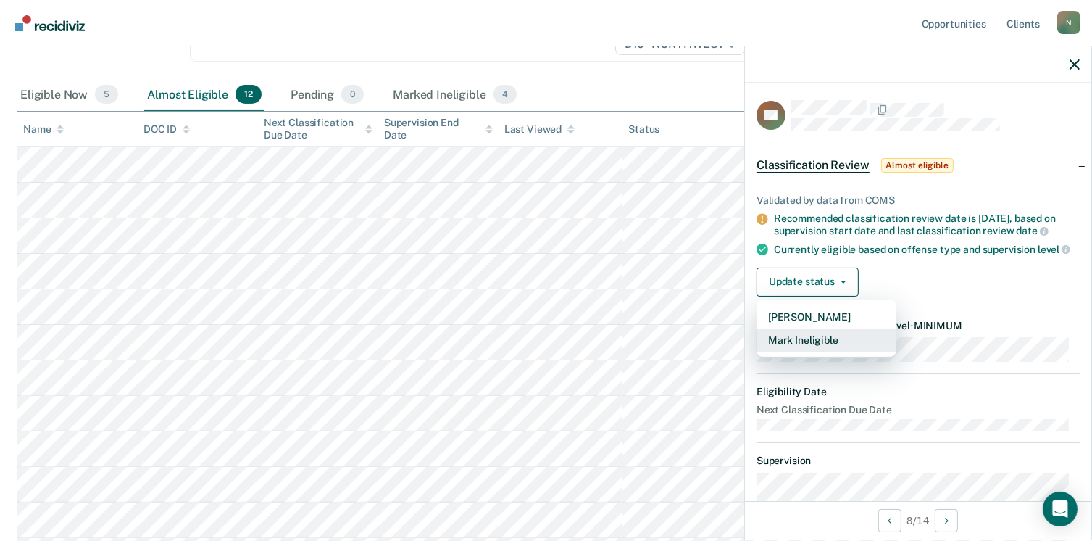
click at [790, 348] on button "Mark Ineligible" at bounding box center [826, 339] width 140 height 23
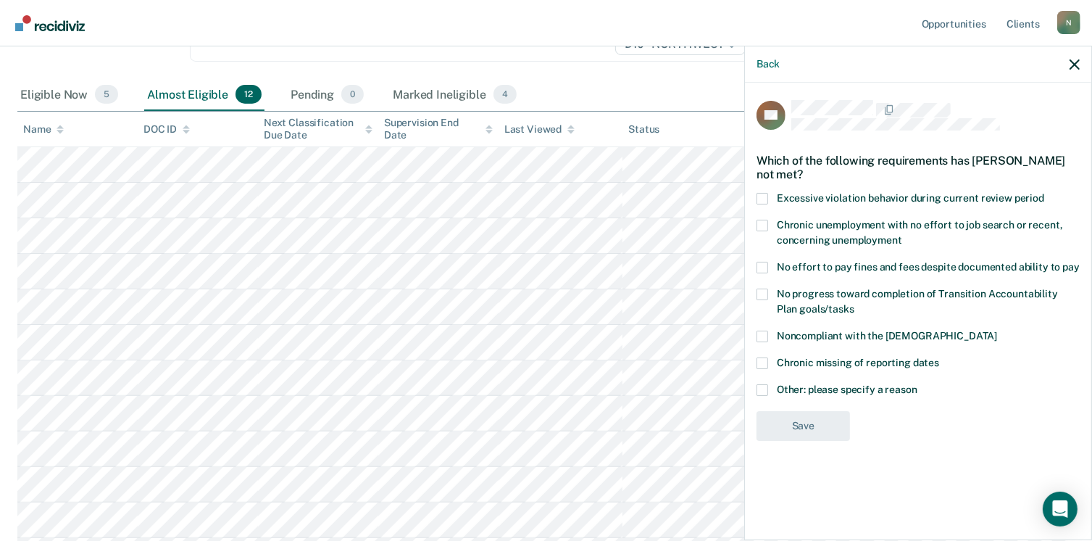
click at [762, 267] on span at bounding box center [762, 268] width 12 height 12
click at [1080, 262] on input "No effort to pay fines and fees despite documented ability to pay" at bounding box center [1080, 262] width 0 height 0
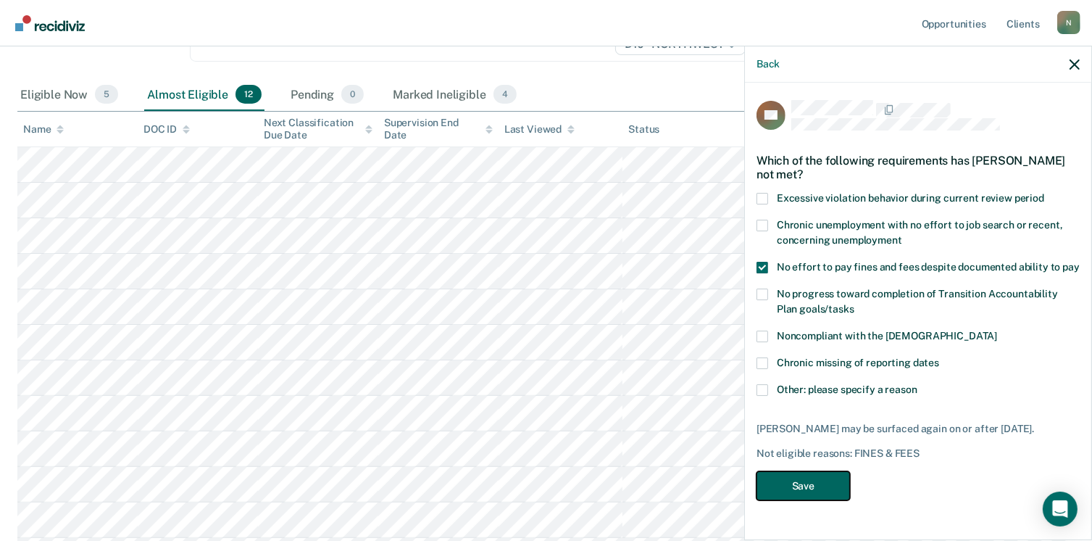
click at [781, 485] on button "Save" at bounding box center [802, 486] width 93 height 30
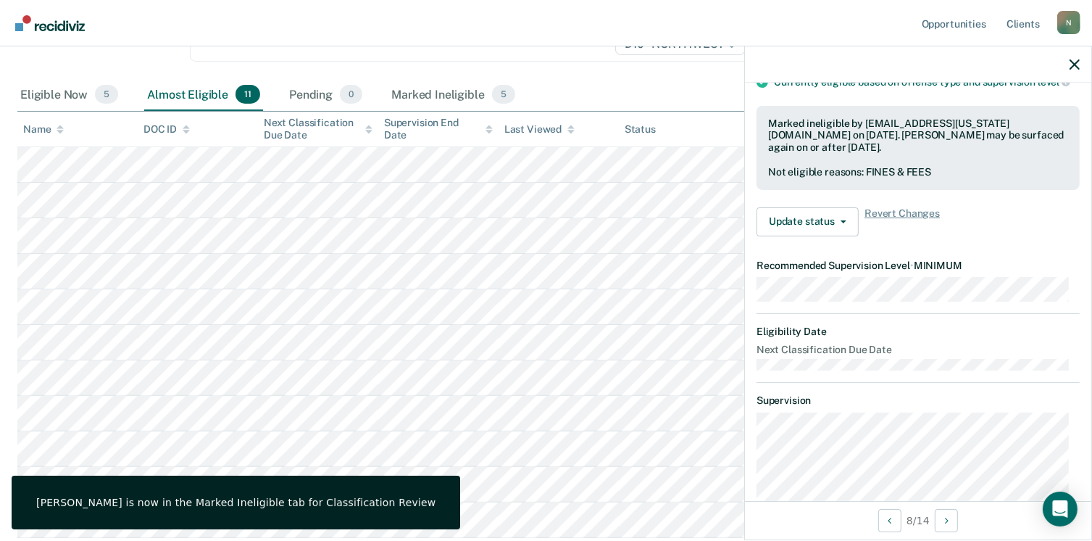
scroll to position [173, 0]
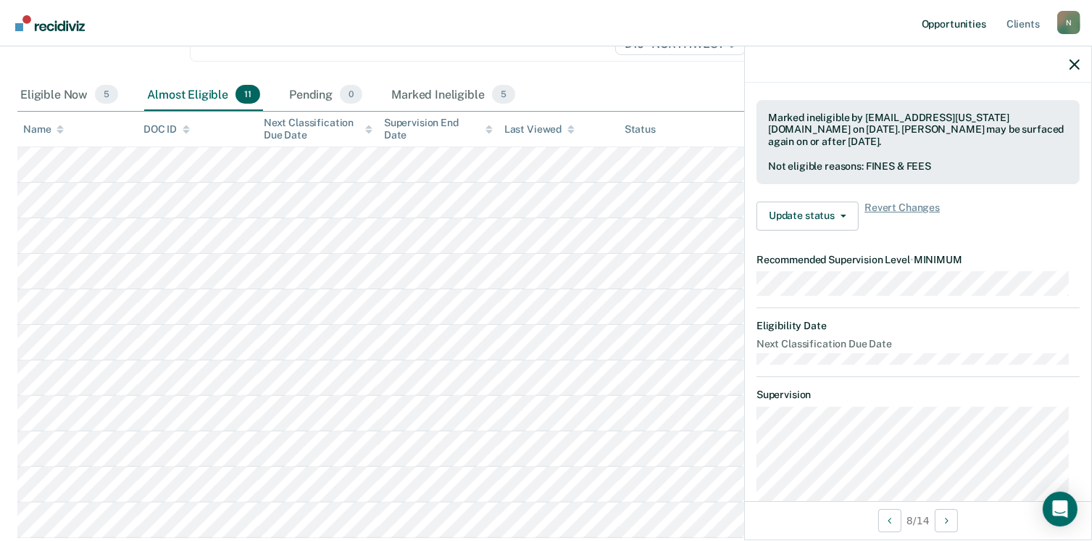
click at [951, 24] on link "Opportunities" at bounding box center [954, 23] width 70 height 46
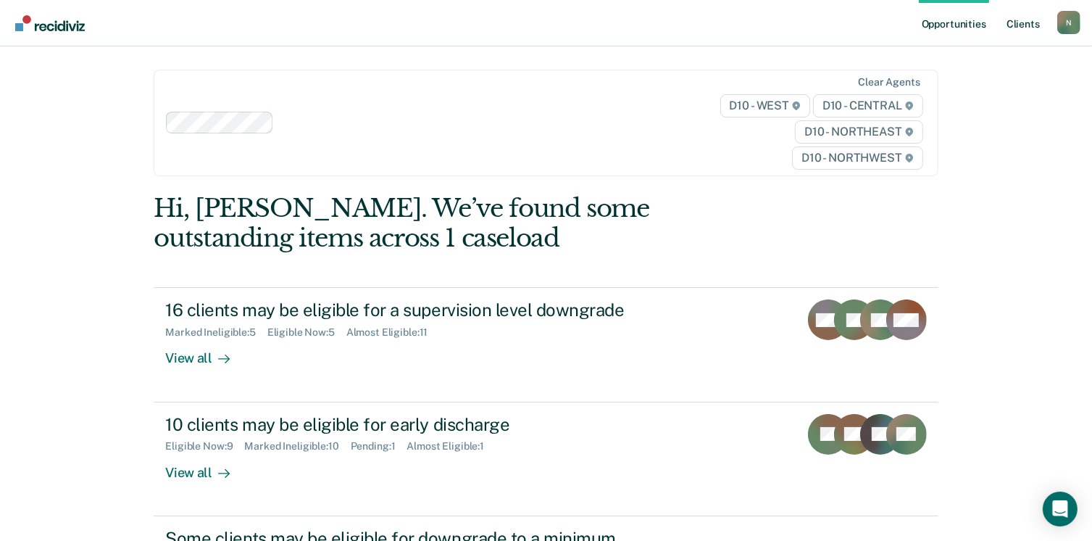
click at [1015, 28] on link "Client s" at bounding box center [1023, 23] width 39 height 46
